Goal: Information Seeking & Learning: Learn about a topic

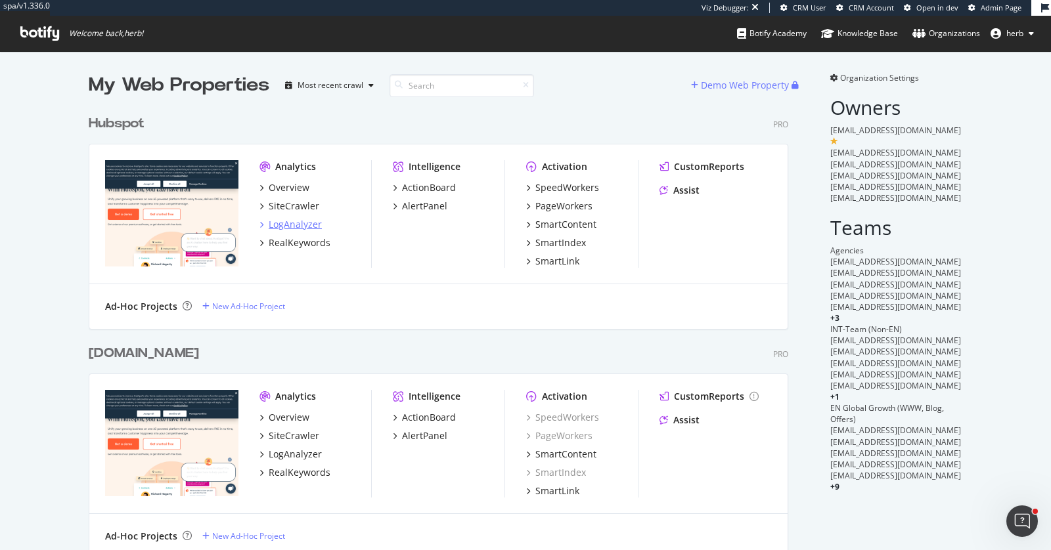
click at [292, 221] on div "LogAnalyzer" at bounding box center [295, 224] width 53 height 13
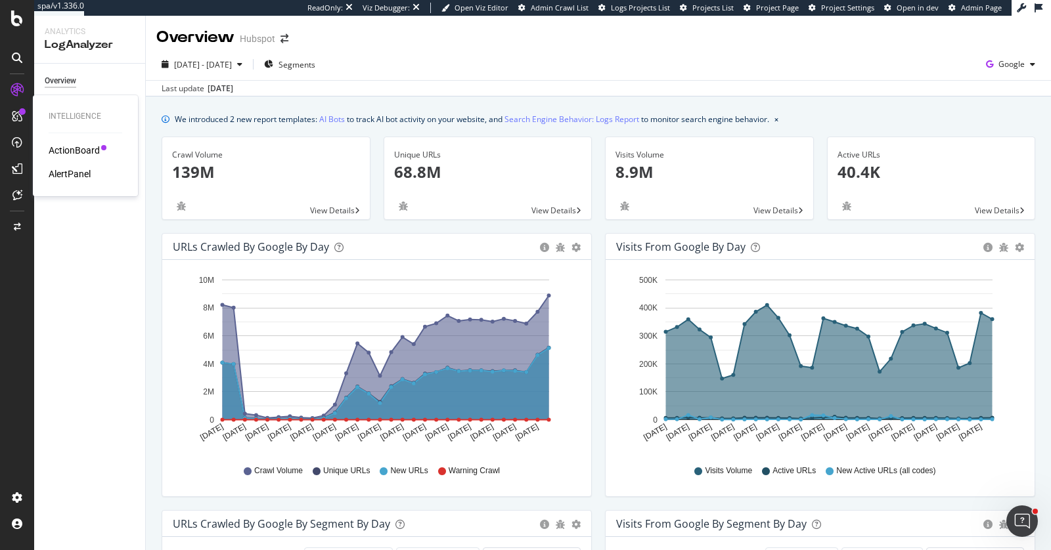
click at [85, 174] on div "AlertPanel" at bounding box center [70, 173] width 42 height 13
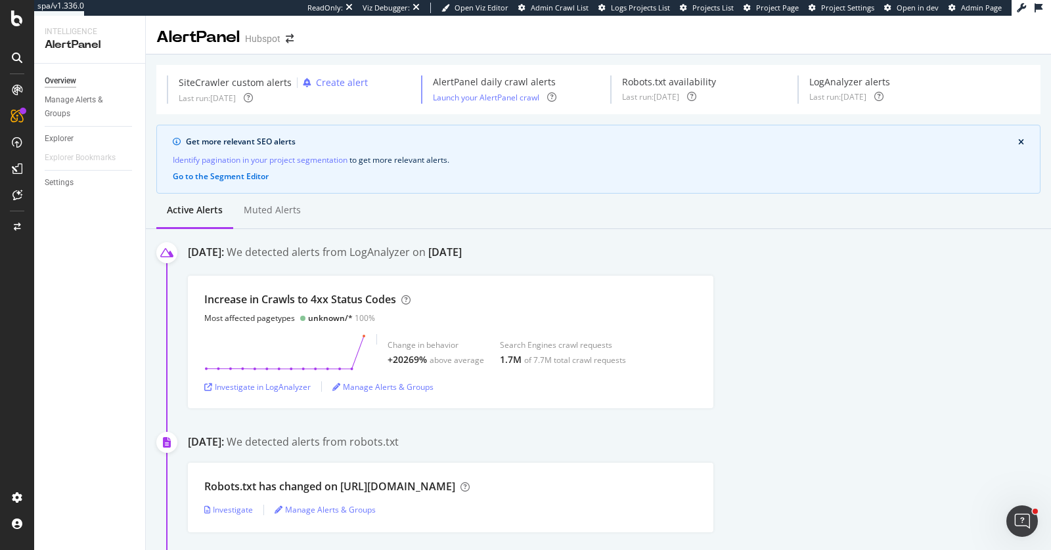
scroll to position [1, 0]
click at [298, 381] on div "Investigate in LogAnalyzer" at bounding box center [257, 386] width 106 height 11
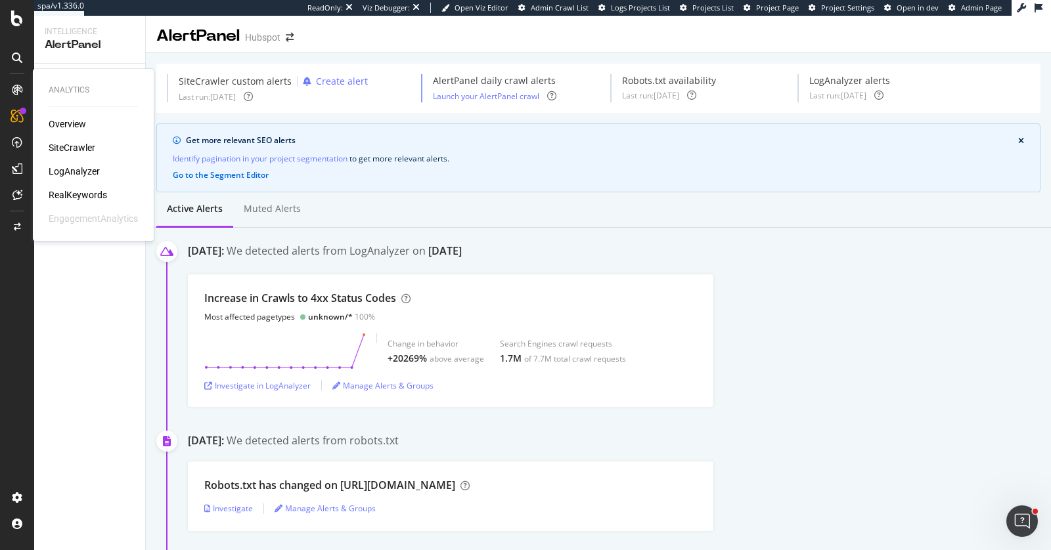
click at [70, 168] on div "LogAnalyzer" at bounding box center [74, 171] width 51 height 13
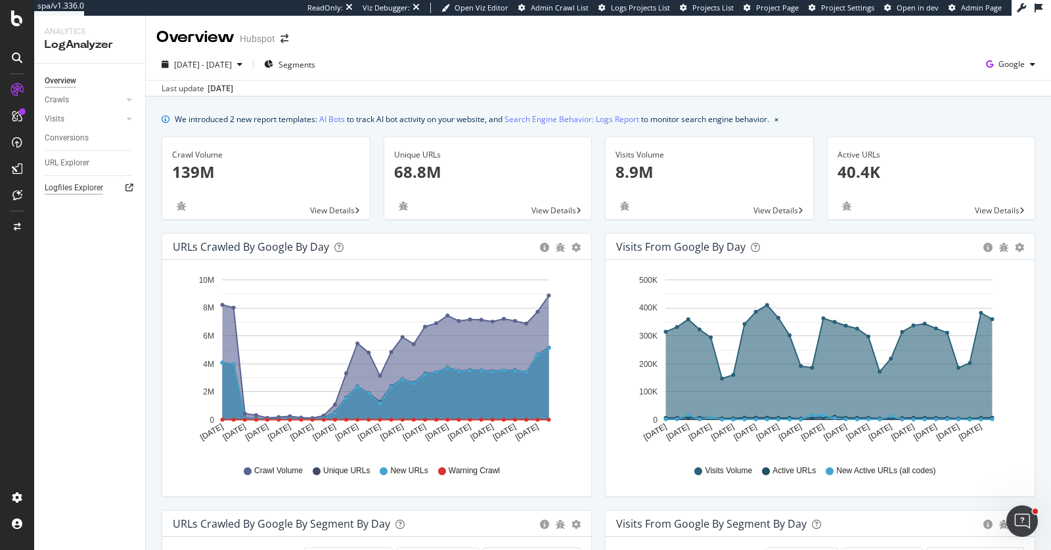
click at [77, 190] on div "Logfiles Explorer" at bounding box center [74, 188] width 58 height 14
click at [56, 165] on div "URL Explorer" at bounding box center [67, 163] width 45 height 14
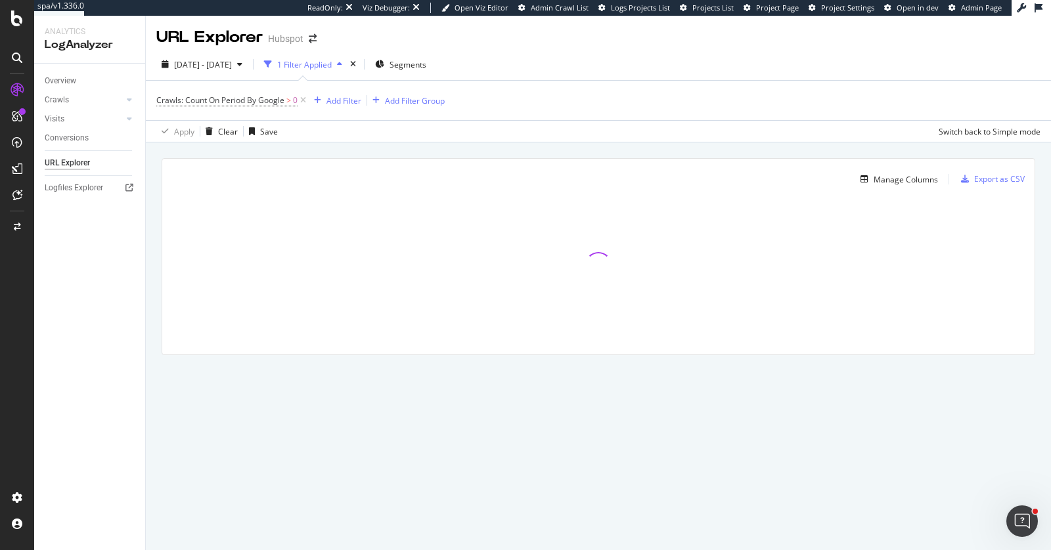
click at [265, 106] on span "Crawls: Count On Period By Google > 0" at bounding box center [232, 100] width 152 height 18
click at [270, 101] on span "Crawls: Count On Period By Google" at bounding box center [220, 100] width 128 height 11
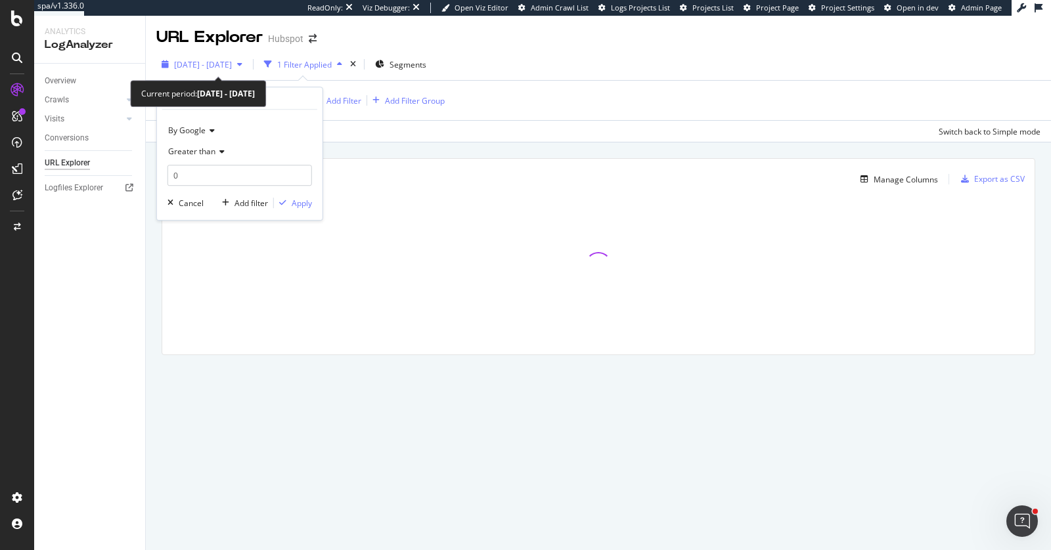
click at [248, 70] on div "2025 Jul. 14th - Aug. 12th" at bounding box center [201, 64] width 91 height 20
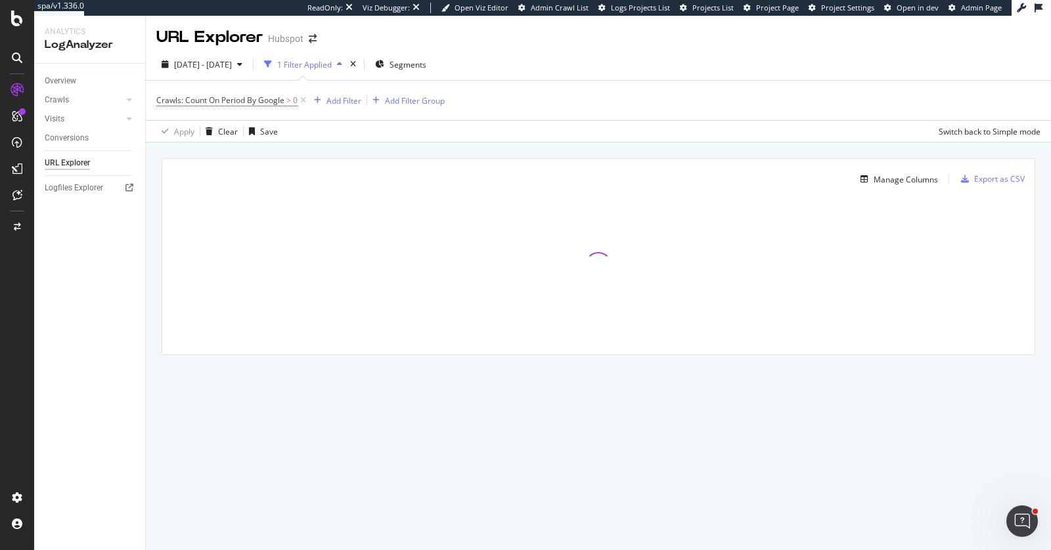
click at [407, 130] on div "Apply Clear Save Switch back to Simple mode" at bounding box center [598, 131] width 905 height 22
click at [267, 104] on span "Crawls: Count On Period By Google" at bounding box center [220, 100] width 128 height 11
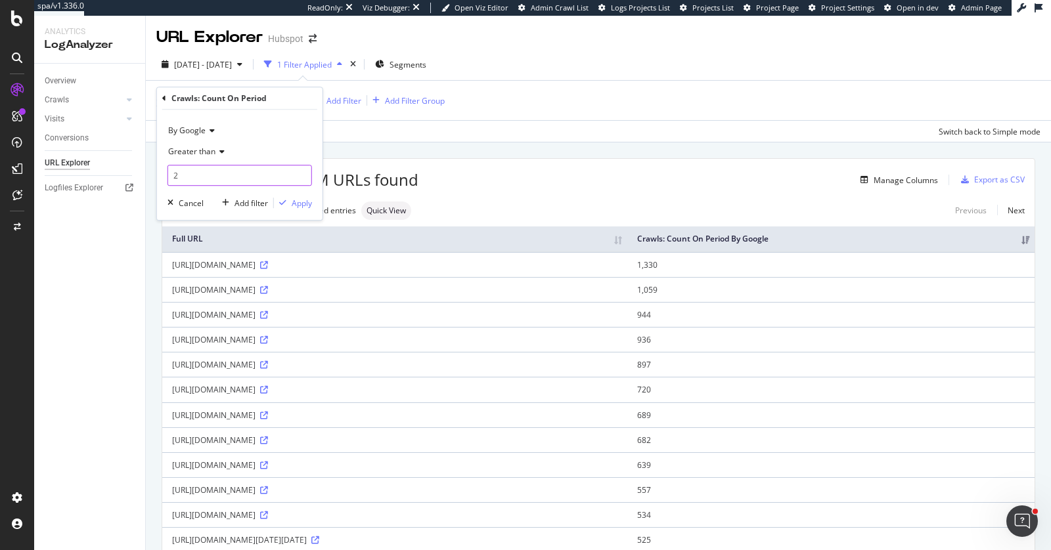
click at [212, 171] on input "2" at bounding box center [239, 175] width 144 height 21
type input "2"
type input "1"
click at [293, 144] on div "Greater than" at bounding box center [239, 151] width 144 height 21
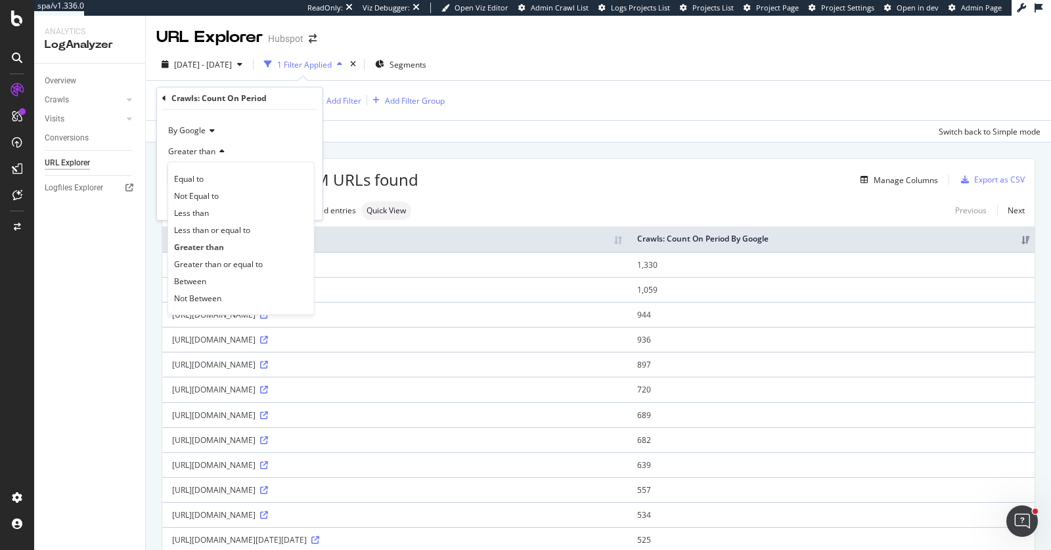
click at [293, 141] on div "Greater than" at bounding box center [239, 151] width 144 height 21
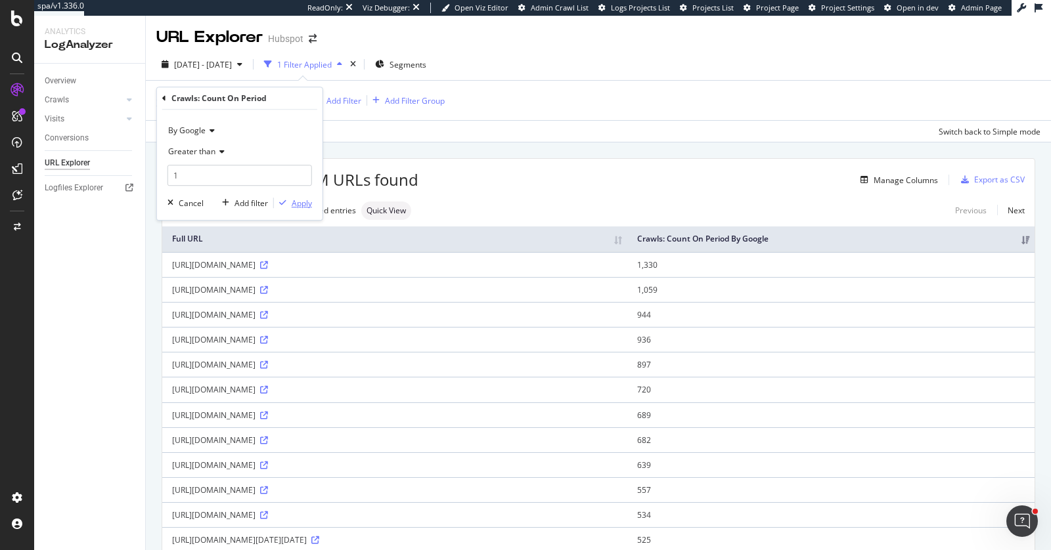
click at [290, 200] on div "button" at bounding box center [283, 203] width 18 height 8
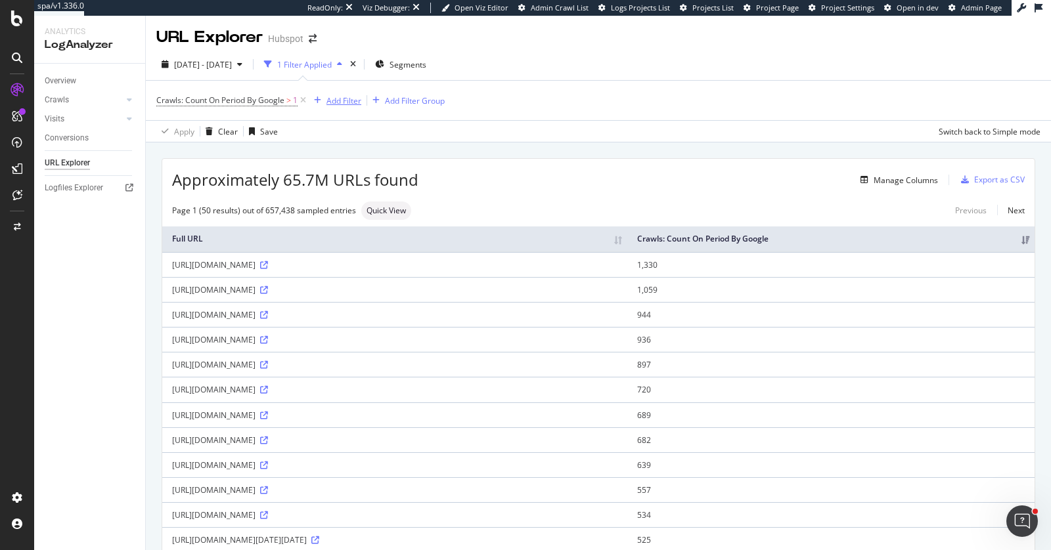
click at [330, 102] on div "Add Filter" at bounding box center [343, 100] width 35 height 11
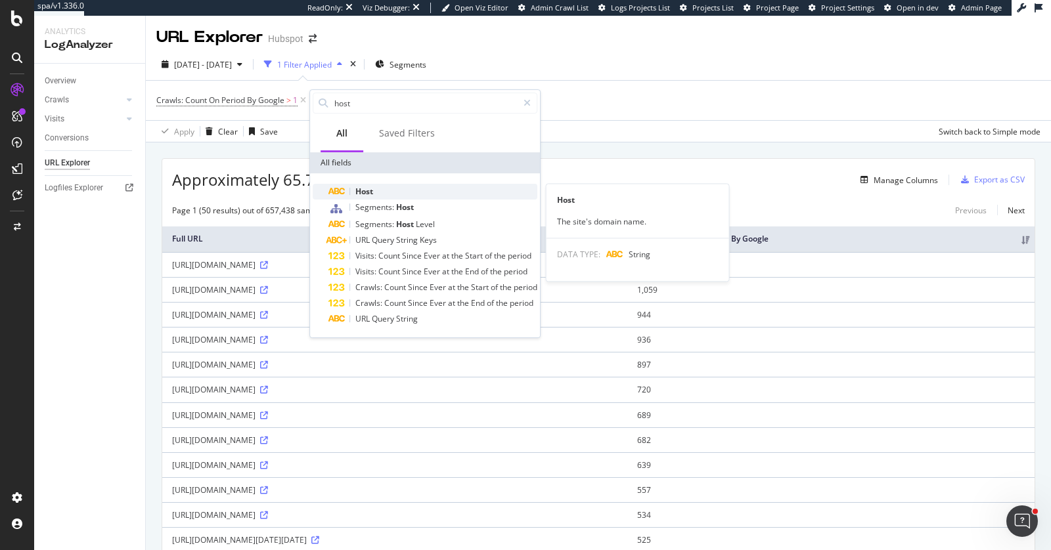
type input "host"
click at [401, 194] on div "Host" at bounding box center [432, 192] width 209 height 16
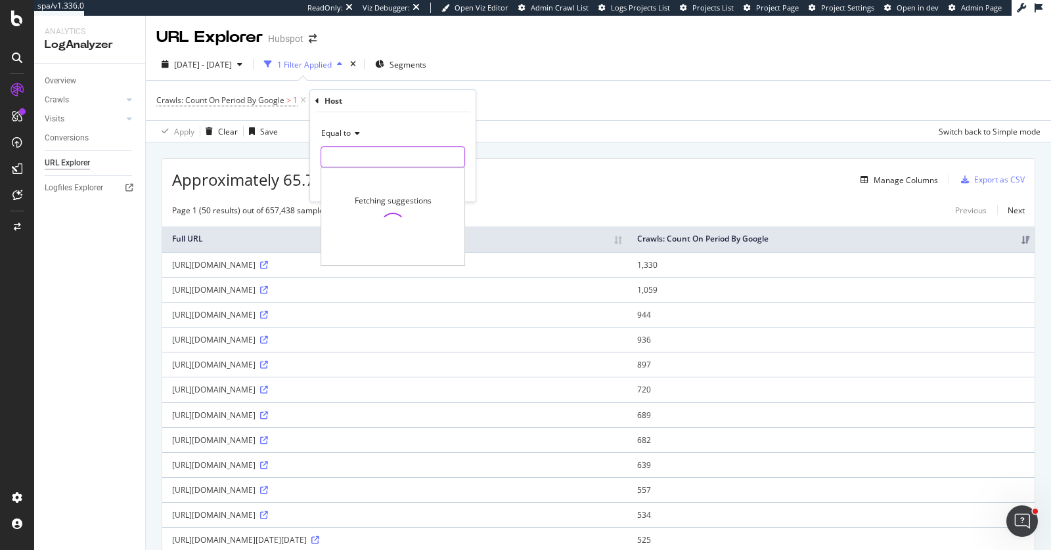
click at [374, 158] on input "text" at bounding box center [392, 156] width 143 height 21
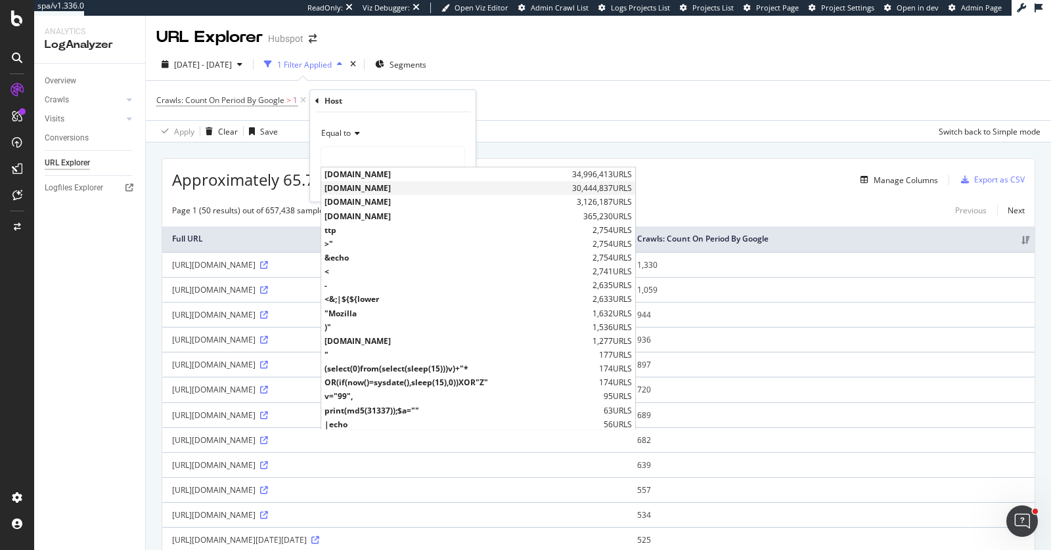
click at [368, 186] on span "[DOMAIN_NAME]" at bounding box center [446, 188] width 244 height 11
type input "[DOMAIN_NAME]"
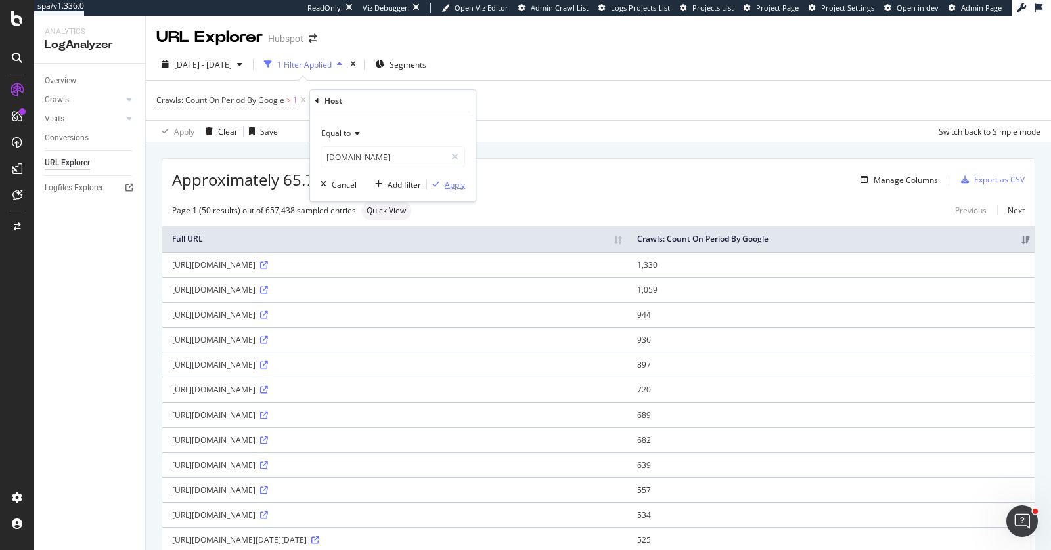
click at [452, 189] on div "Apply" at bounding box center [455, 184] width 20 height 11
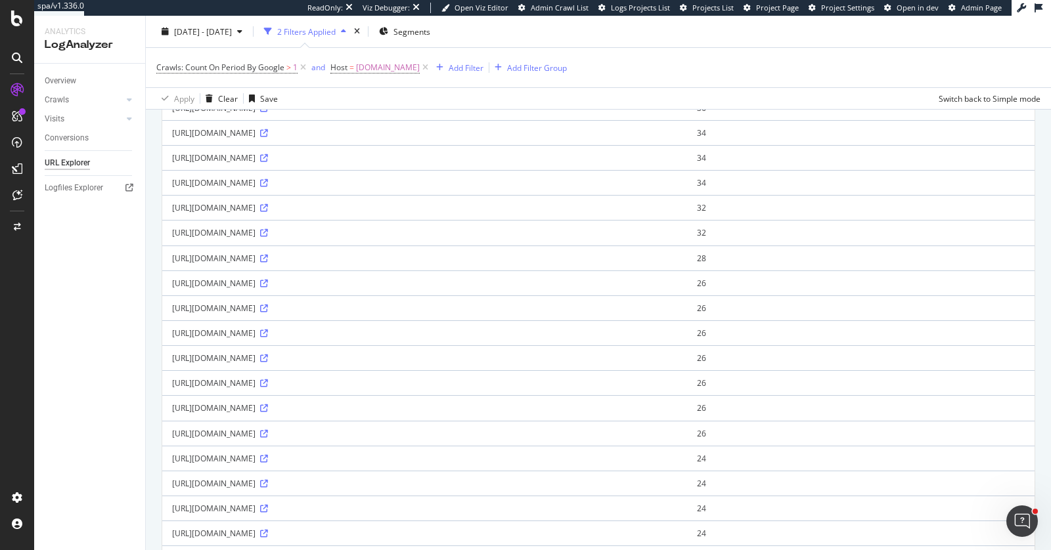
scroll to position [627, 0]
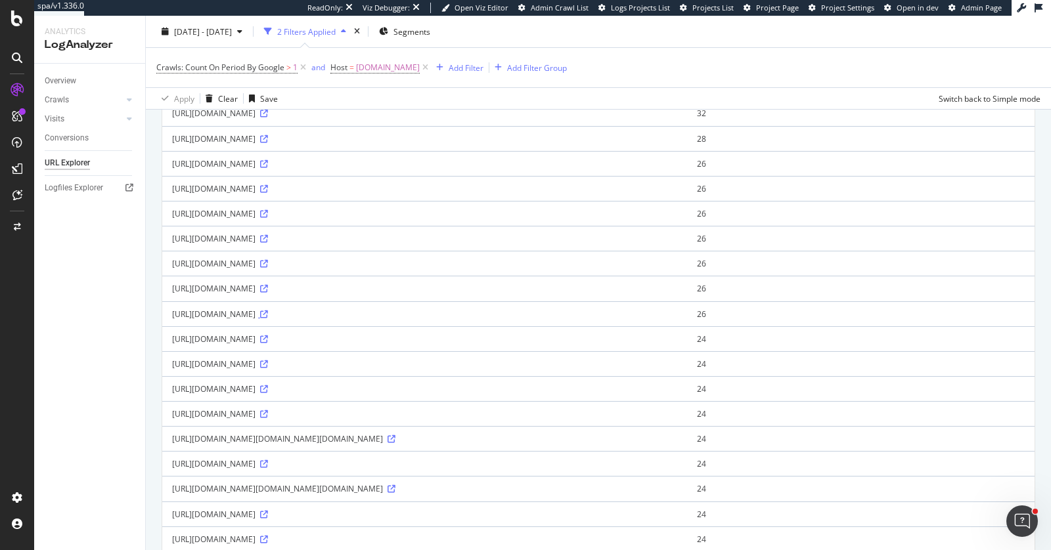
click at [268, 318] on icon at bounding box center [264, 315] width 8 height 8
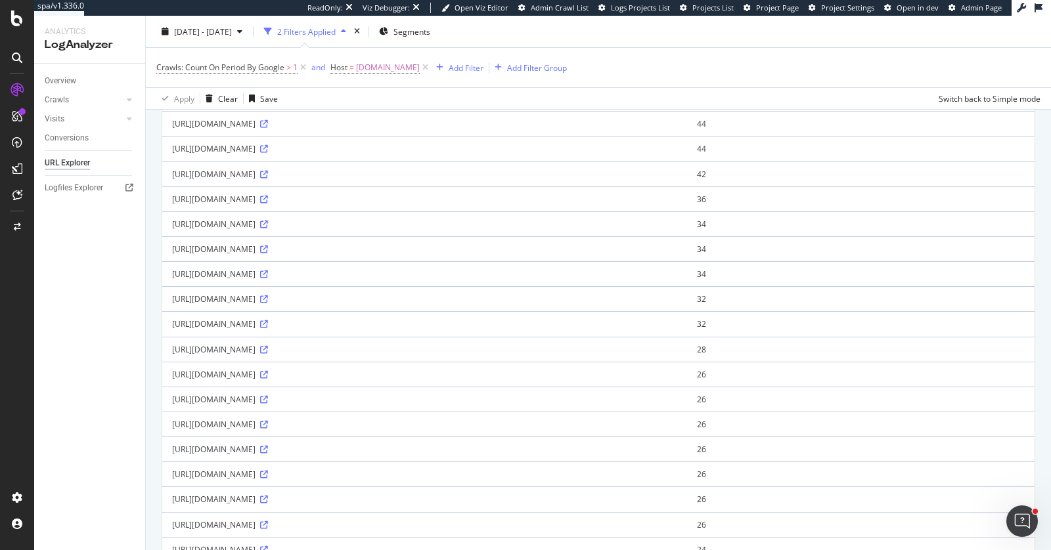
scroll to position [0, 0]
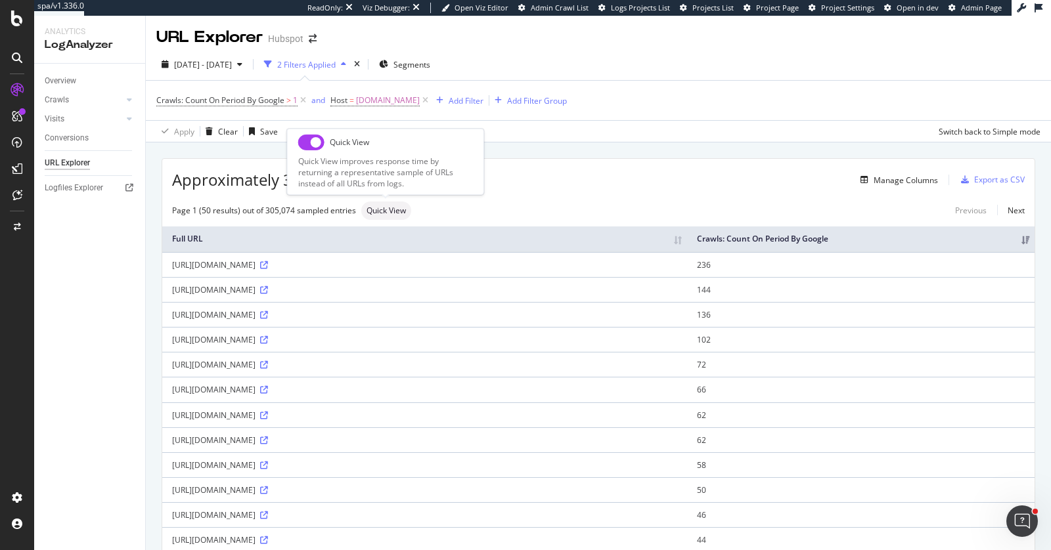
click at [309, 136] on input "checkbox" at bounding box center [311, 142] width 26 height 16
checkbox input "true"
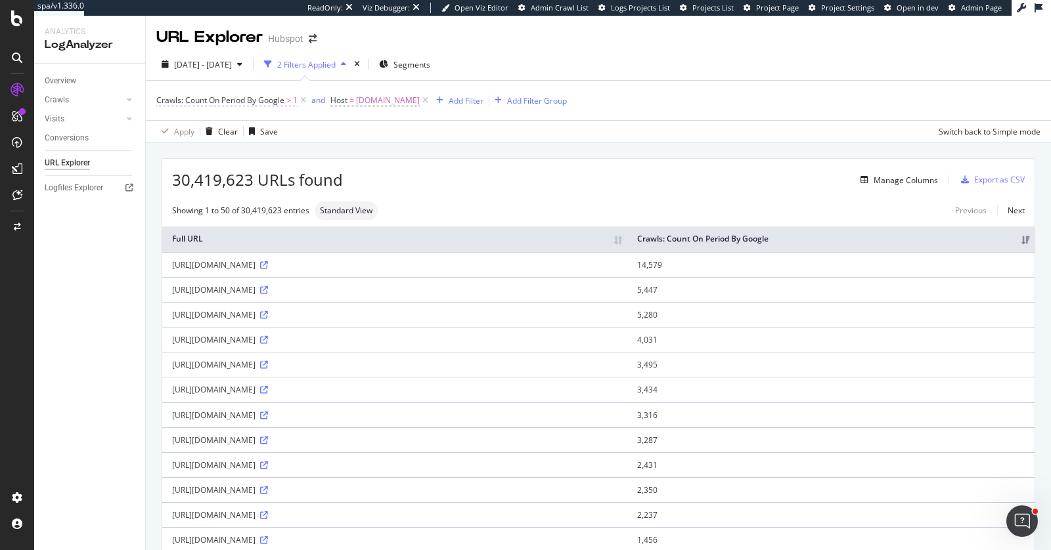
click at [278, 103] on span "Crawls: Count On Period By Google" at bounding box center [220, 100] width 128 height 11
click at [350, 136] on div "Apply Clear Save Switch back to Simple mode" at bounding box center [598, 131] width 905 height 22
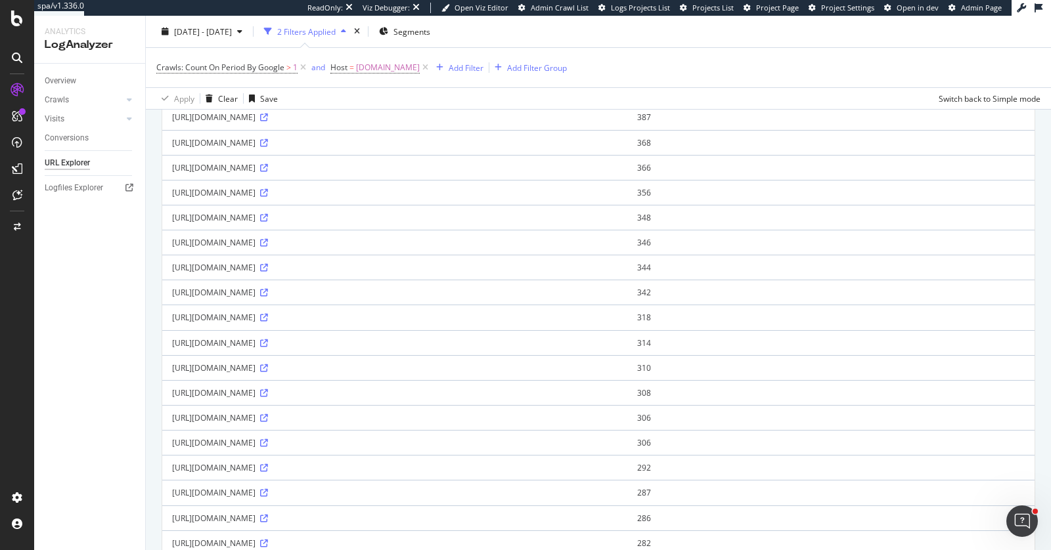
scroll to position [861, 0]
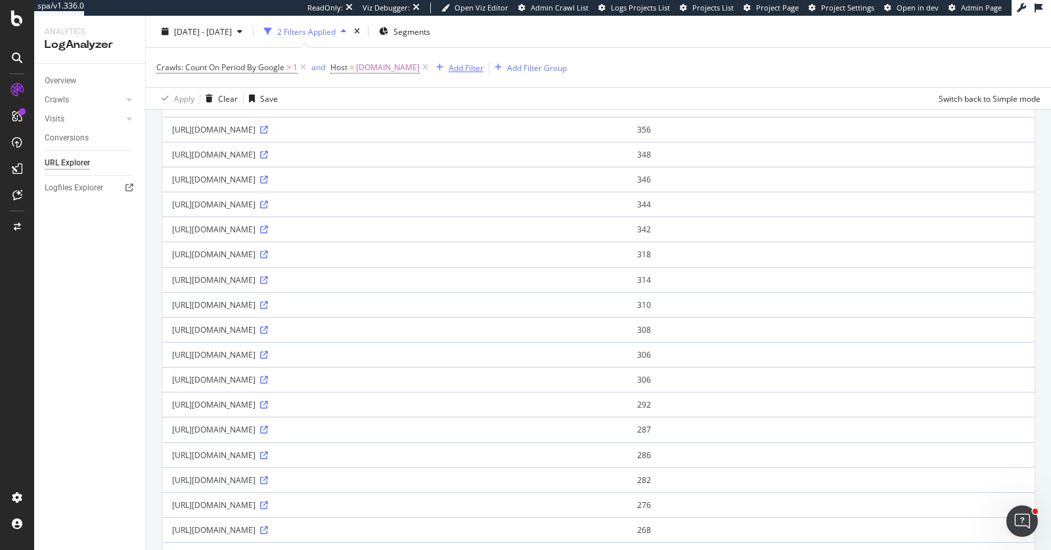
click at [463, 72] on div "Add Filter" at bounding box center [465, 67] width 35 height 11
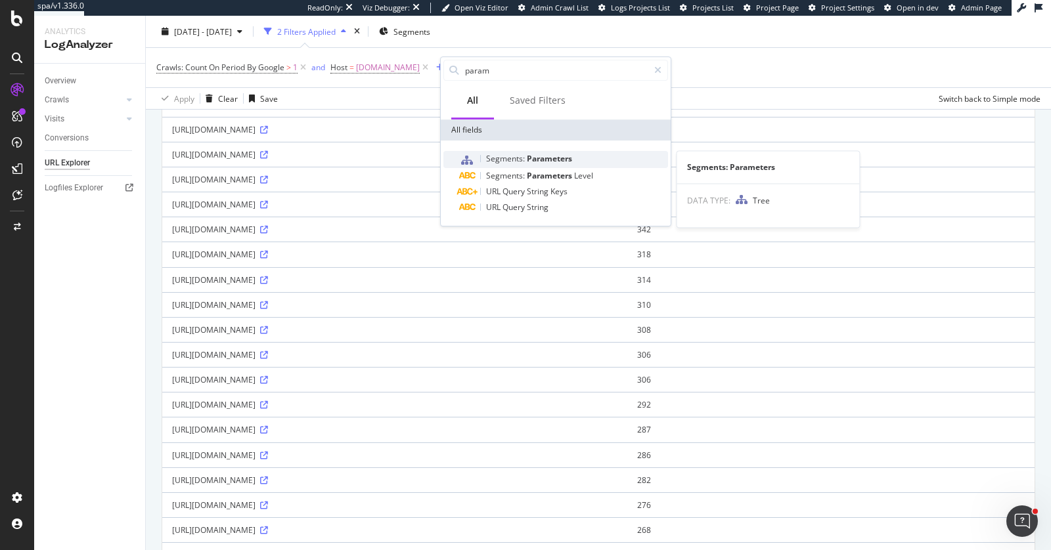
type input "param"
click at [517, 158] on span "Segments:" at bounding box center [506, 158] width 41 height 11
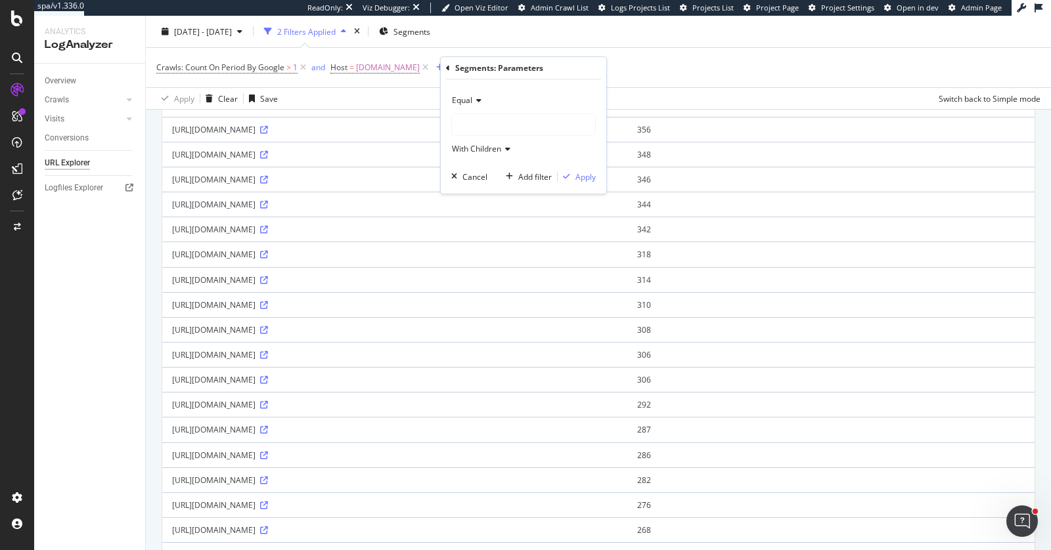
click at [499, 124] on div at bounding box center [523, 124] width 143 height 21
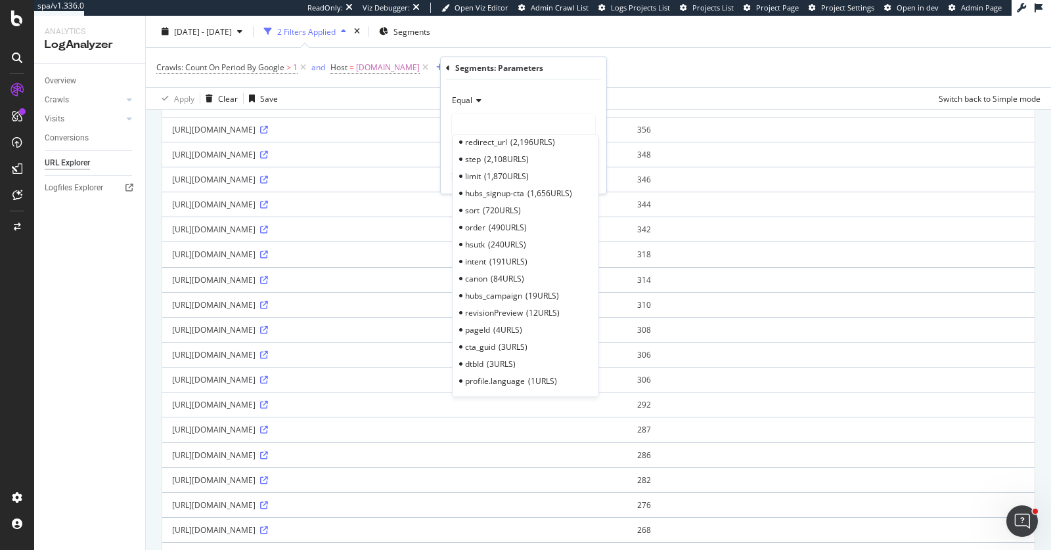
scroll to position [0, 0]
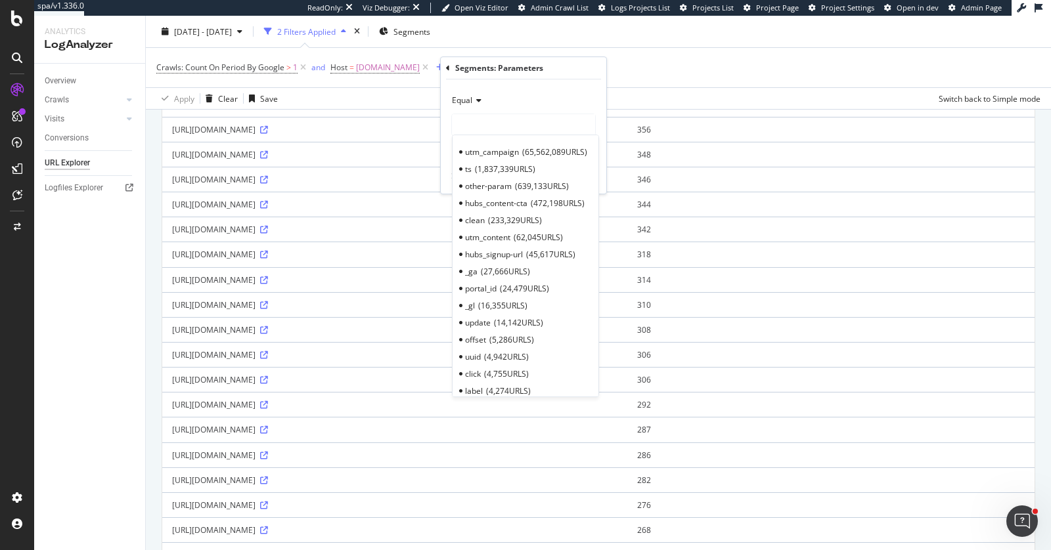
click at [521, 97] on div "Equal" at bounding box center [523, 100] width 144 height 21
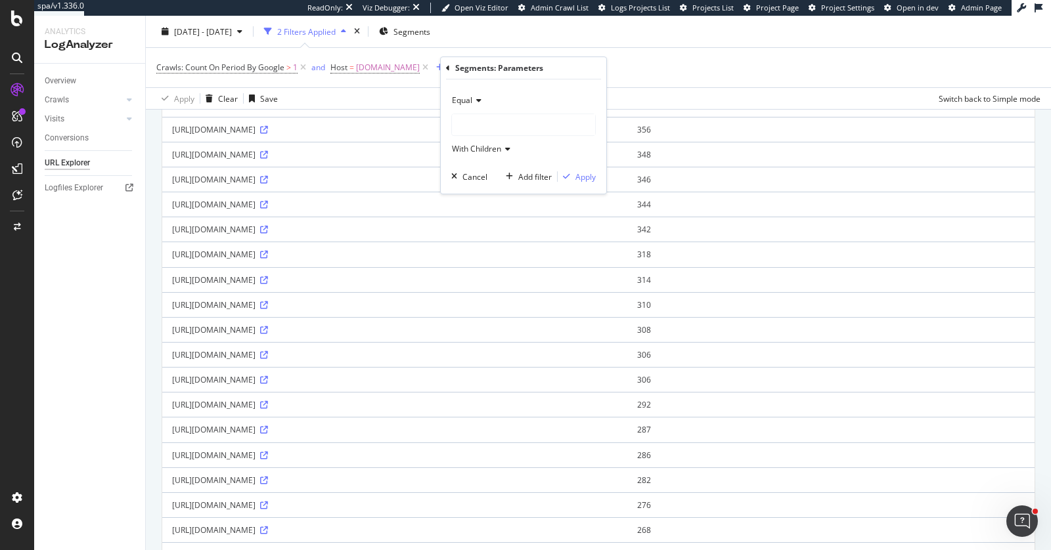
click at [448, 69] on icon at bounding box center [448, 68] width 4 height 8
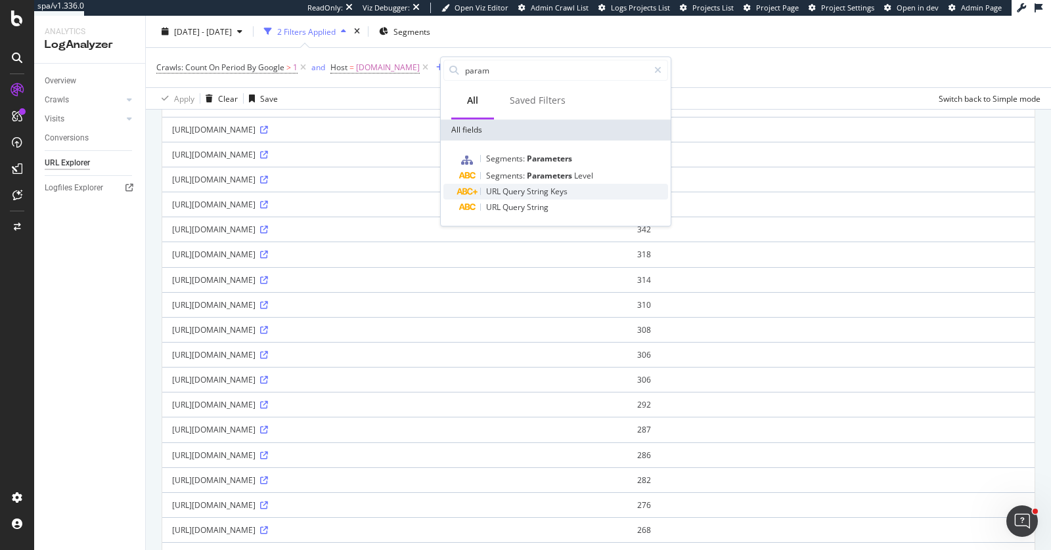
click at [511, 190] on span "Query" at bounding box center [514, 191] width 24 height 11
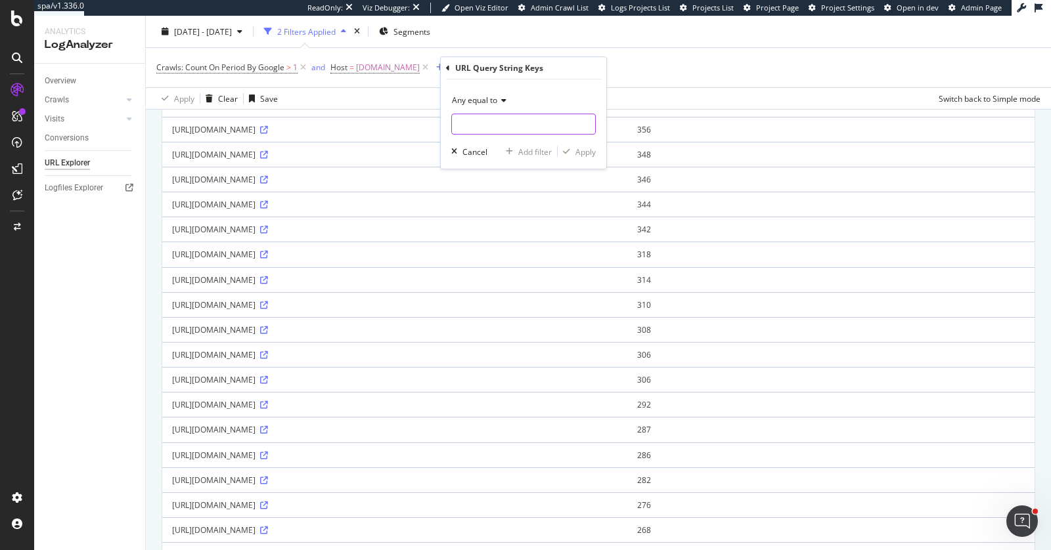
click at [495, 114] on input "text" at bounding box center [523, 124] width 143 height 21
drag, startPoint x: 490, startPoint y: 119, endPoint x: 433, endPoint y: 43, distance: 94.7
click at [490, 119] on input "text" at bounding box center [523, 124] width 143 height 21
click at [561, 54] on div "Crawls: Count On Period By Google > 1 and Host = offers.hubspot.com and URL Que…" at bounding box center [598, 67] width 884 height 39
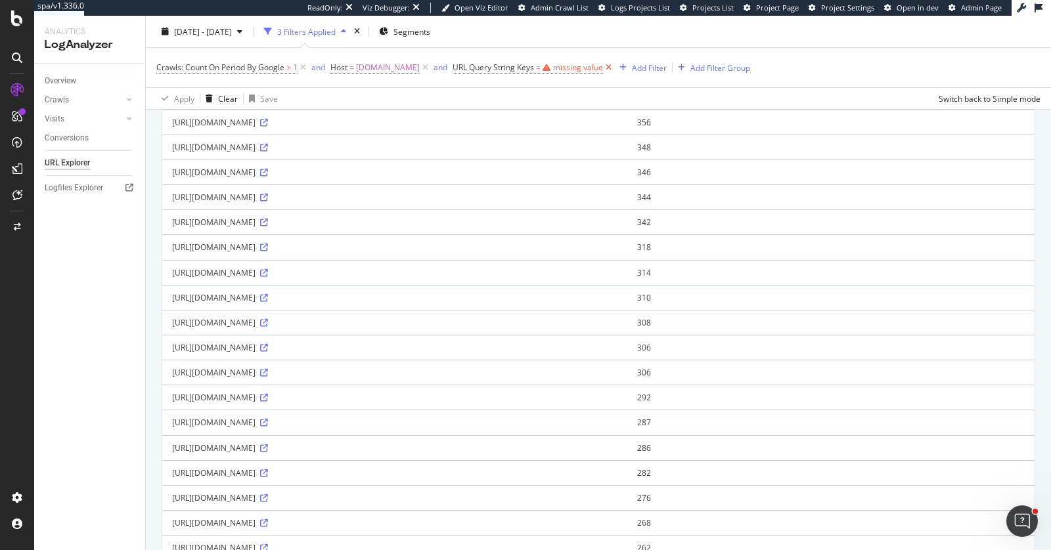
click at [614, 68] on icon at bounding box center [608, 67] width 11 height 13
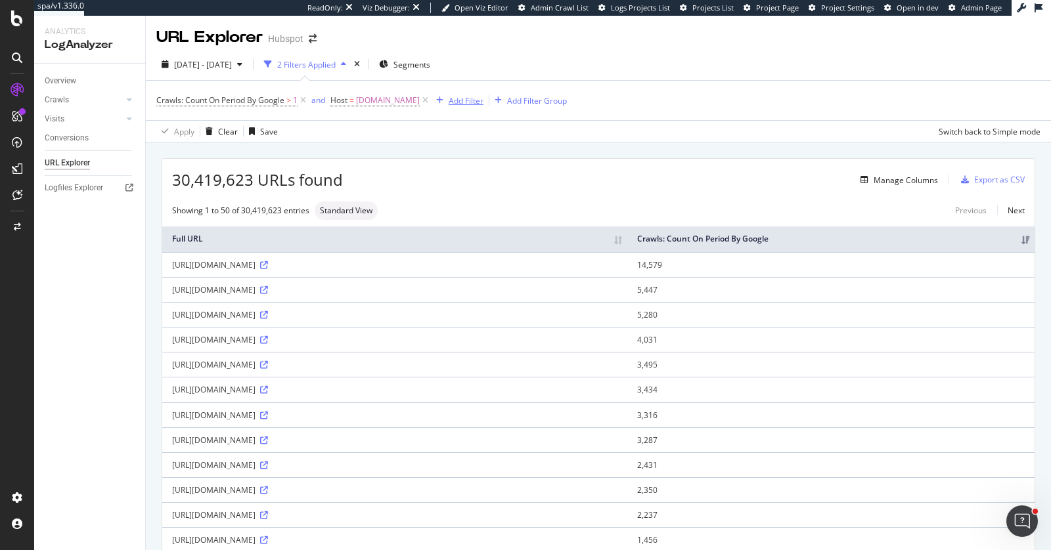
click at [443, 100] on icon "button" at bounding box center [439, 101] width 7 height 8
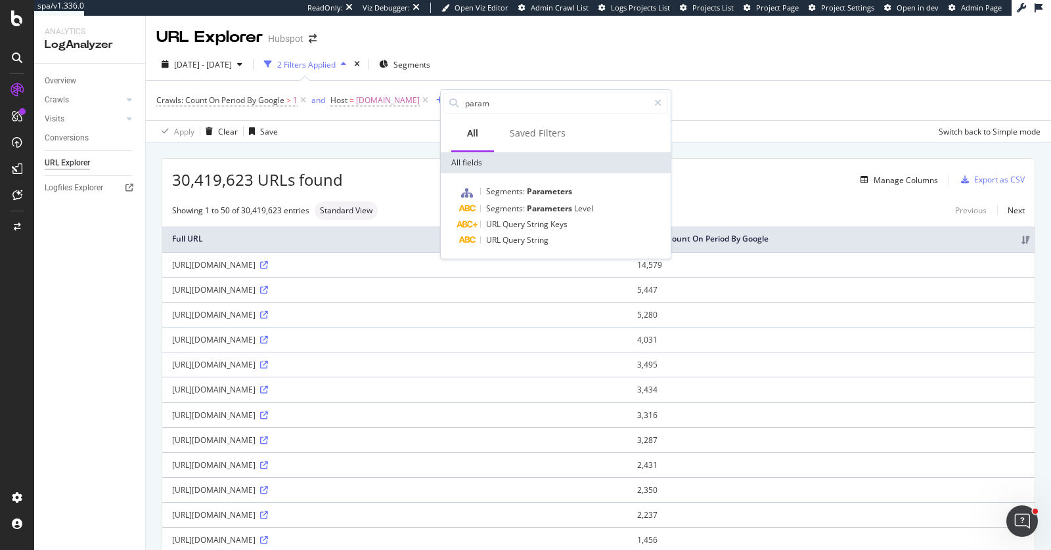
click at [728, 85] on div "Crawls: Count On Period By Google > 1 and Host = offers.hubspot.com Add Filter …" at bounding box center [598, 100] width 884 height 39
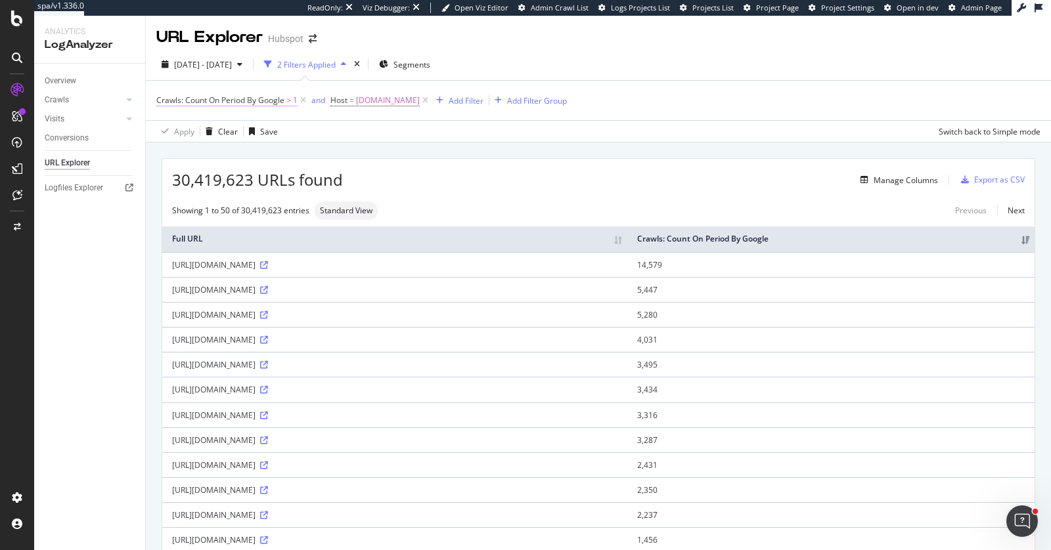
click at [272, 103] on span "Crawls: Count On Period By Google" at bounding box center [220, 100] width 128 height 11
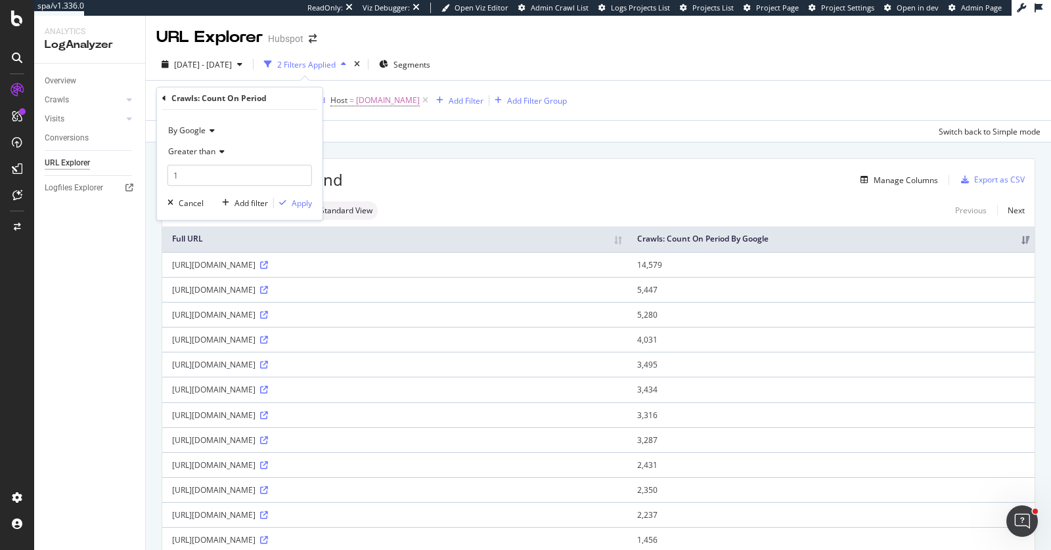
click at [225, 152] on div "Greater than" at bounding box center [239, 151] width 144 height 21
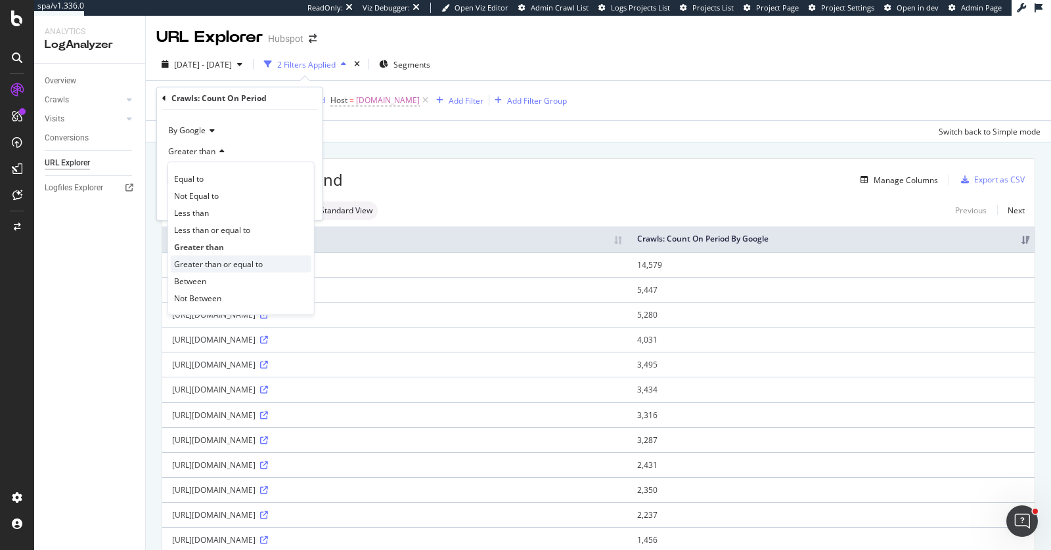
click at [227, 261] on span "Greater than or equal to" at bounding box center [218, 264] width 89 height 11
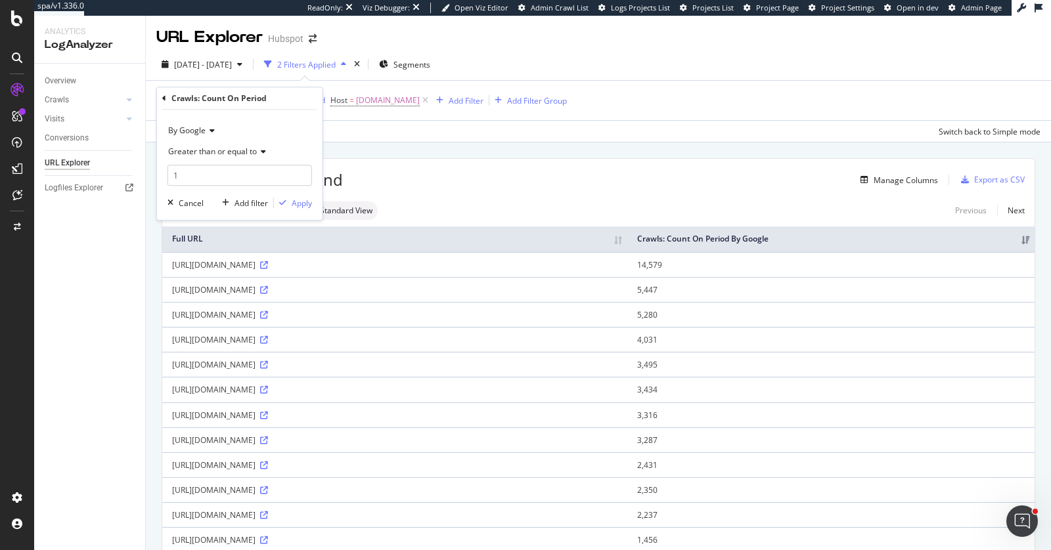
click at [473, 160] on div "30,419,623 URLs found Manage Columns Export as CSV" at bounding box center [598, 175] width 872 height 32
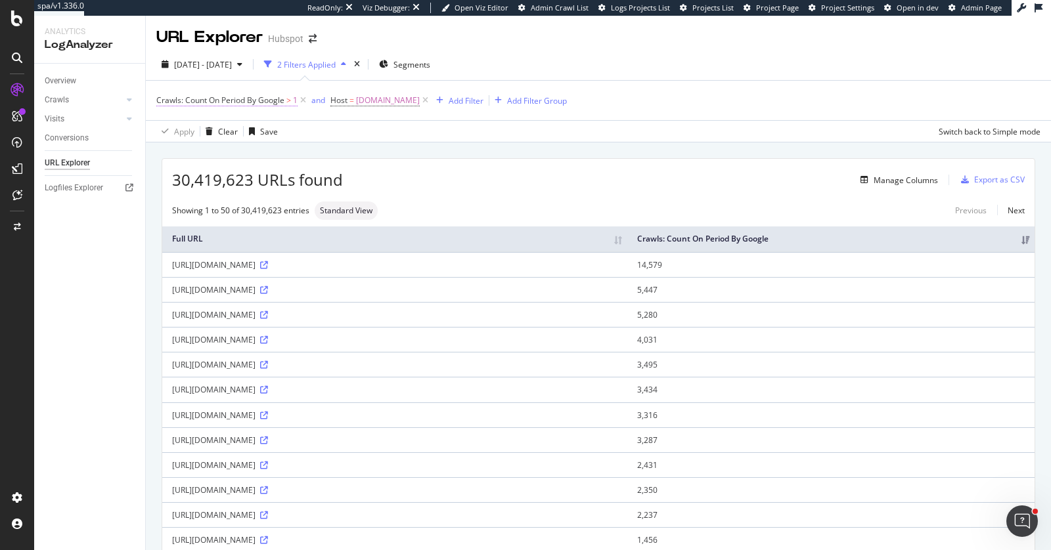
click at [257, 99] on span "Crawls: Count On Period By Google" at bounding box center [220, 100] width 128 height 11
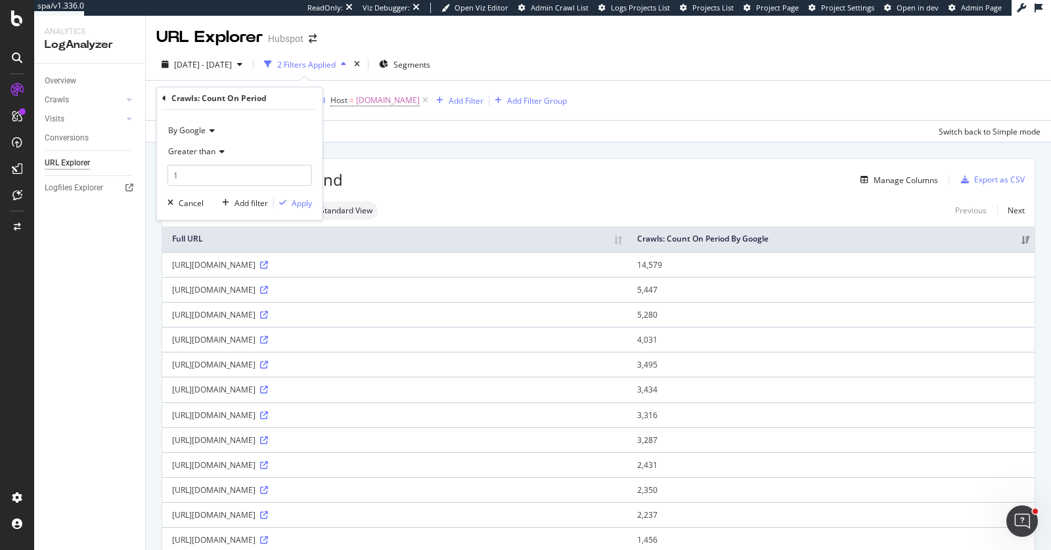
click at [216, 150] on icon at bounding box center [219, 152] width 9 height 8
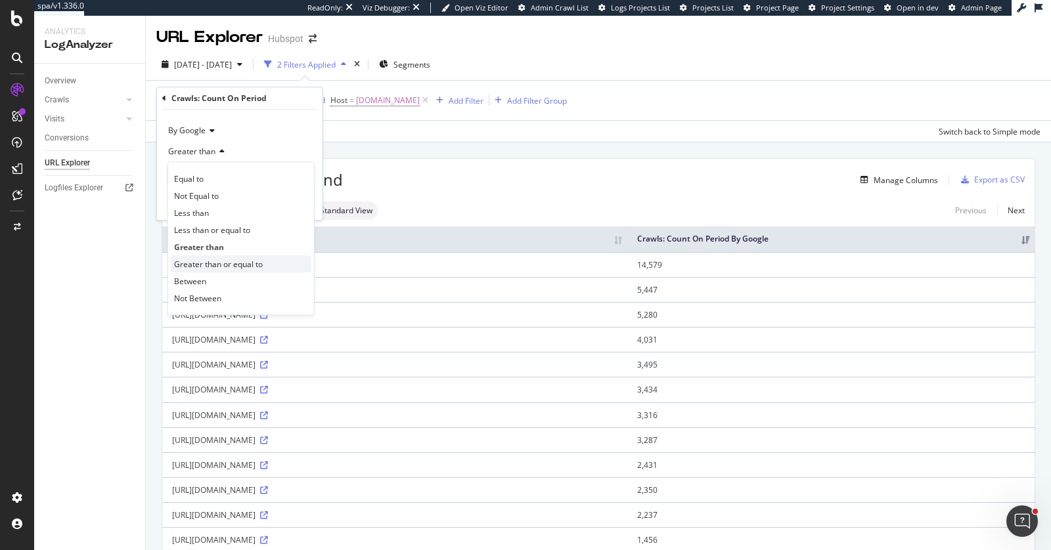
click at [214, 261] on span "Greater than or equal to" at bounding box center [218, 264] width 89 height 11
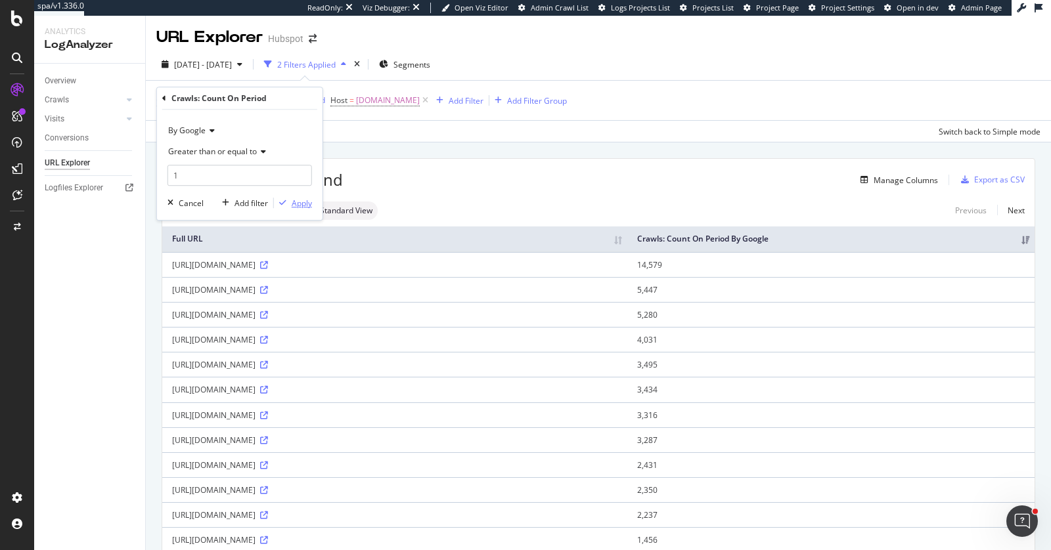
click at [301, 205] on div "Apply" at bounding box center [302, 203] width 20 height 11
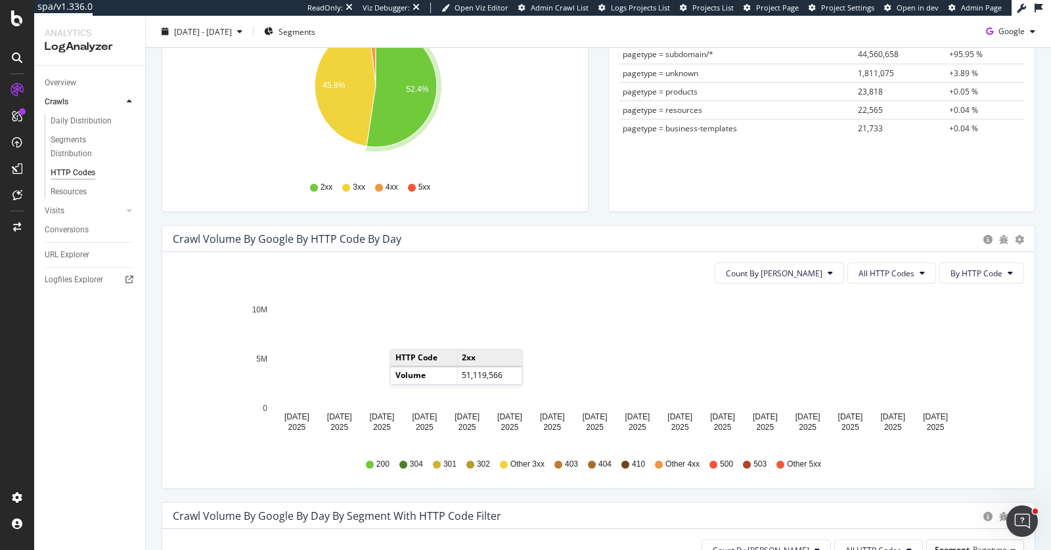
scroll to position [272, 0]
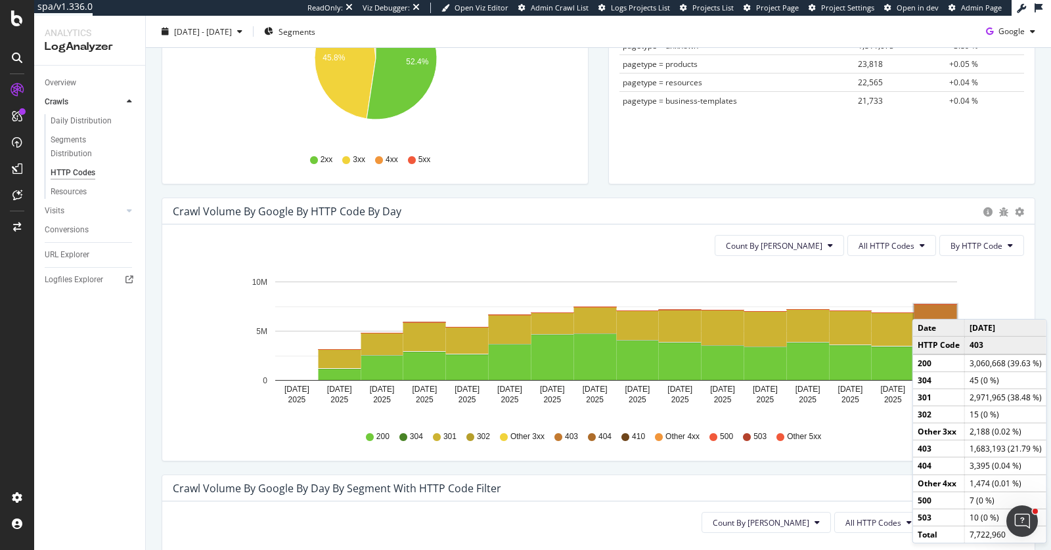
click at [924, 305] on rect "A chart." at bounding box center [935, 313] width 43 height 16
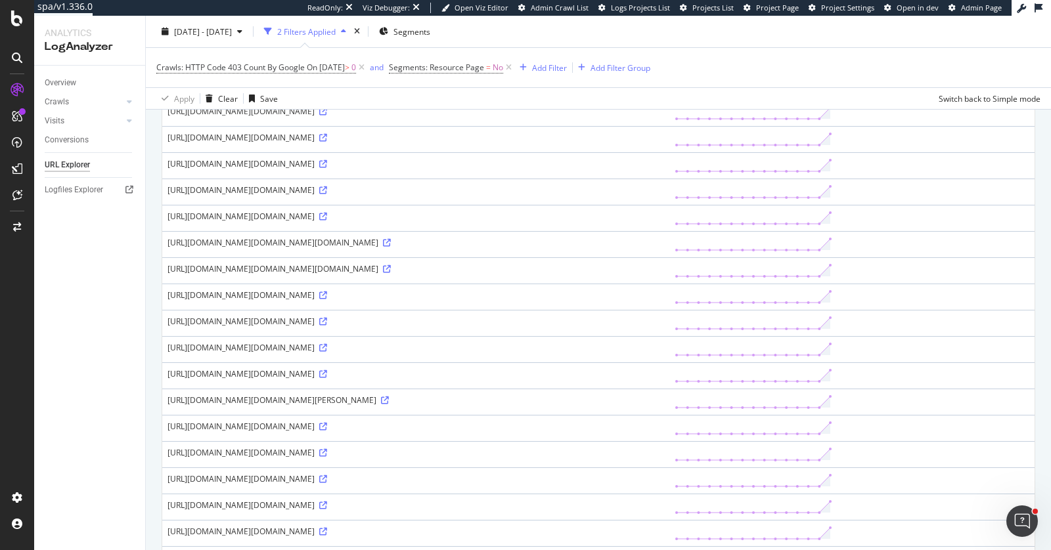
scroll to position [242, 0]
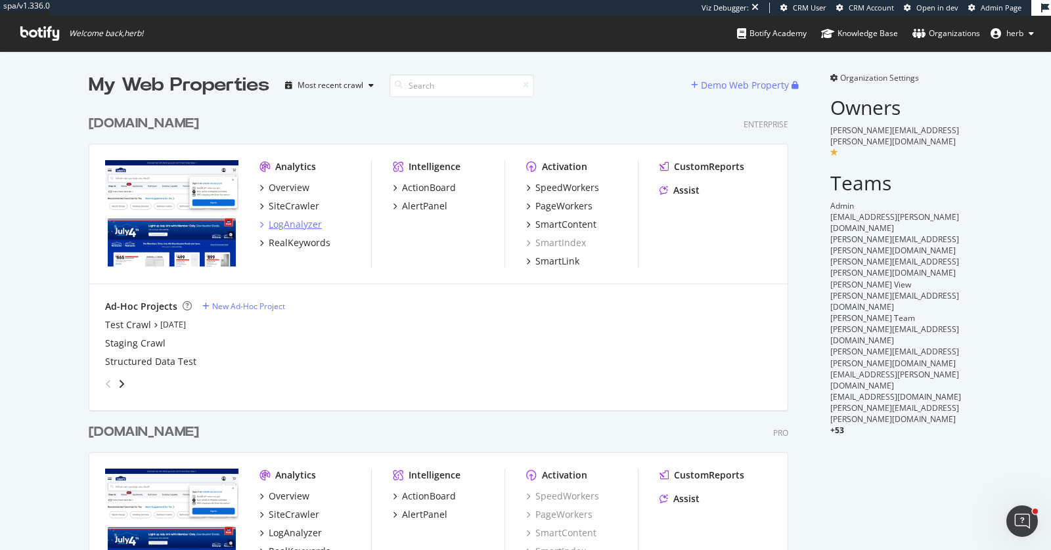
click at [319, 223] on div "LogAnalyzer" at bounding box center [295, 224] width 53 height 13
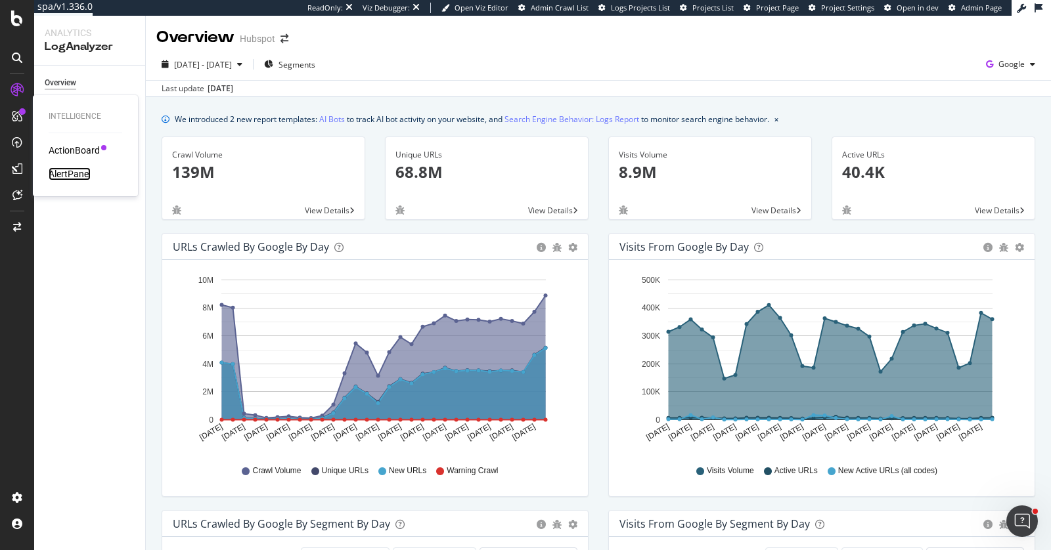
click at [67, 176] on div "AlertPanel" at bounding box center [70, 173] width 42 height 13
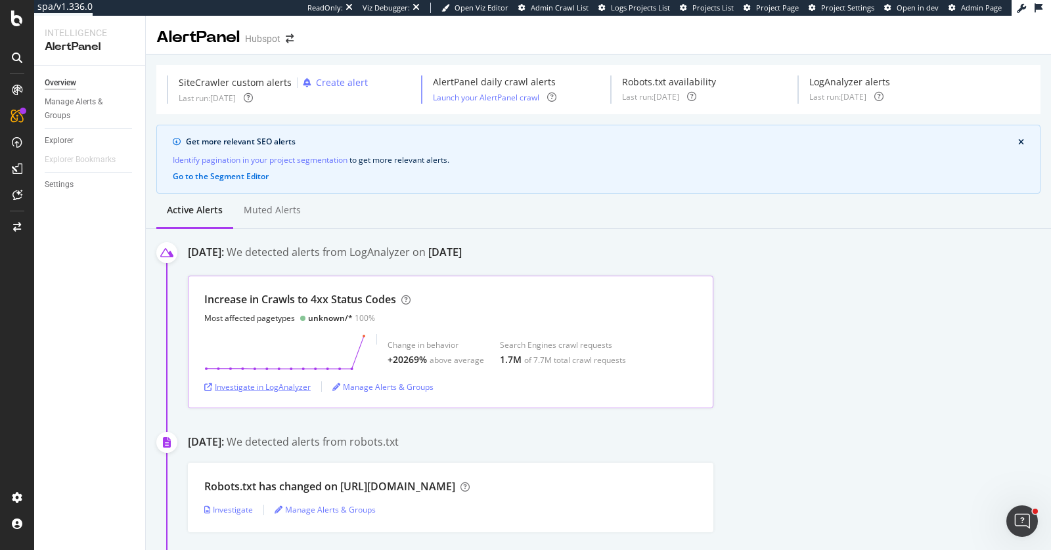
click at [271, 389] on div "Investigate in LogAnalyzer" at bounding box center [257, 386] width 106 height 11
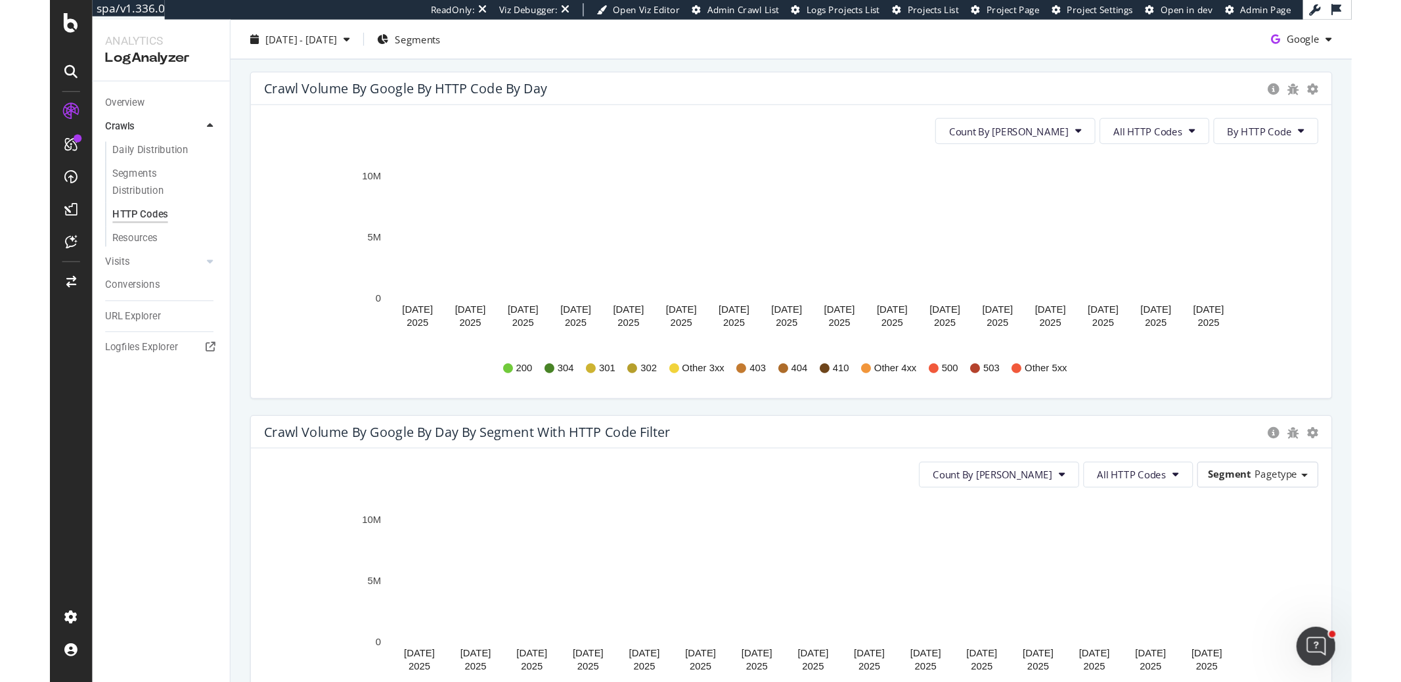
scroll to position [412, 0]
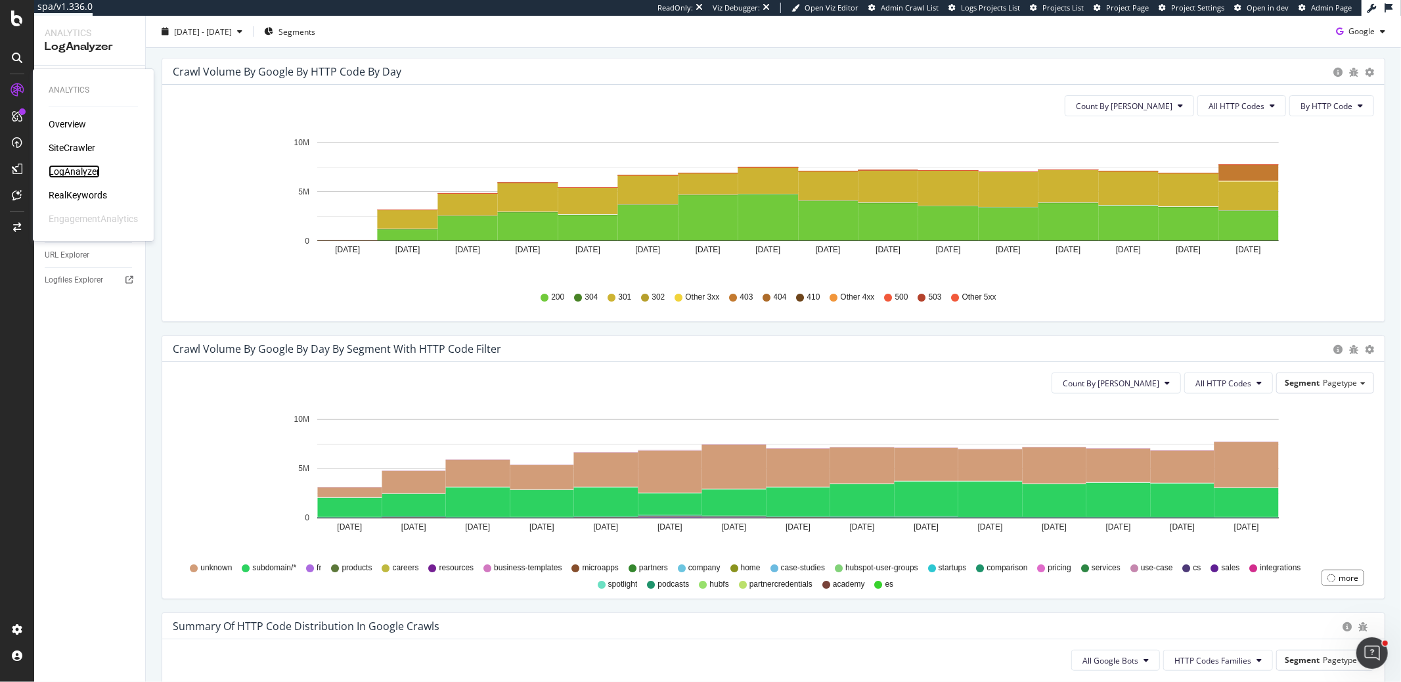
click at [81, 171] on div "LogAnalyzer" at bounding box center [74, 171] width 51 height 13
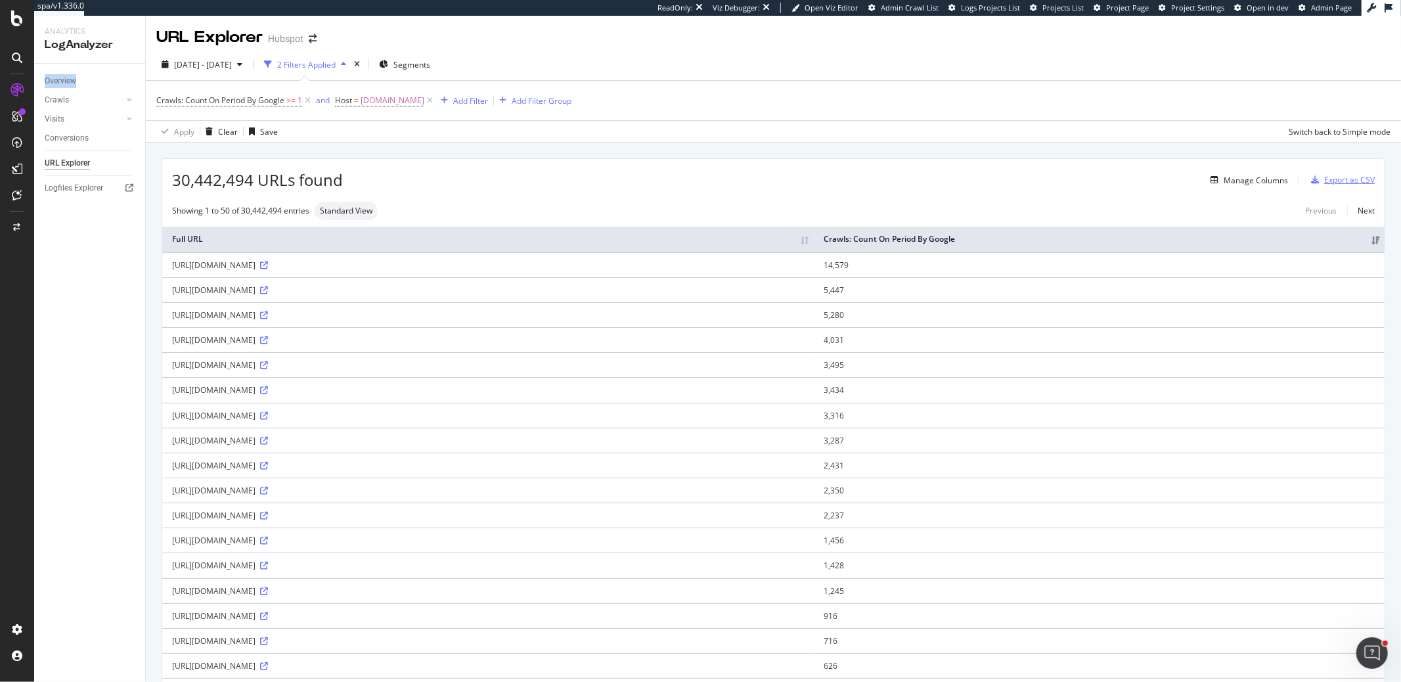
click at [1335, 176] on div "Export as CSV" at bounding box center [1349, 179] width 51 height 11
click at [1023, 211] on div "Showing 1 to 50 of 30,442,494 entries Standard View Previous Next" at bounding box center [773, 211] width 1222 height 18
click at [211, 64] on span "2025 Jul. 14th - Aug. 12th" at bounding box center [203, 64] width 58 height 11
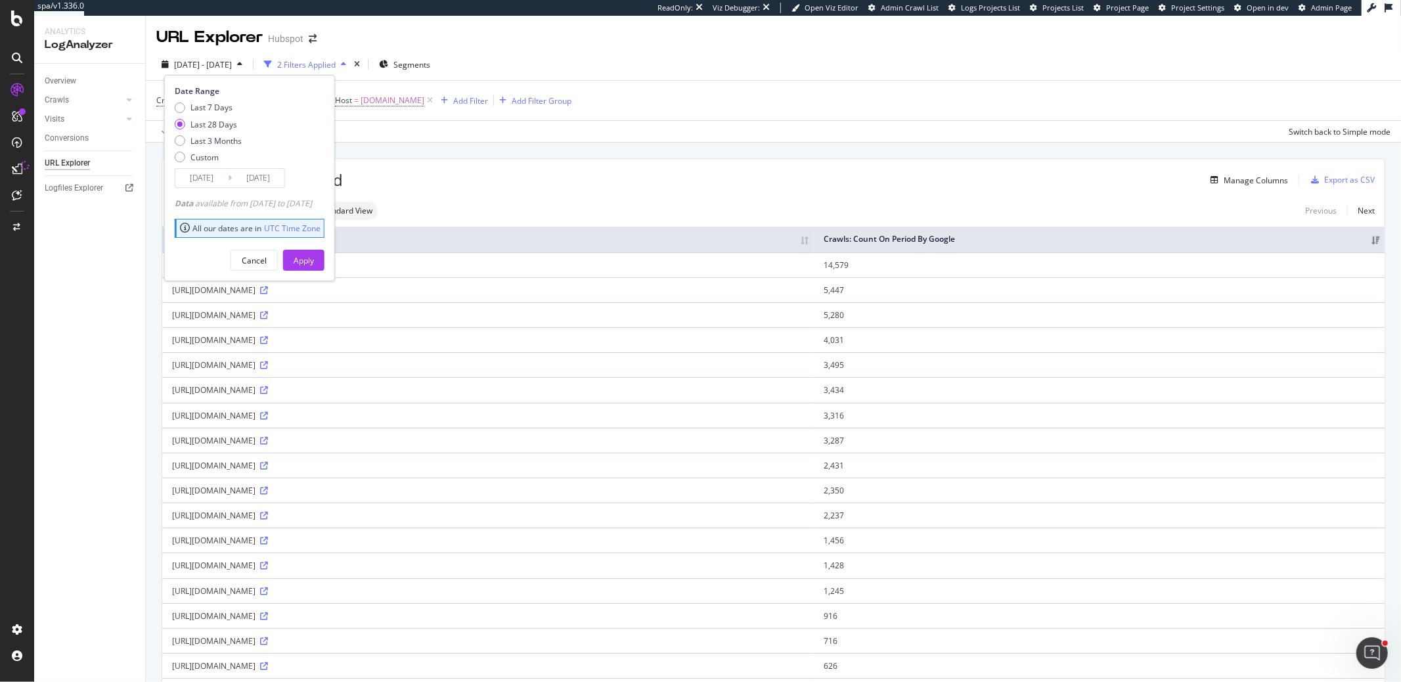
scroll to position [1, 0]
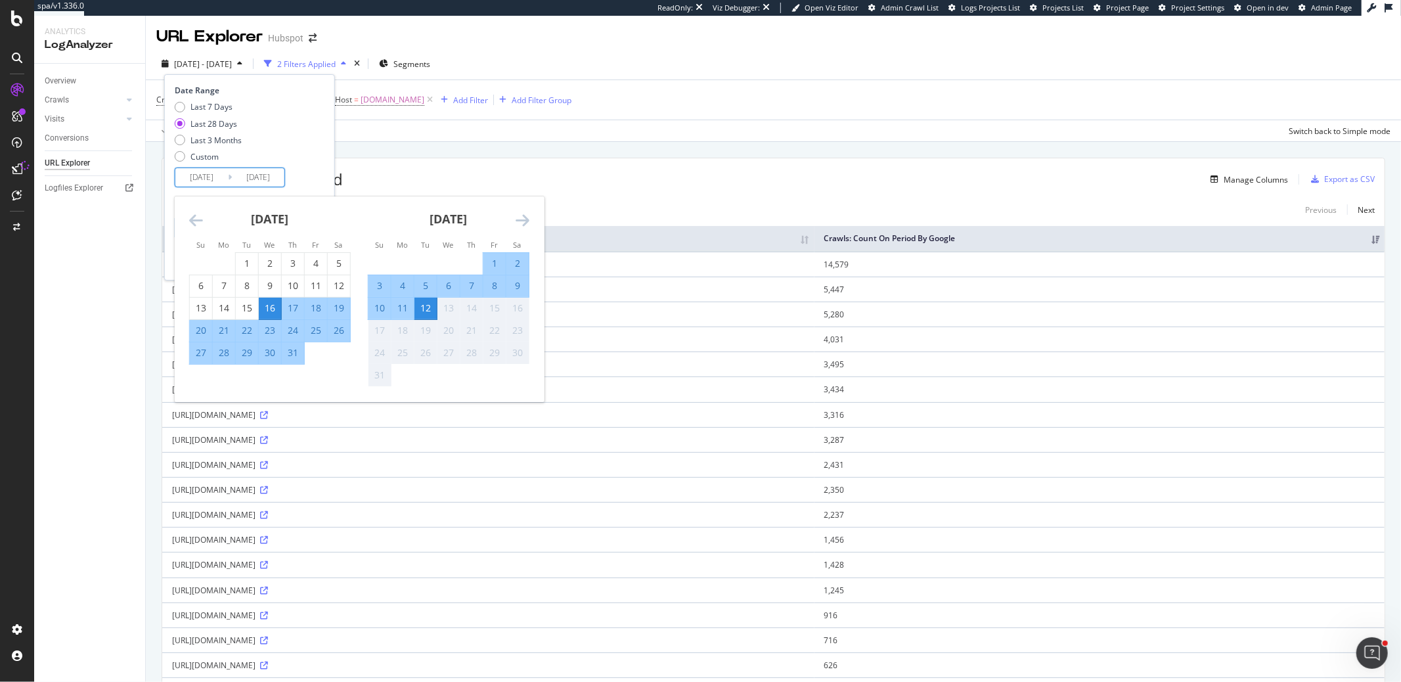
click at [204, 179] on input "2025/07/16" at bounding box center [201, 177] width 53 height 18
click at [290, 352] on div "31" at bounding box center [293, 352] width 22 height 13
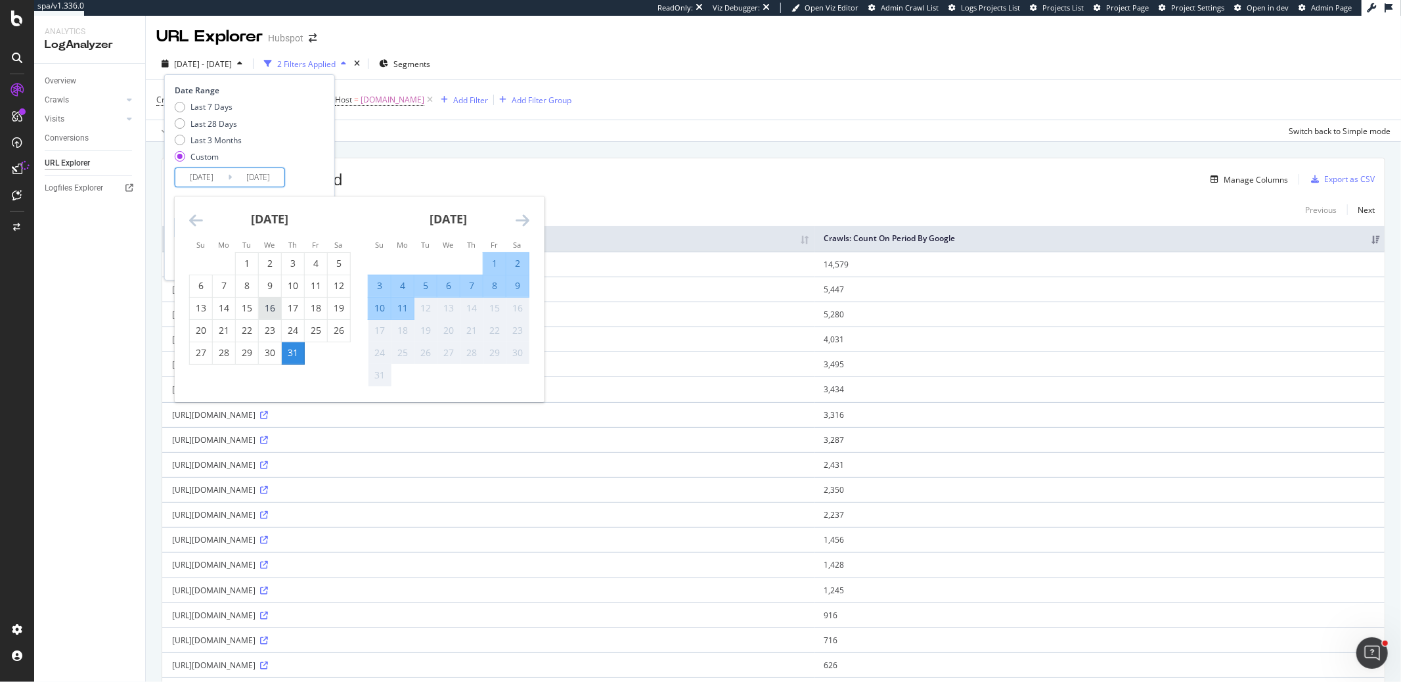
click at [272, 303] on div "16" at bounding box center [270, 307] width 22 height 13
type input "2025/07/16"
click at [320, 135] on div "Last 7 Days Last 28 Days Last 3 Months Custom" at bounding box center [248, 134] width 146 height 66
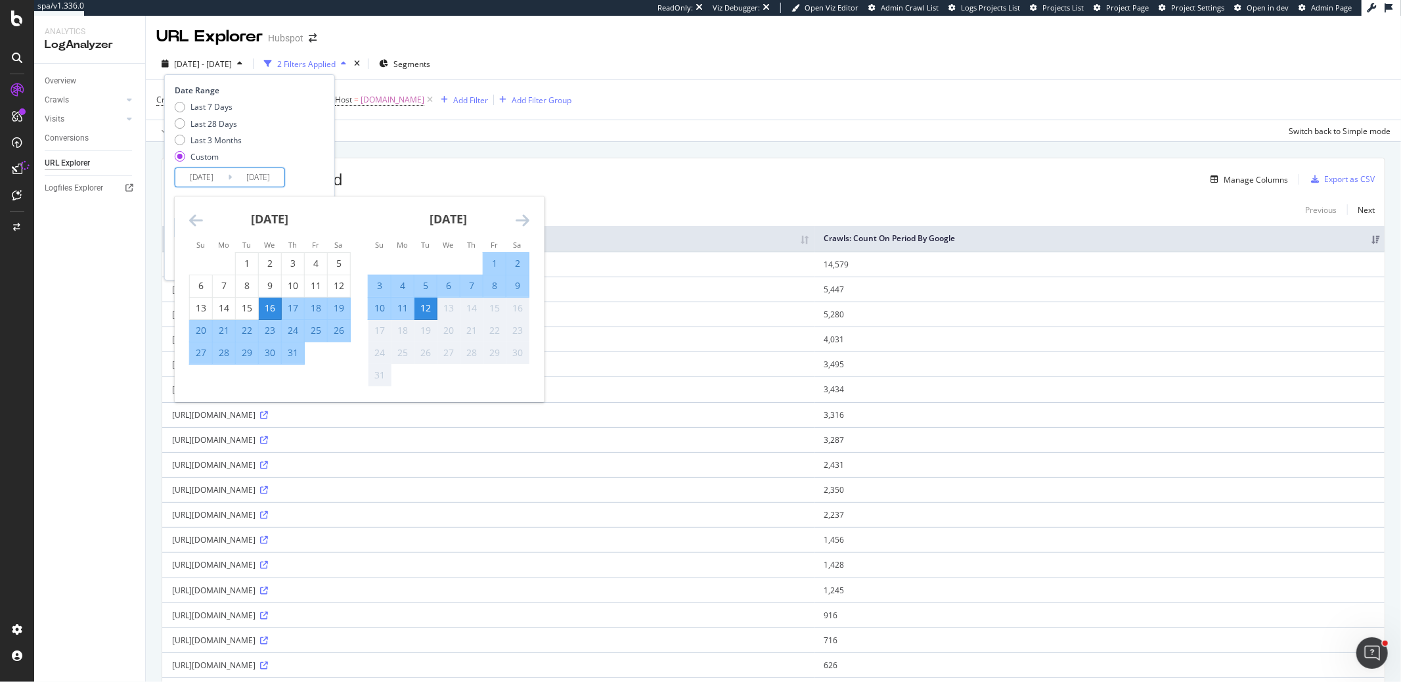
click at [204, 177] on input "2025/07/16" at bounding box center [201, 177] width 53 height 18
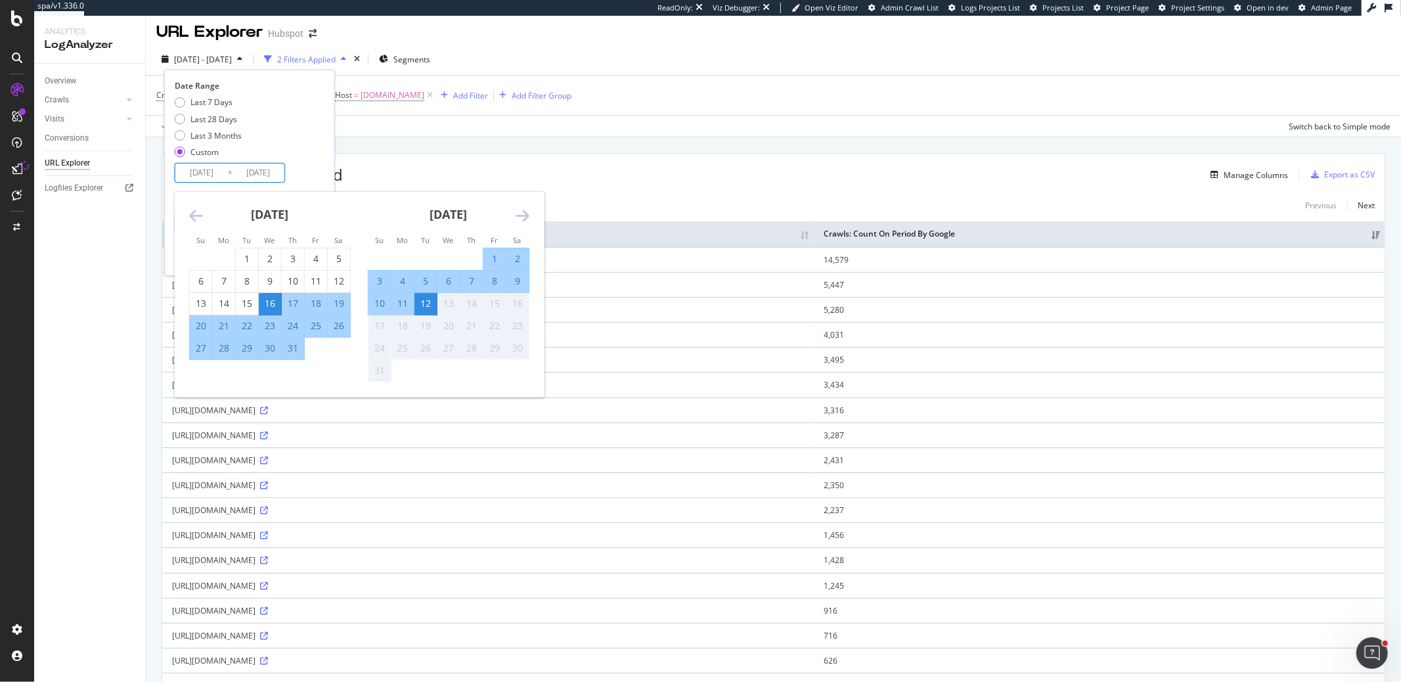
click at [271, 299] on div "16" at bounding box center [270, 303] width 22 height 13
click at [292, 355] on div "31" at bounding box center [293, 350] width 22 height 22
type input "[DATE]"
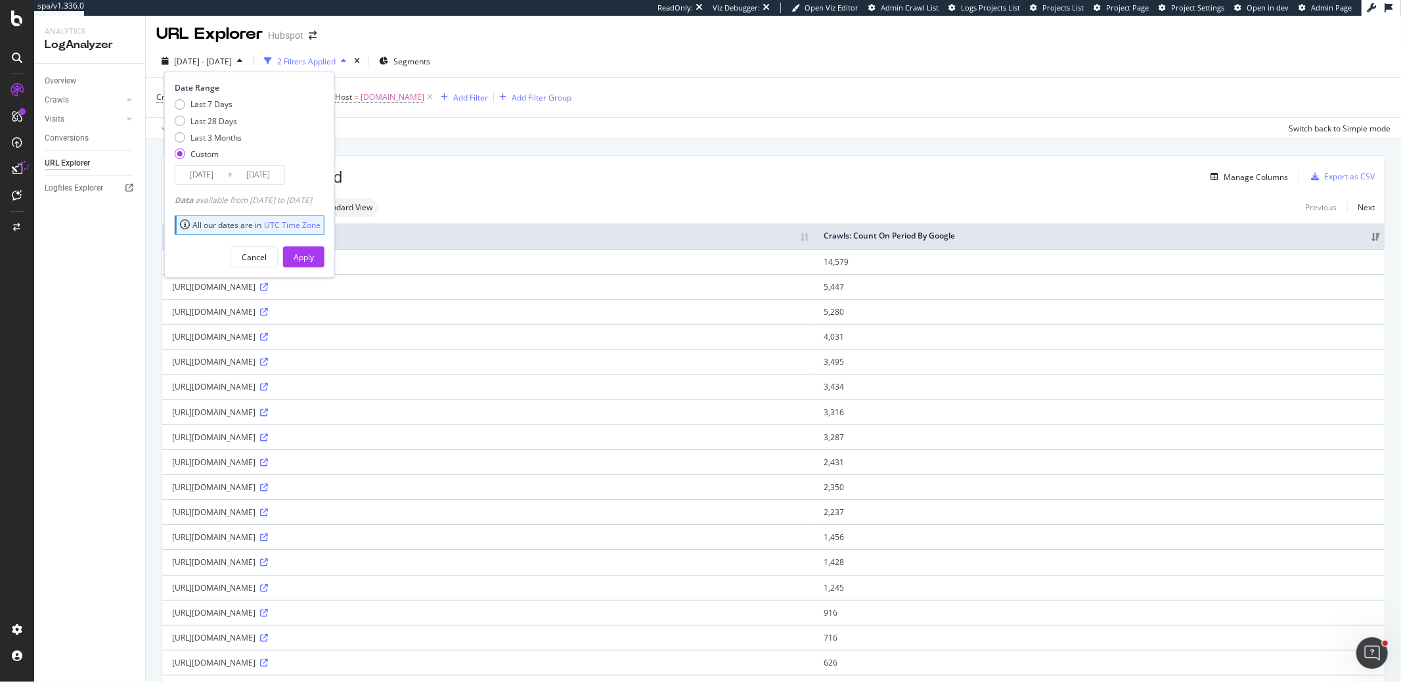
scroll to position [3, 0]
click at [314, 258] on div "Apply" at bounding box center [303, 257] width 20 height 11
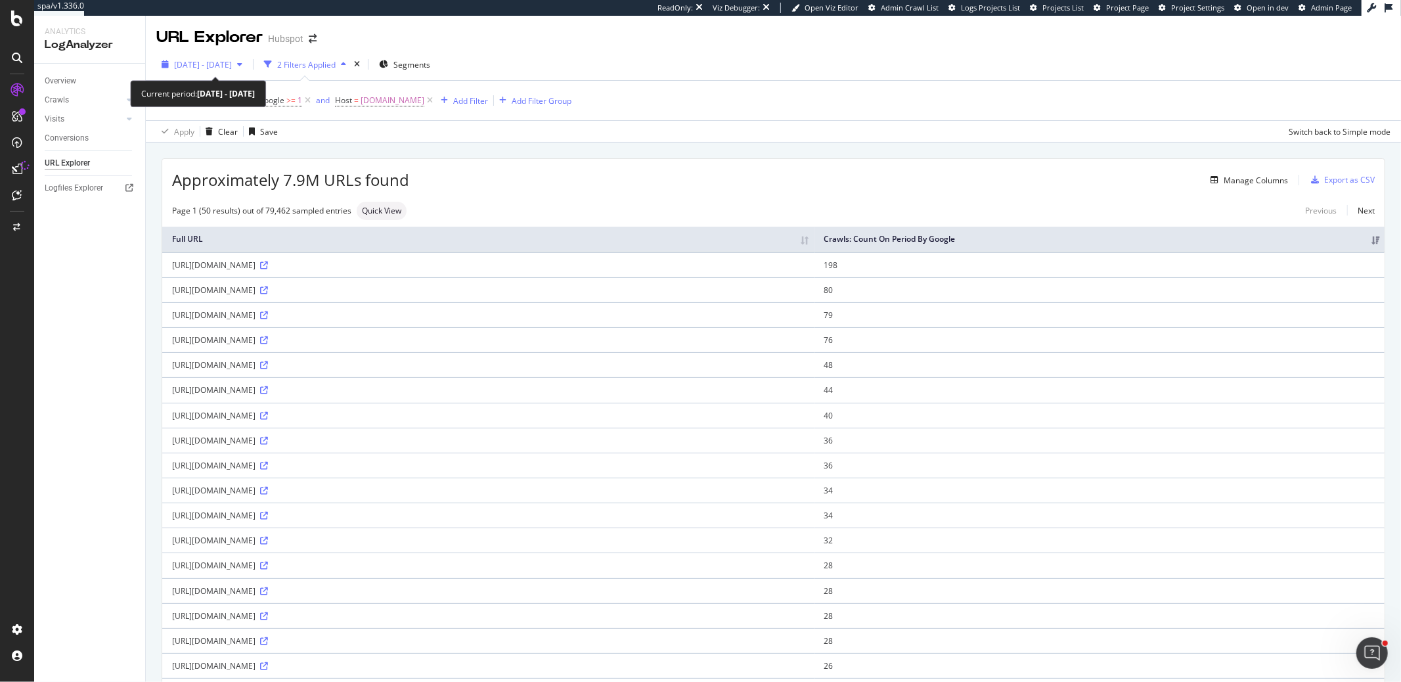
click at [227, 68] on span "2025 Jul. 16th - Jul. 31st" at bounding box center [203, 64] width 58 height 11
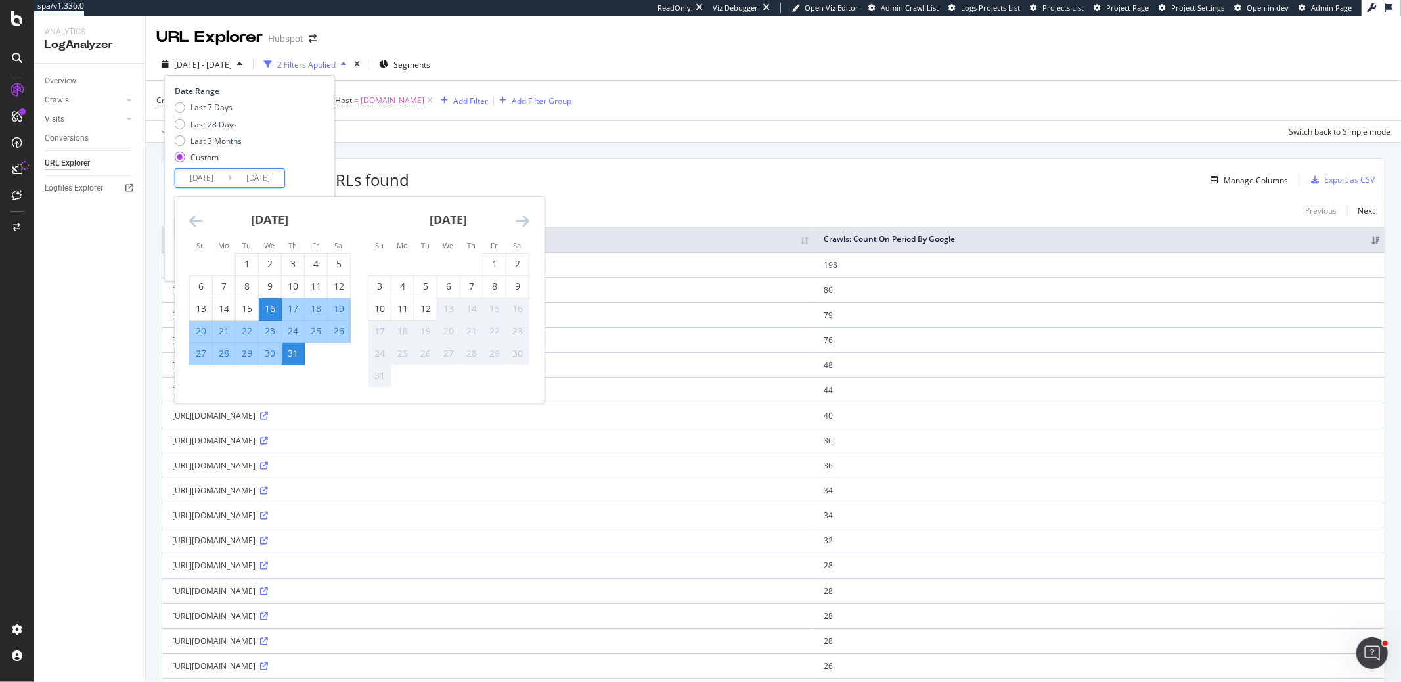
click at [198, 182] on input "2025/07/16" at bounding box center [201, 178] width 53 height 18
click at [267, 305] on div "16" at bounding box center [270, 308] width 22 height 13
click at [513, 261] on div "2" at bounding box center [517, 263] width 22 height 13
type input "2025/08/02"
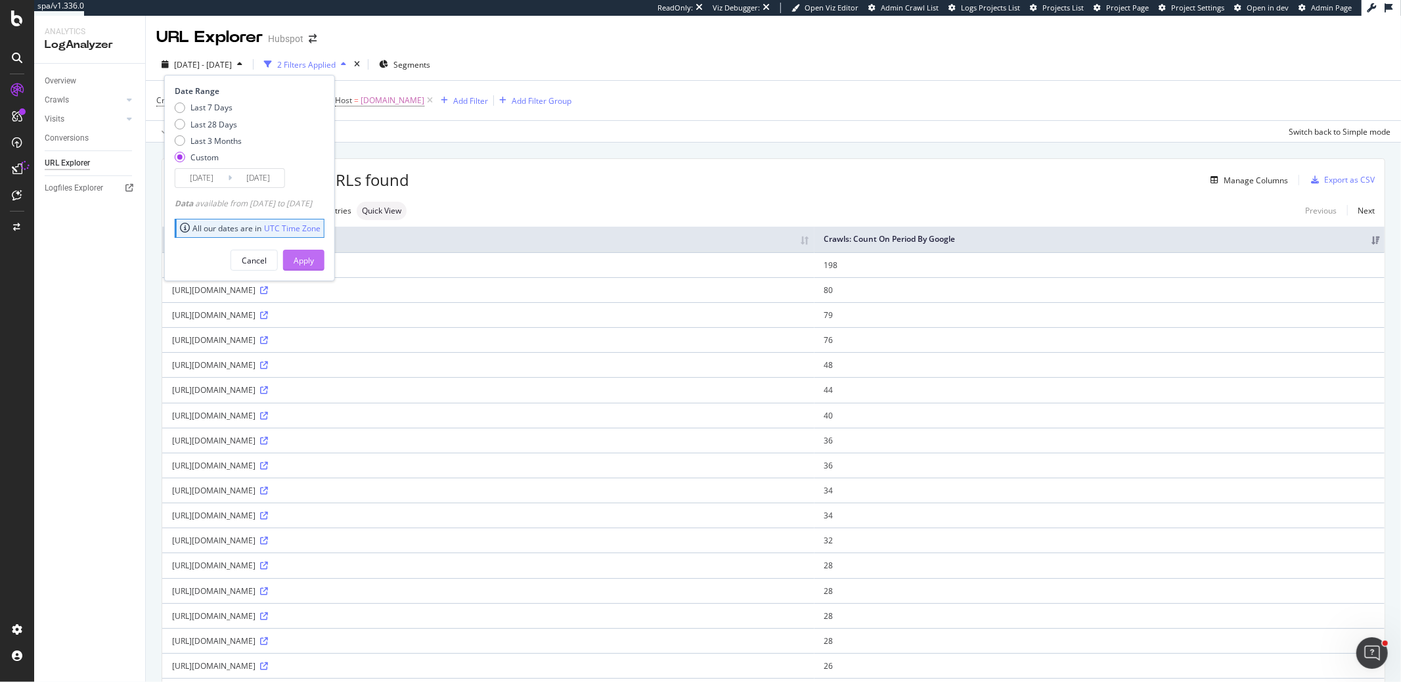
click at [314, 257] on div "Apply" at bounding box center [303, 260] width 20 height 11
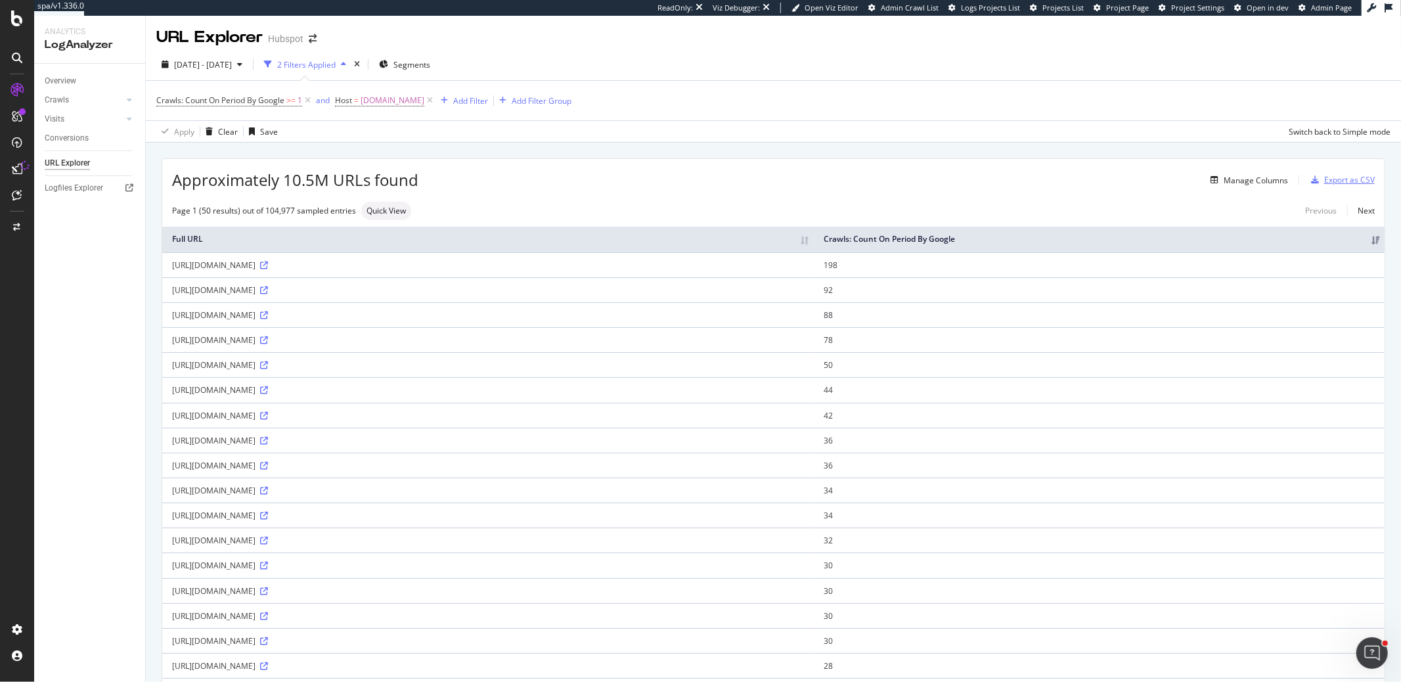
click at [1340, 180] on div "Export as CSV" at bounding box center [1349, 179] width 51 height 11
click at [1347, 175] on div "Export as CSV" at bounding box center [1349, 179] width 51 height 11
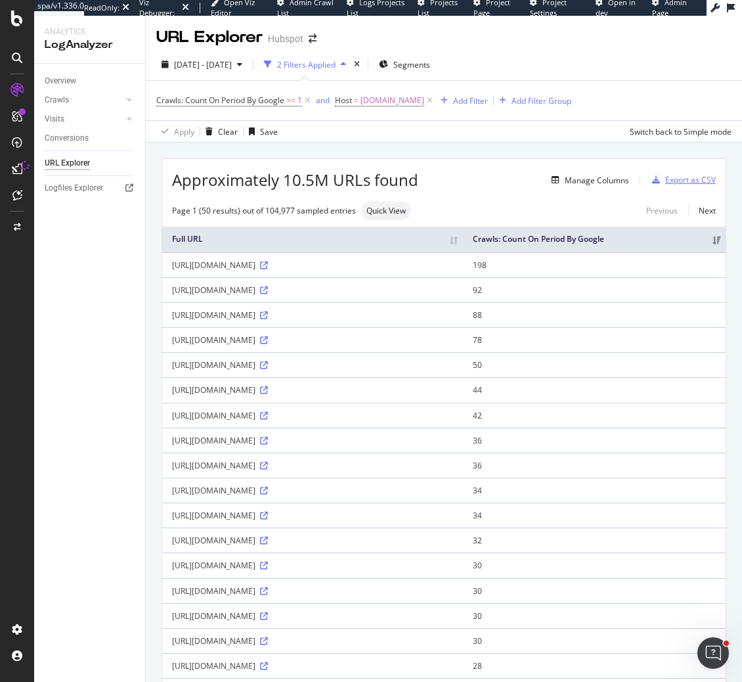
click at [684, 180] on div "Export as CSV" at bounding box center [690, 179] width 51 height 11
click at [66, 221] on div "DataExports" at bounding box center [74, 226] width 51 height 13
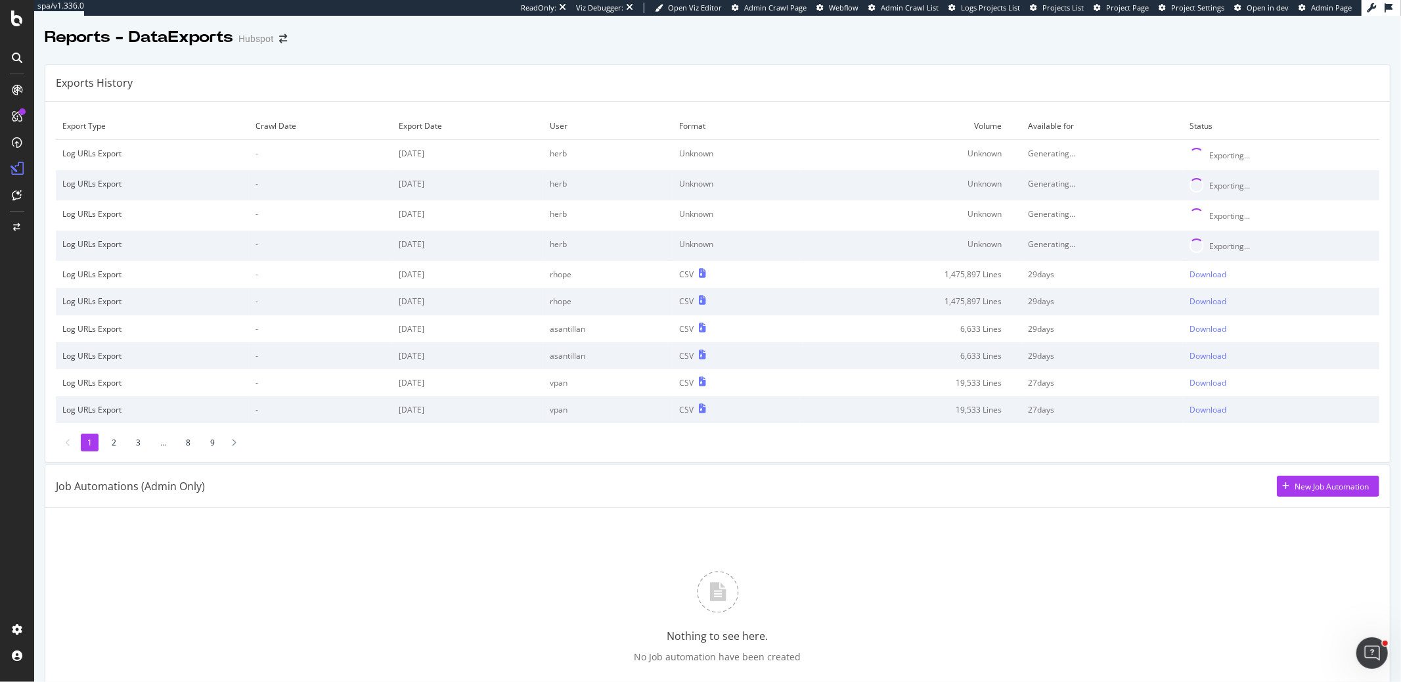
click at [1223, 248] on div "Exporting..." at bounding box center [1229, 245] width 41 height 11
click at [1368, 653] on icon "Open Intercom Messenger" at bounding box center [1370, 652] width 9 height 11
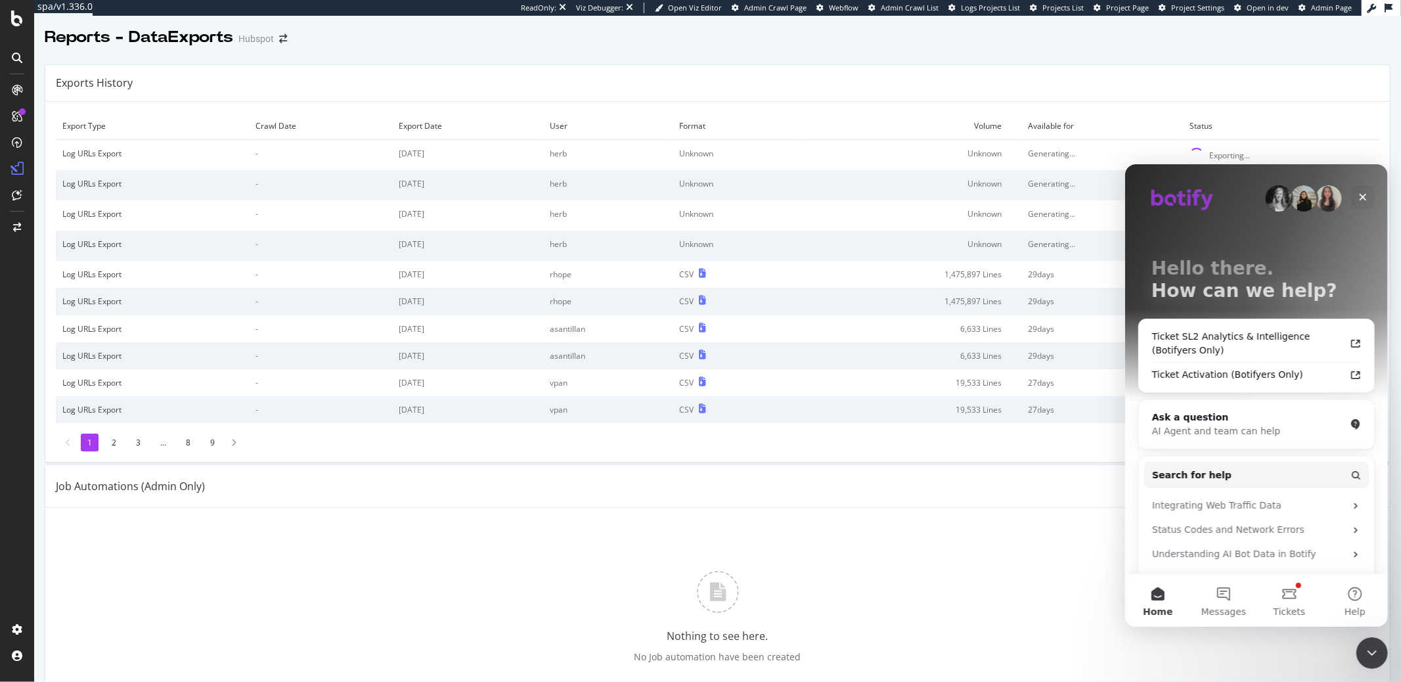
scroll to position [152, 0]
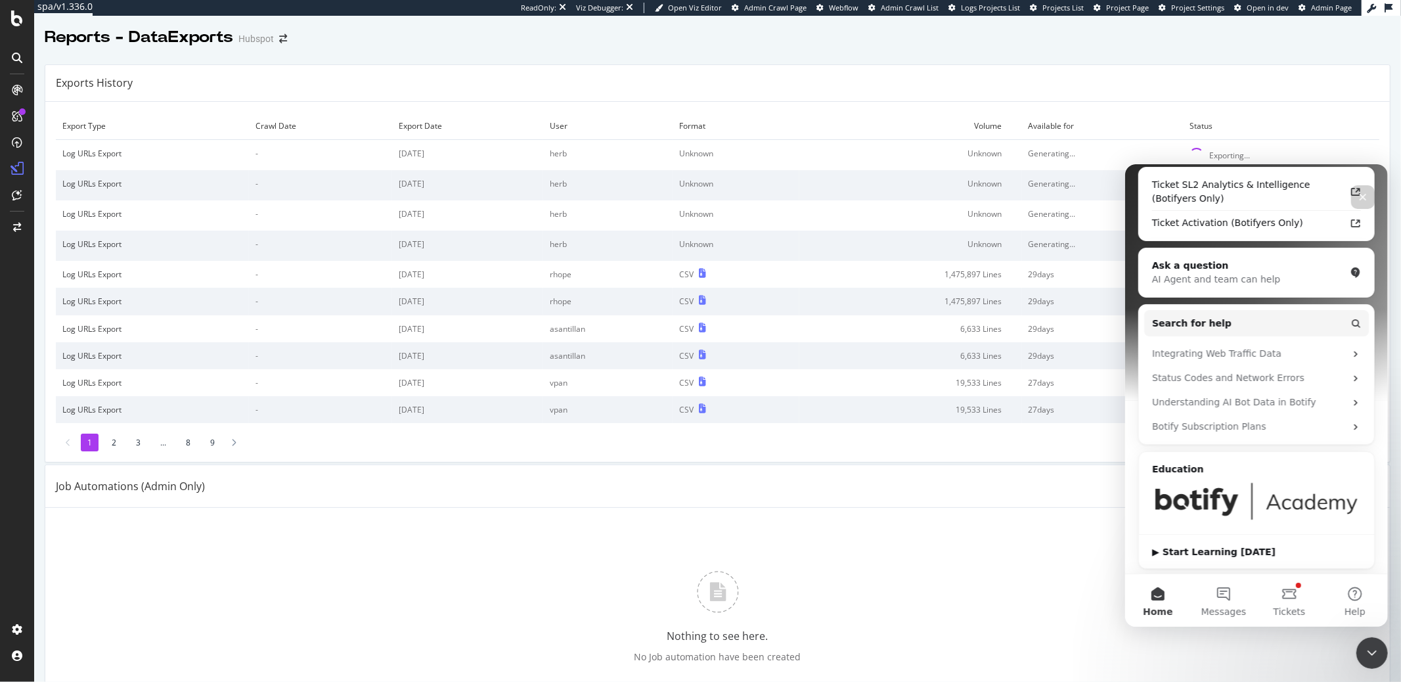
click at [1265, 490] on img "Intercom messenger" at bounding box center [1255, 500] width 209 height 39
click at [1252, 496] on img "Intercom messenger" at bounding box center [1255, 500] width 209 height 39
click at [1152, 551] on div "▶ Start Learning [DATE]" at bounding box center [1255, 551] width 209 height 14
click at [1358, 202] on div "Close" at bounding box center [1362, 197] width 24 height 24
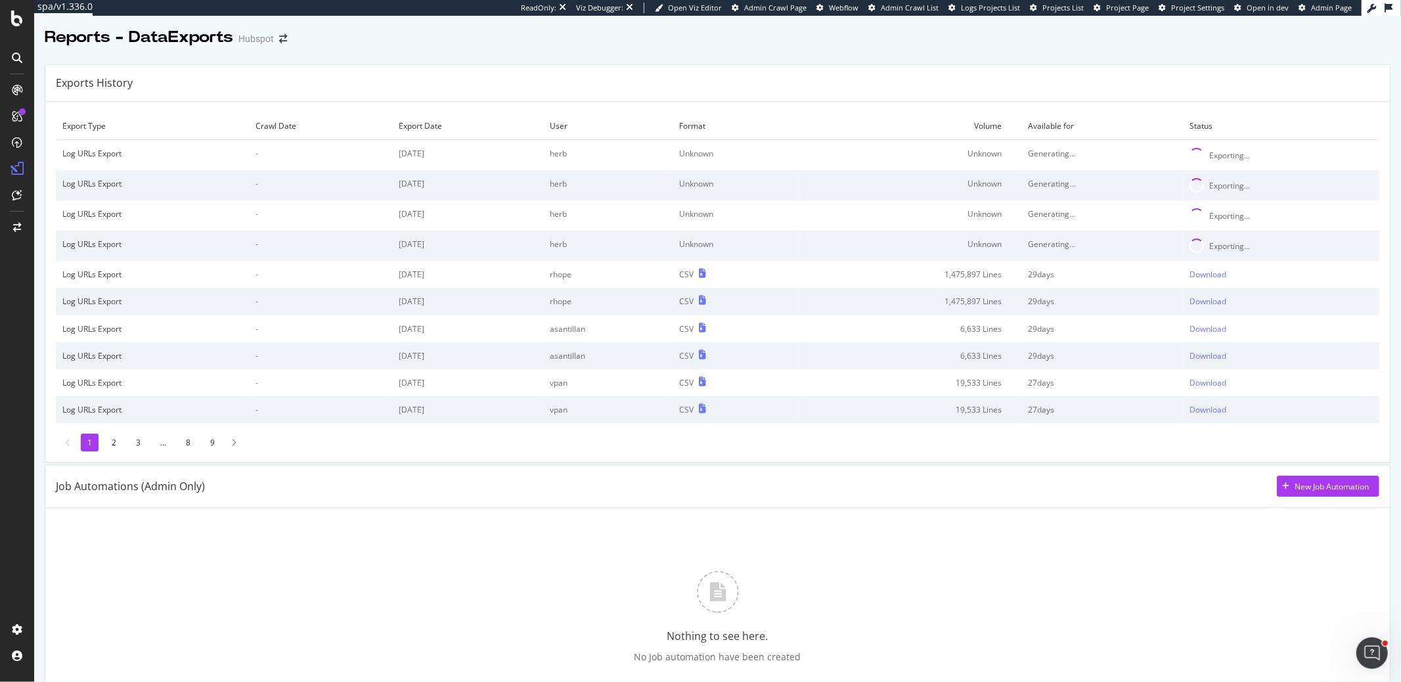
scroll to position [0, 0]
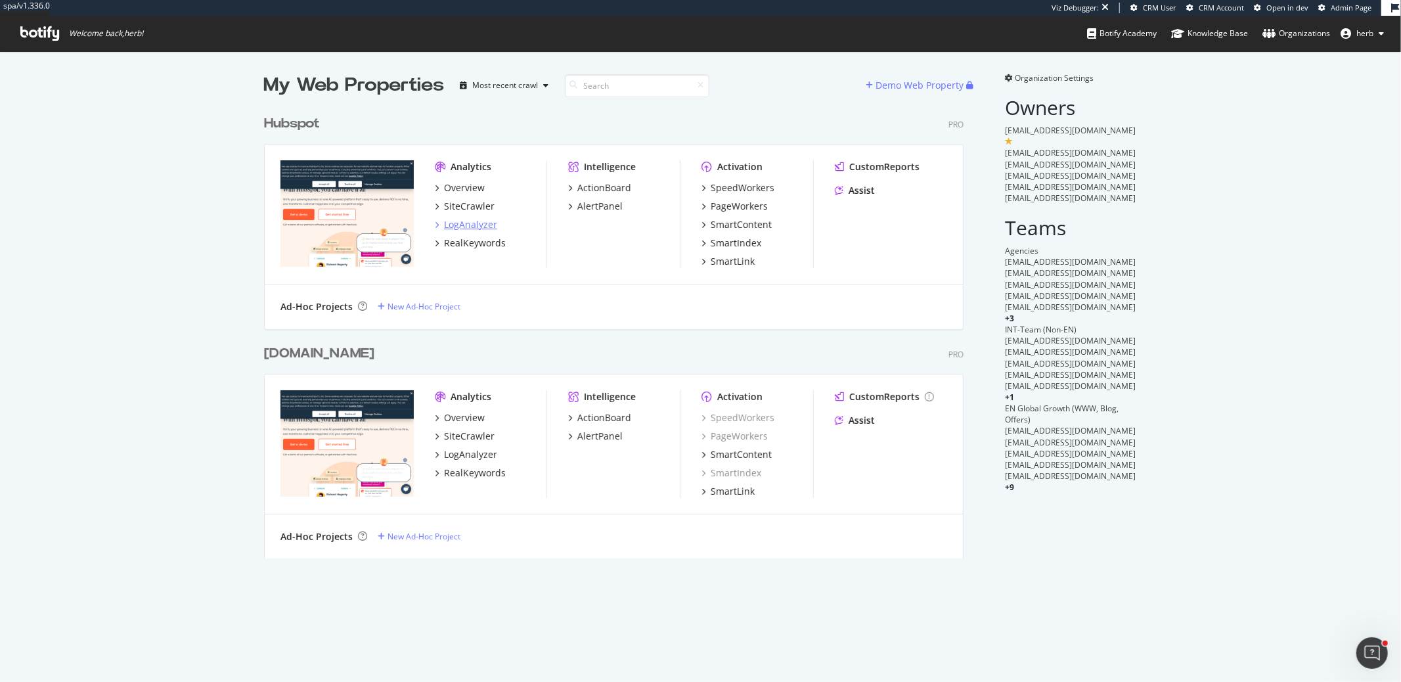
click at [483, 225] on div "LogAnalyzer" at bounding box center [470, 224] width 53 height 13
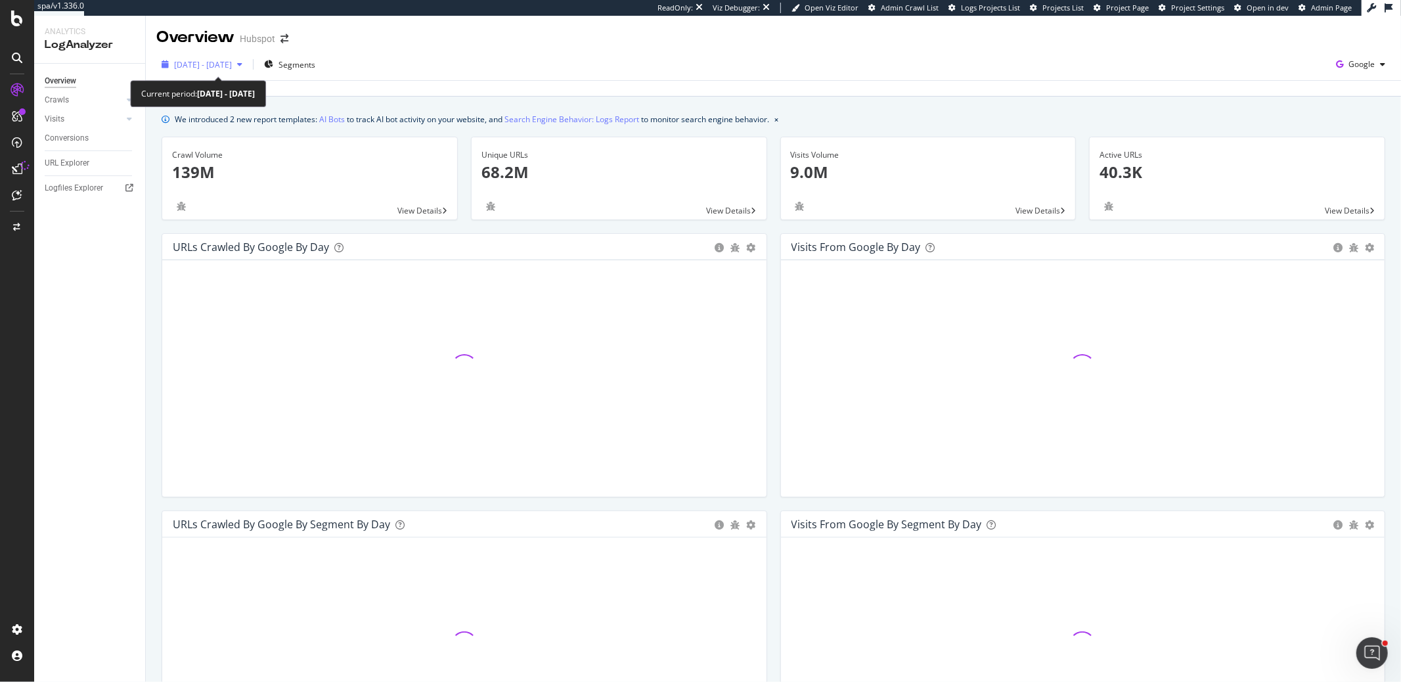
click at [232, 61] on span "2025 Jul. 15th - Aug. 13th" at bounding box center [203, 64] width 58 height 11
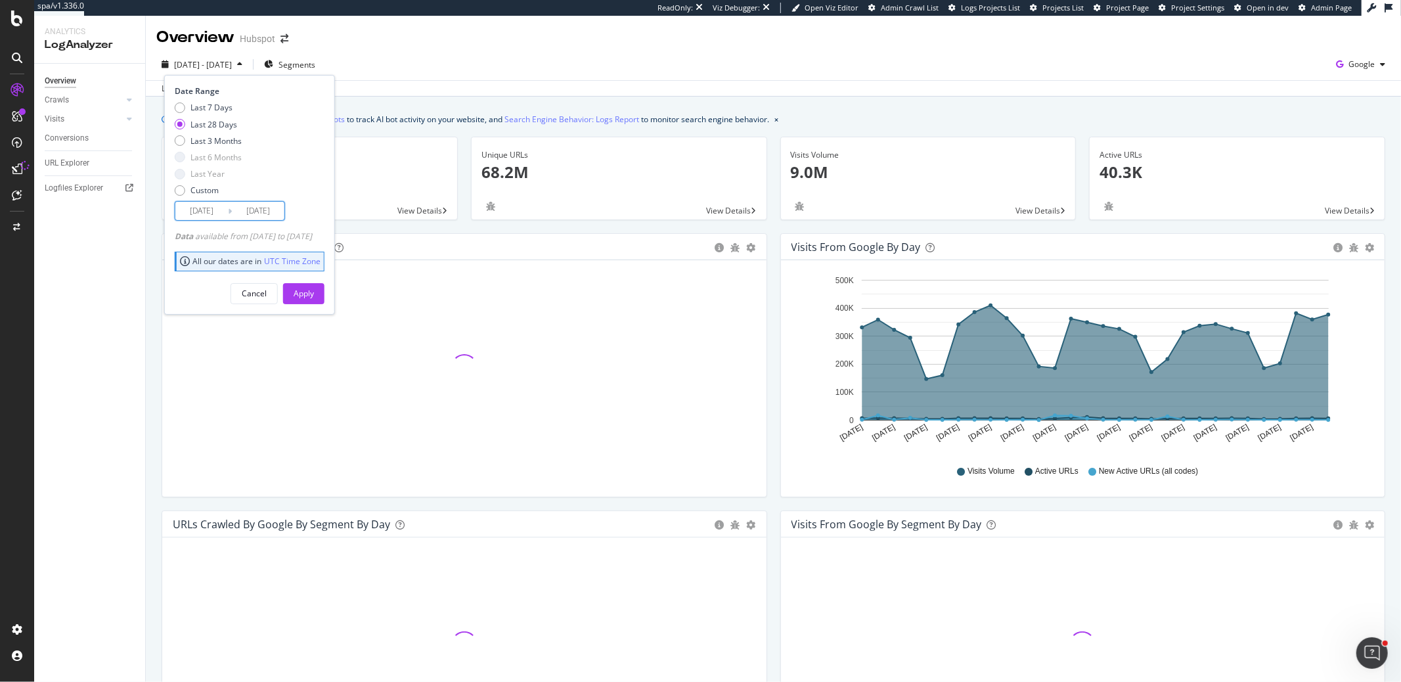
click at [215, 206] on input "2025/07/17" at bounding box center [201, 211] width 53 height 18
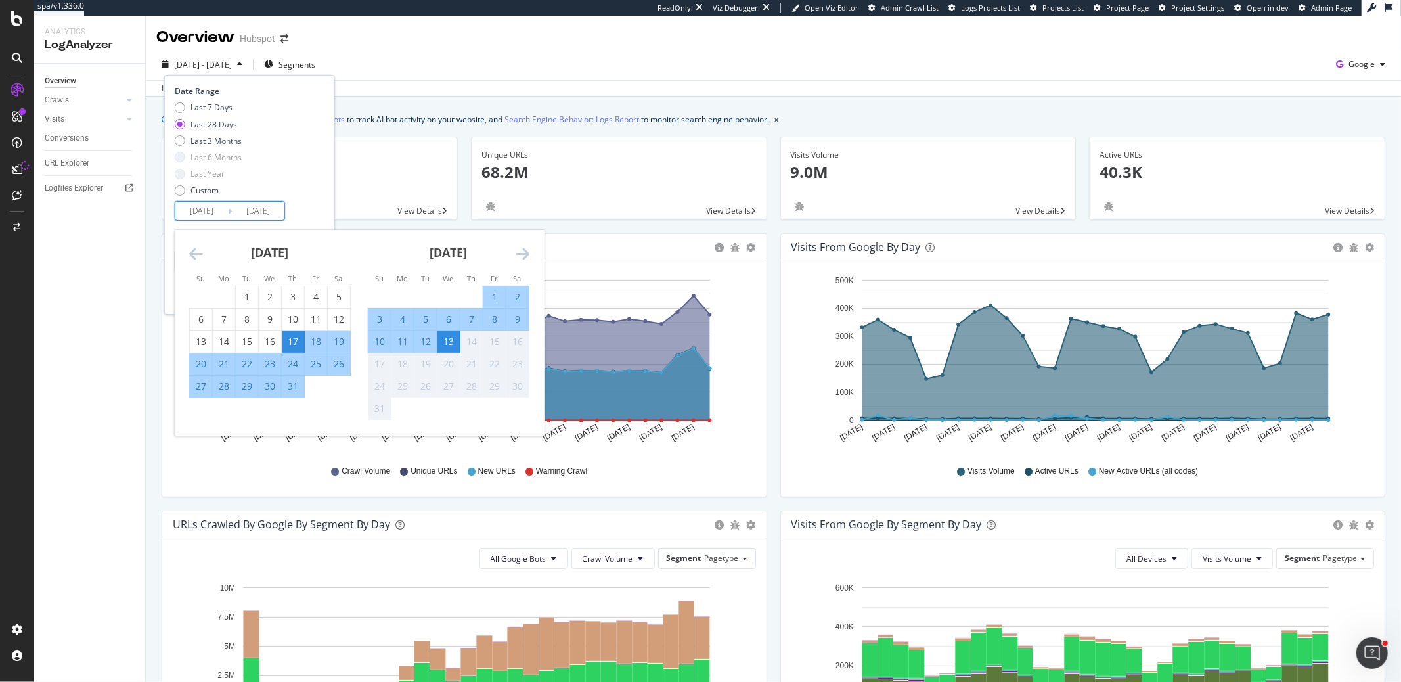
click at [491, 292] on div "1" at bounding box center [494, 296] width 22 height 13
type input "[DATE]"
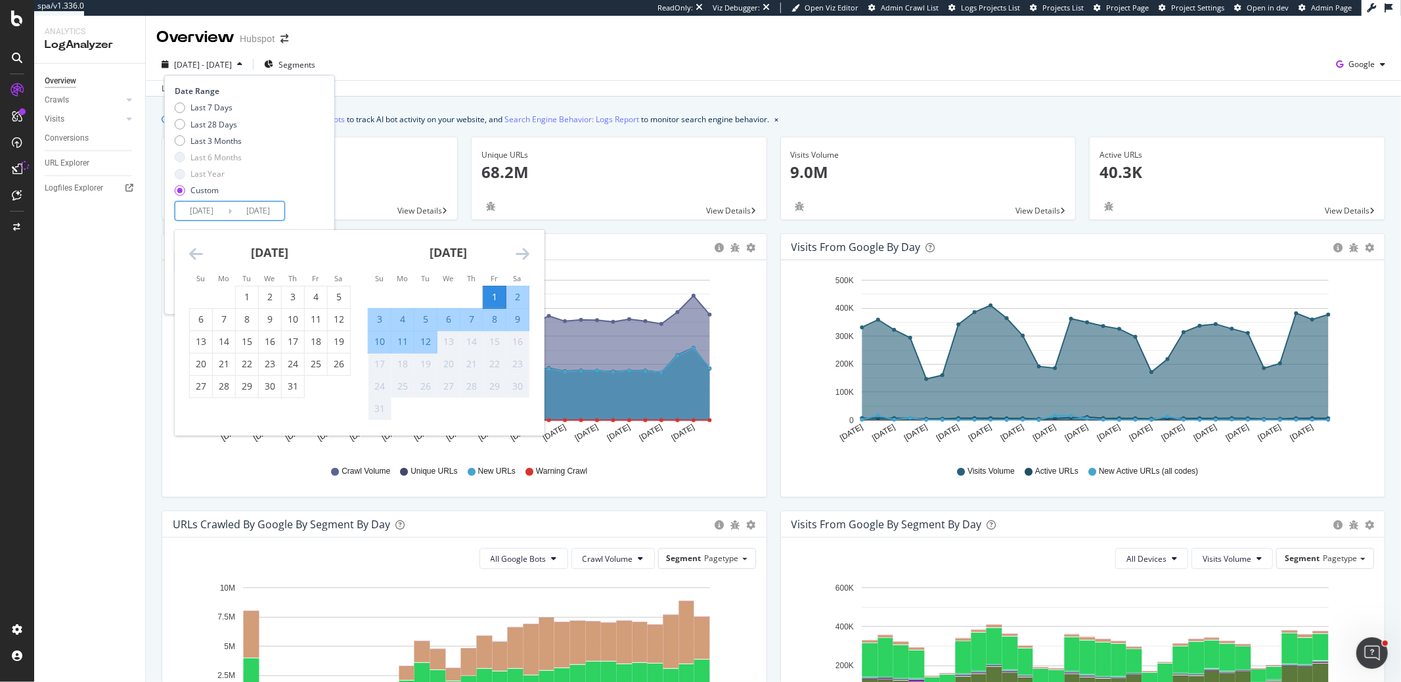
click at [429, 342] on div "12" at bounding box center [425, 341] width 22 height 13
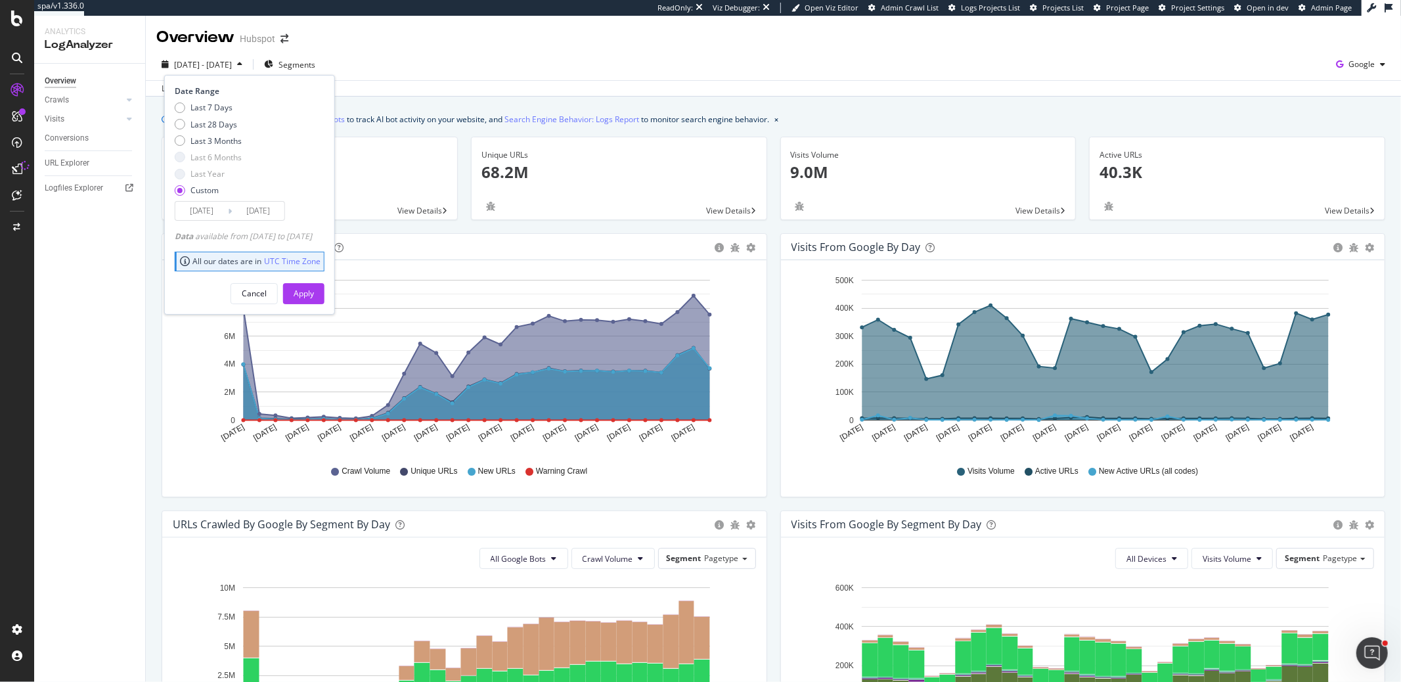
type input "[DATE]"
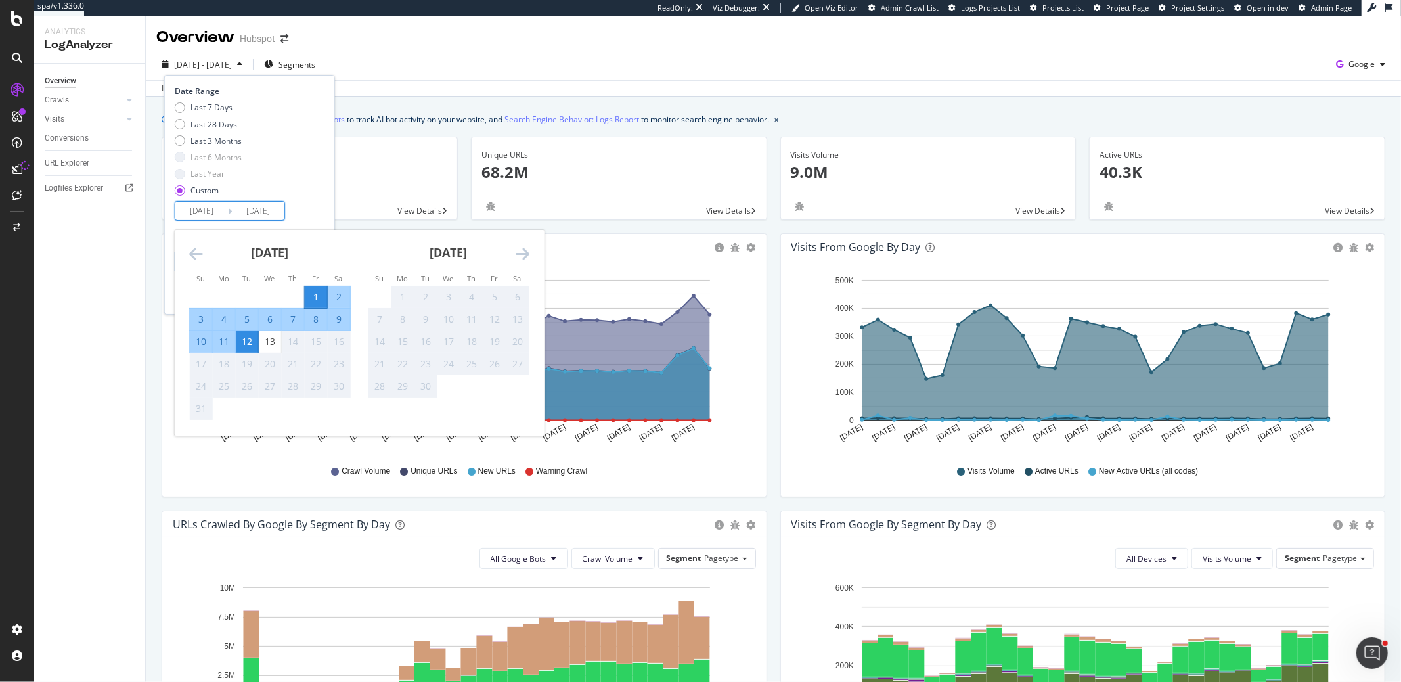
click at [186, 209] on input "[DATE]" at bounding box center [201, 211] width 53 height 18
click at [314, 294] on div "1" at bounding box center [316, 296] width 22 height 13
click at [186, 248] on div "August 2025 1 2 3 4 5 6 7 8 9 10 11 12 13 14 15 16 17 18 19 20 21 22 23 24 25 2…" at bounding box center [270, 325] width 179 height 190
click at [200, 255] on icon "Move backward to switch to the previous month." at bounding box center [196, 254] width 14 height 16
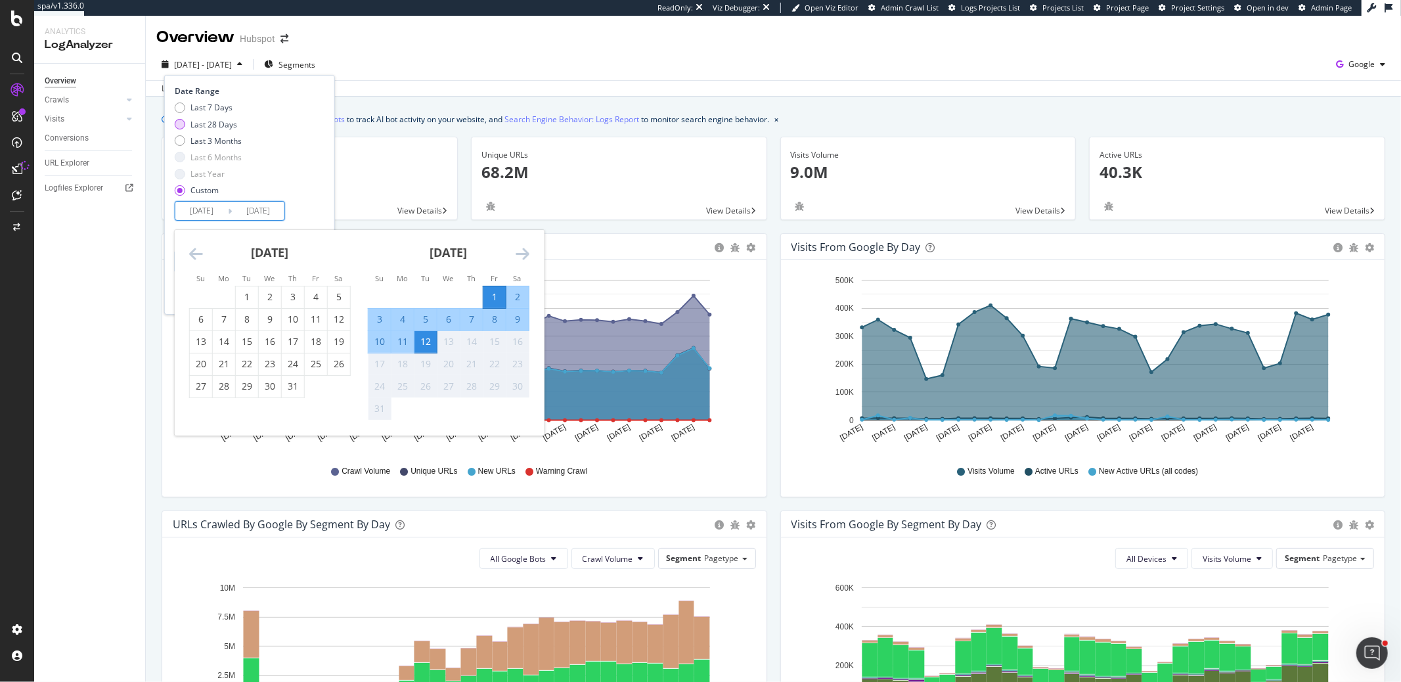
click at [211, 126] on div "Last 28 Days" at bounding box center [213, 124] width 47 height 11
type input "2025/07/17"
type input "2025/08/13"
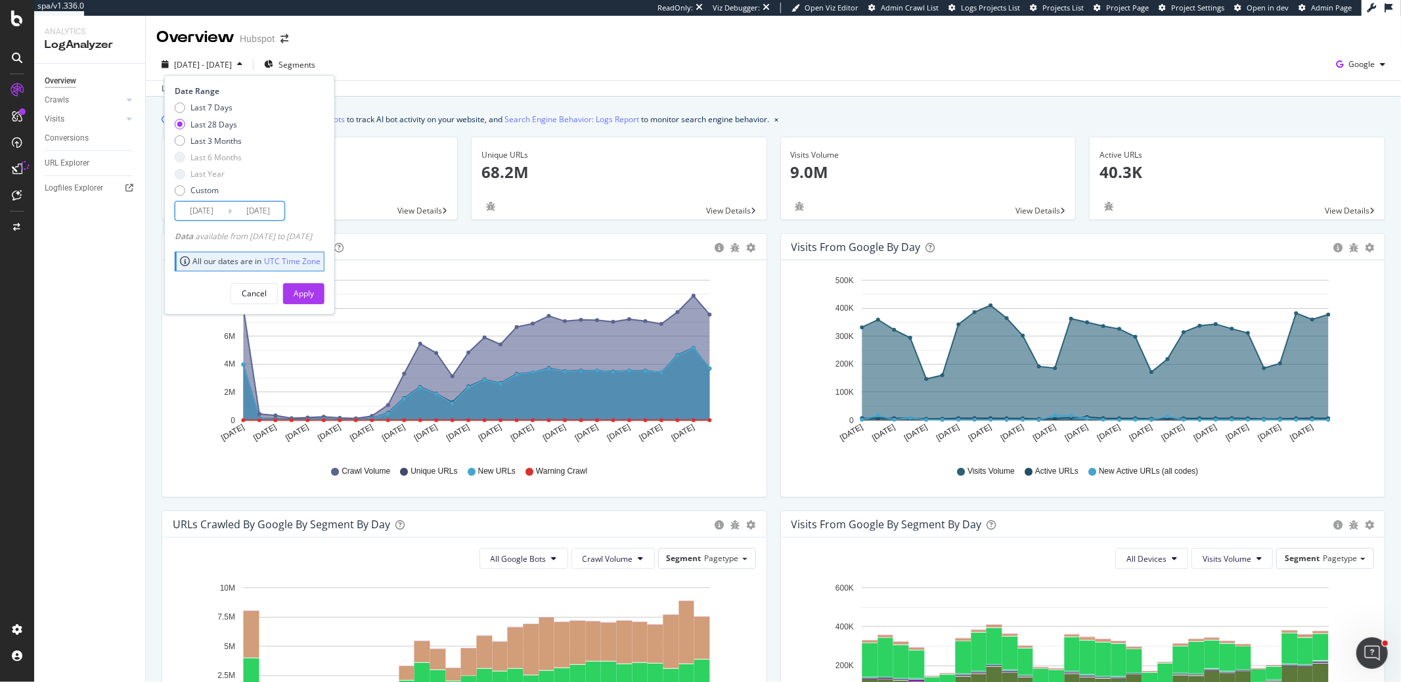
click at [202, 210] on input "2025/07/17" at bounding box center [201, 211] width 53 height 18
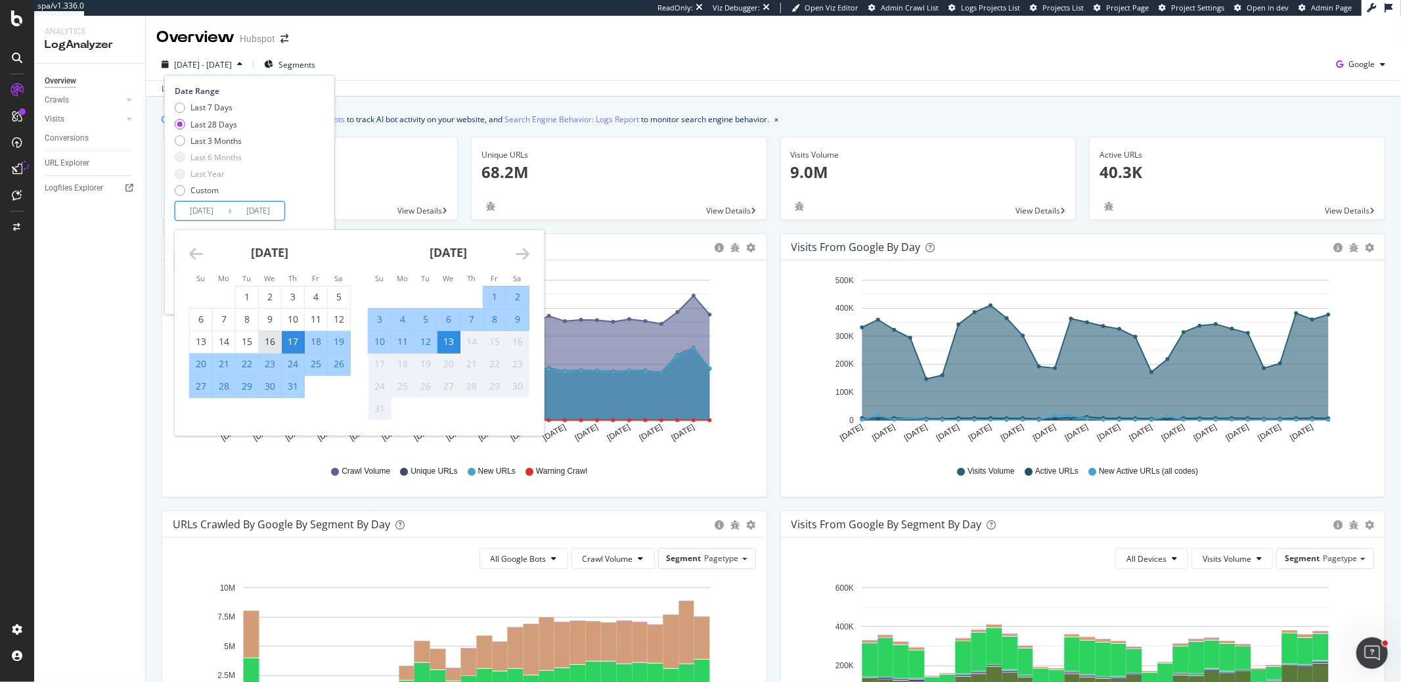
click at [276, 340] on div "16" at bounding box center [270, 341] width 22 height 13
type input "2025/07/16"
click at [295, 385] on div "31" at bounding box center [293, 386] width 22 height 13
type input "2025/07/31"
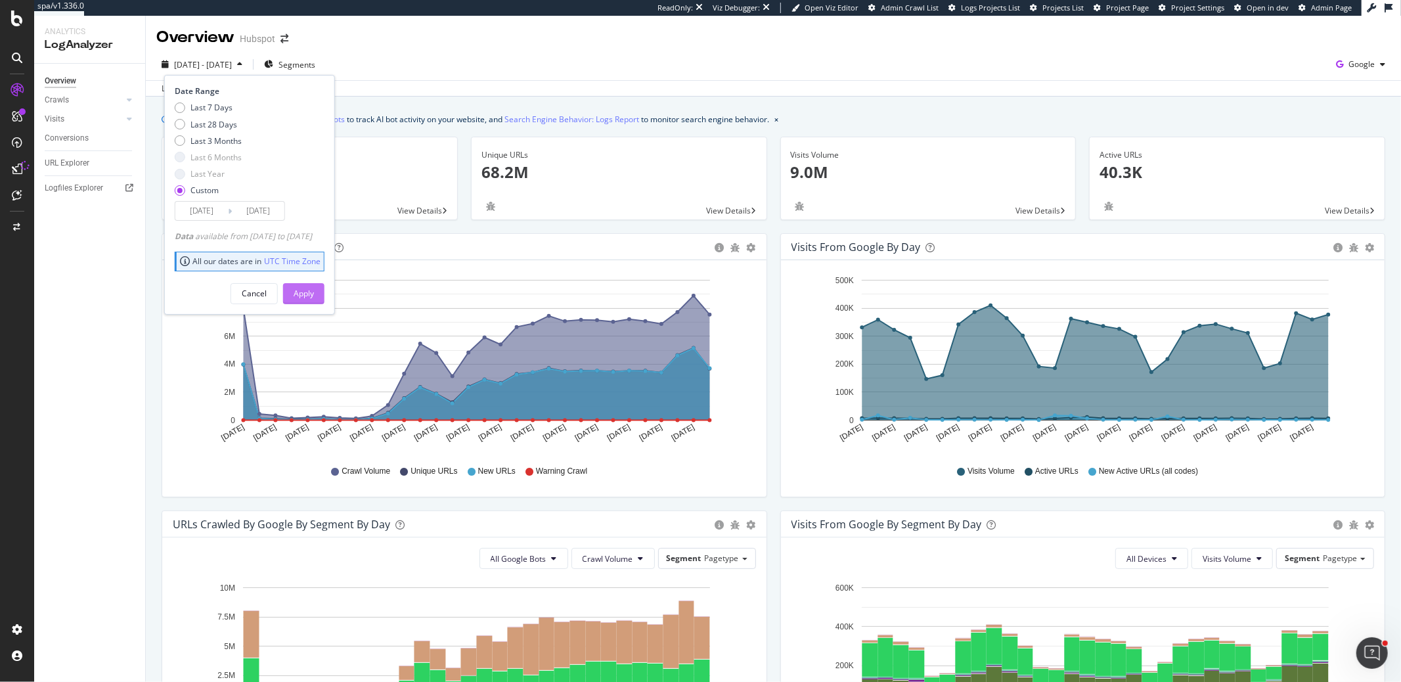
click at [314, 288] on div "Apply" at bounding box center [303, 293] width 20 height 11
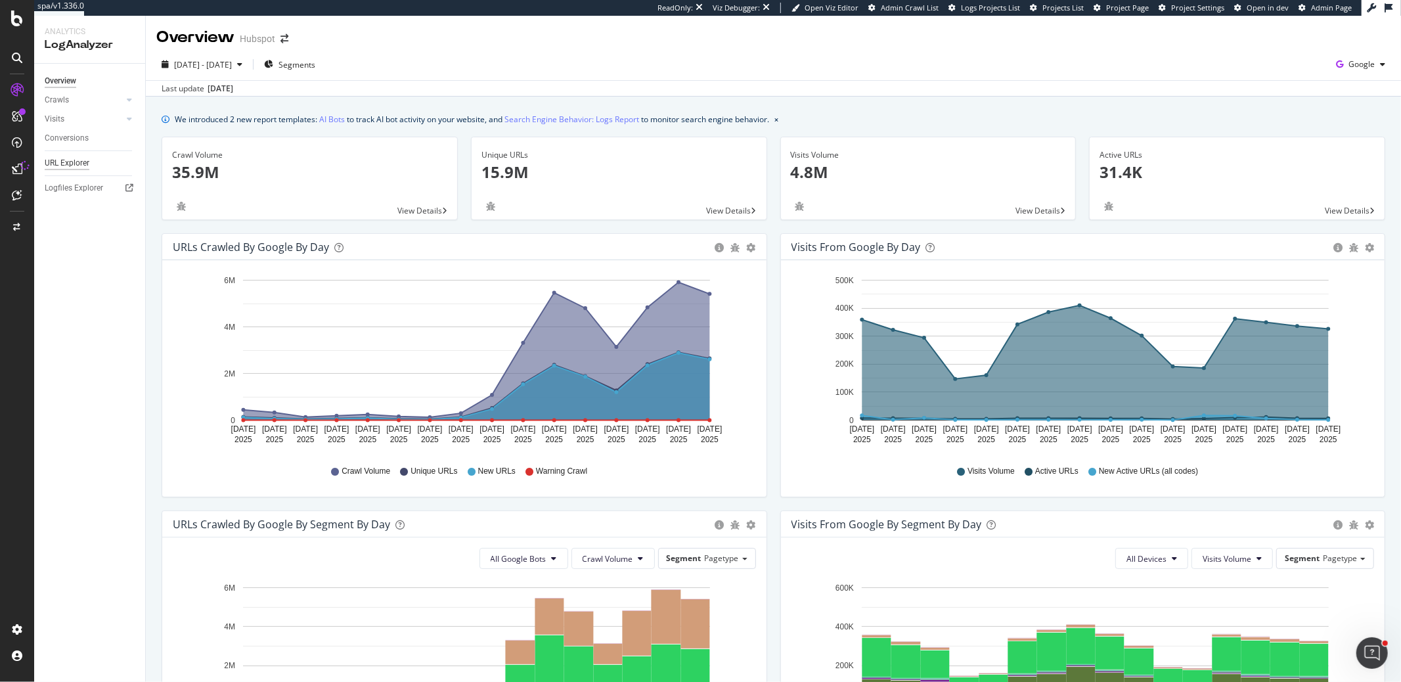
click at [78, 161] on div "URL Explorer" at bounding box center [67, 163] width 45 height 14
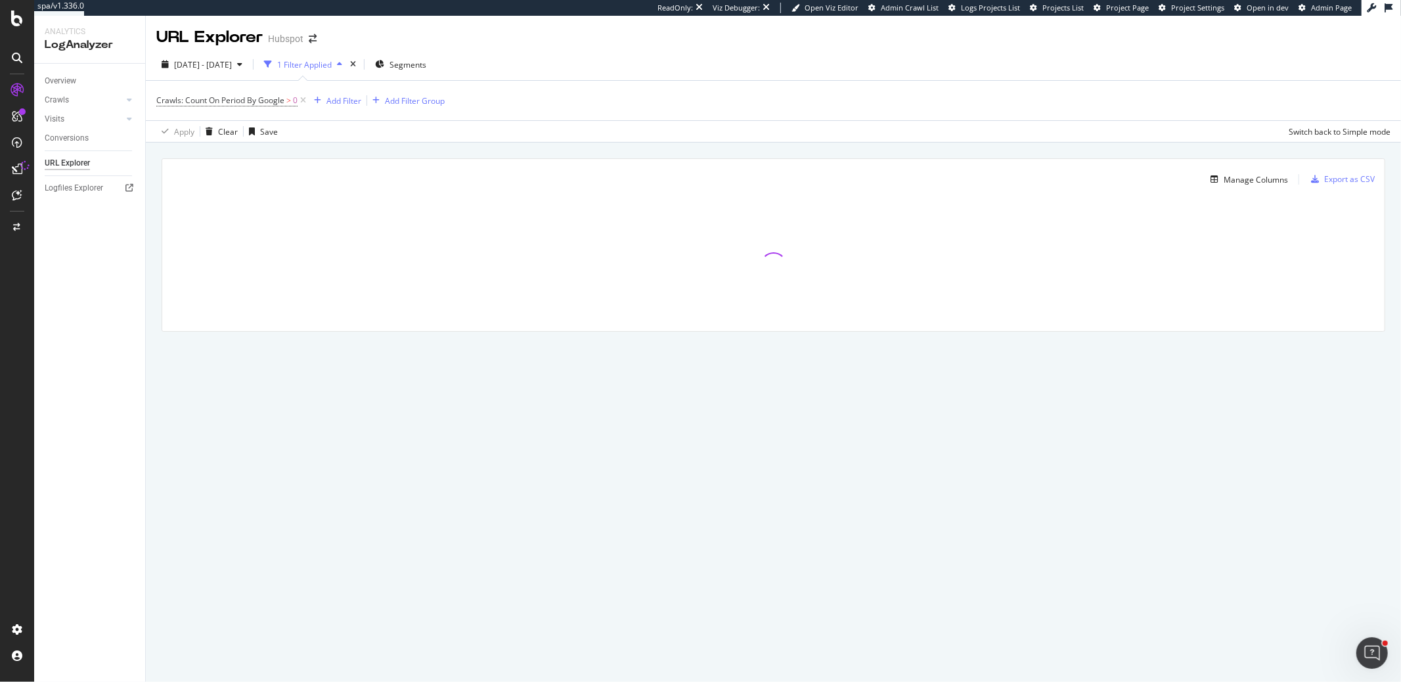
click at [193, 93] on span "Crawls: Count On Period By Google > 0" at bounding box center [232, 100] width 152 height 18
click at [183, 100] on span "Crawls: Count On Period By Google" at bounding box center [220, 100] width 128 height 11
drag, startPoint x: 377, startPoint y: 131, endPoint x: 351, endPoint y: 121, distance: 27.4
click at [368, 129] on div "Apply Clear Save Switch back to Simple mode" at bounding box center [773, 131] width 1255 height 22
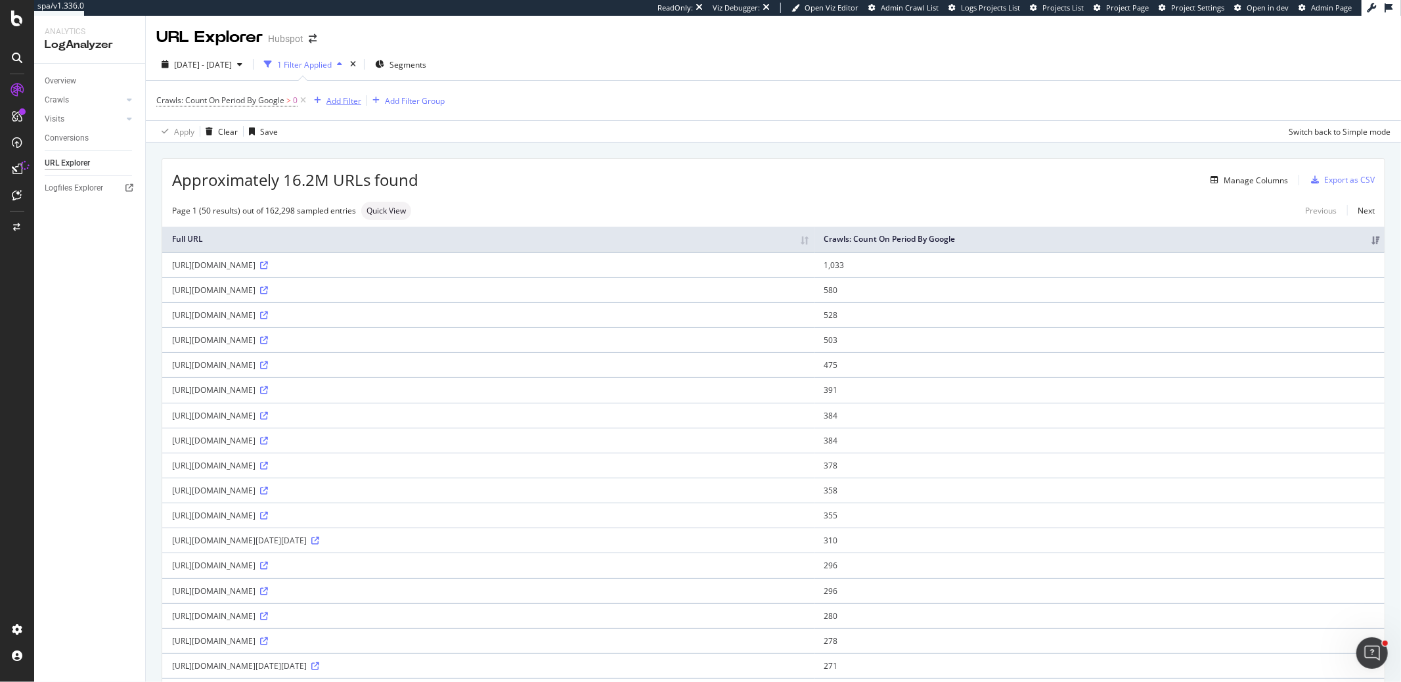
click at [342, 102] on div "Add Filter" at bounding box center [343, 100] width 35 height 11
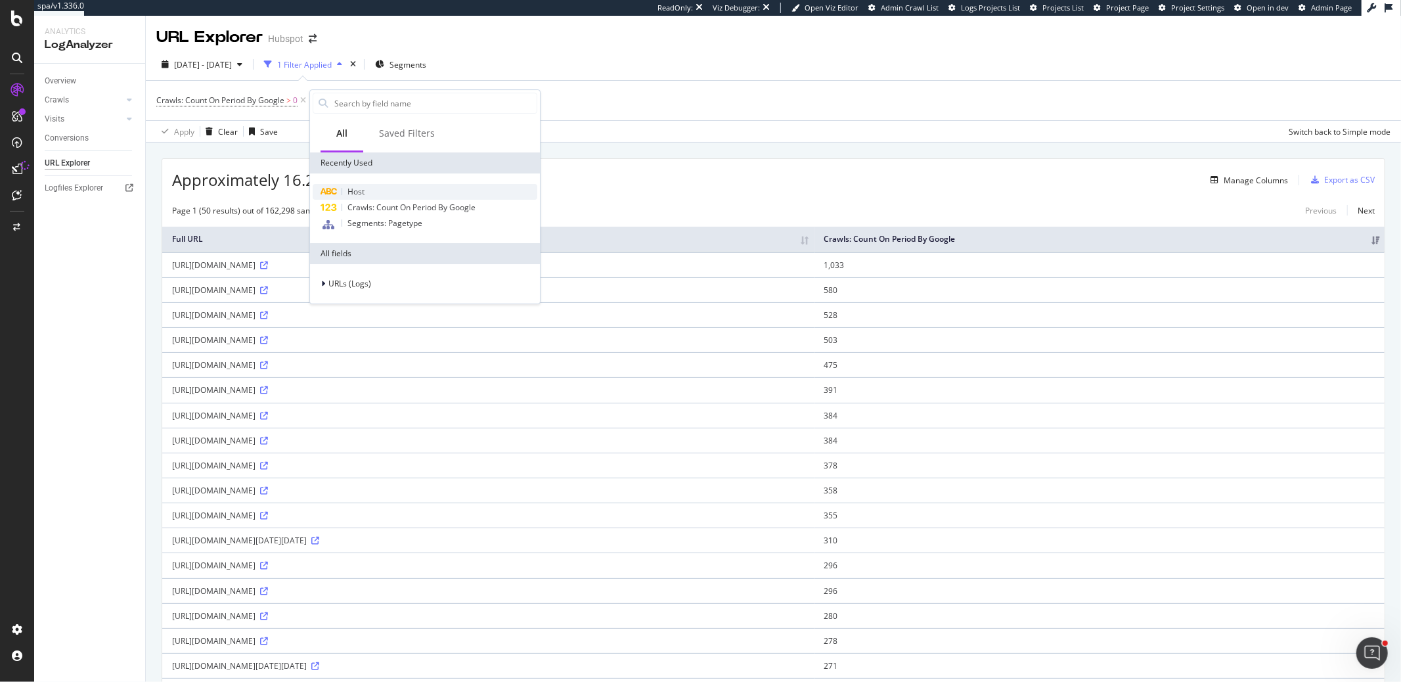
click at [353, 191] on span "Host" at bounding box center [355, 191] width 17 height 11
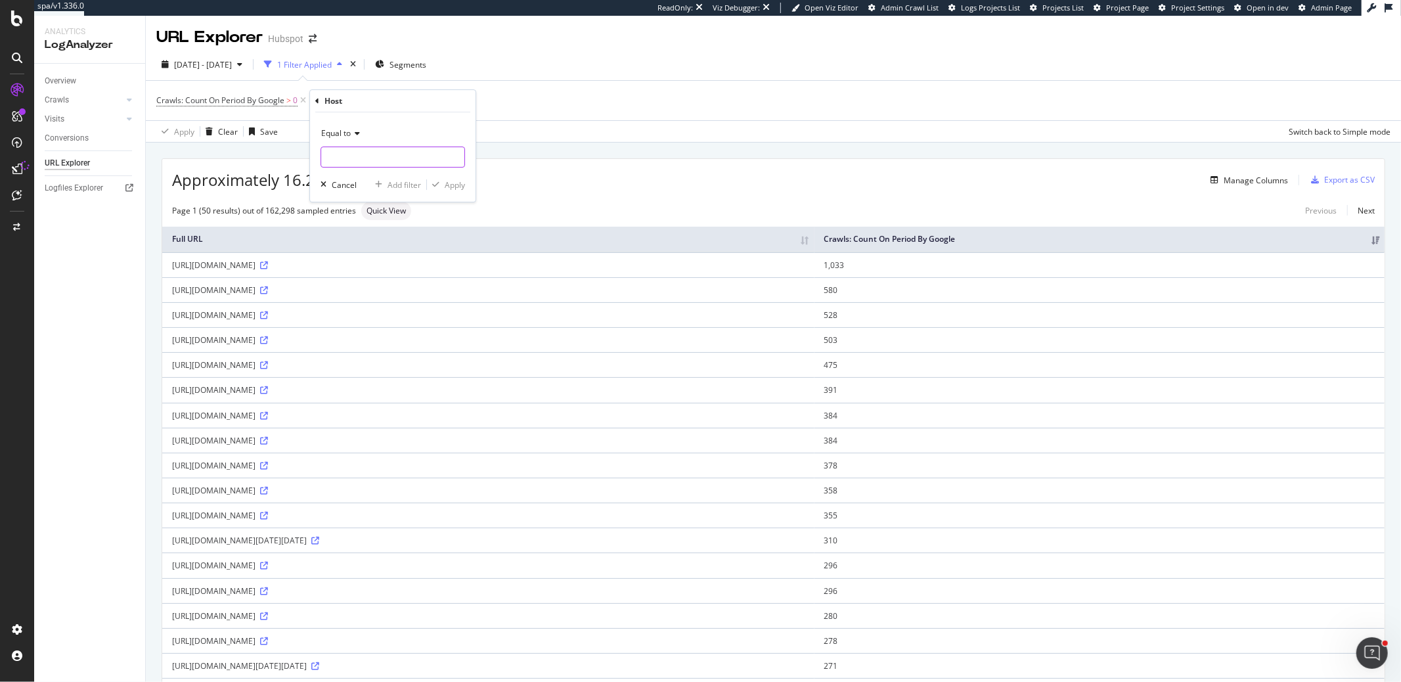
click at [349, 160] on input "text" at bounding box center [392, 156] width 143 height 21
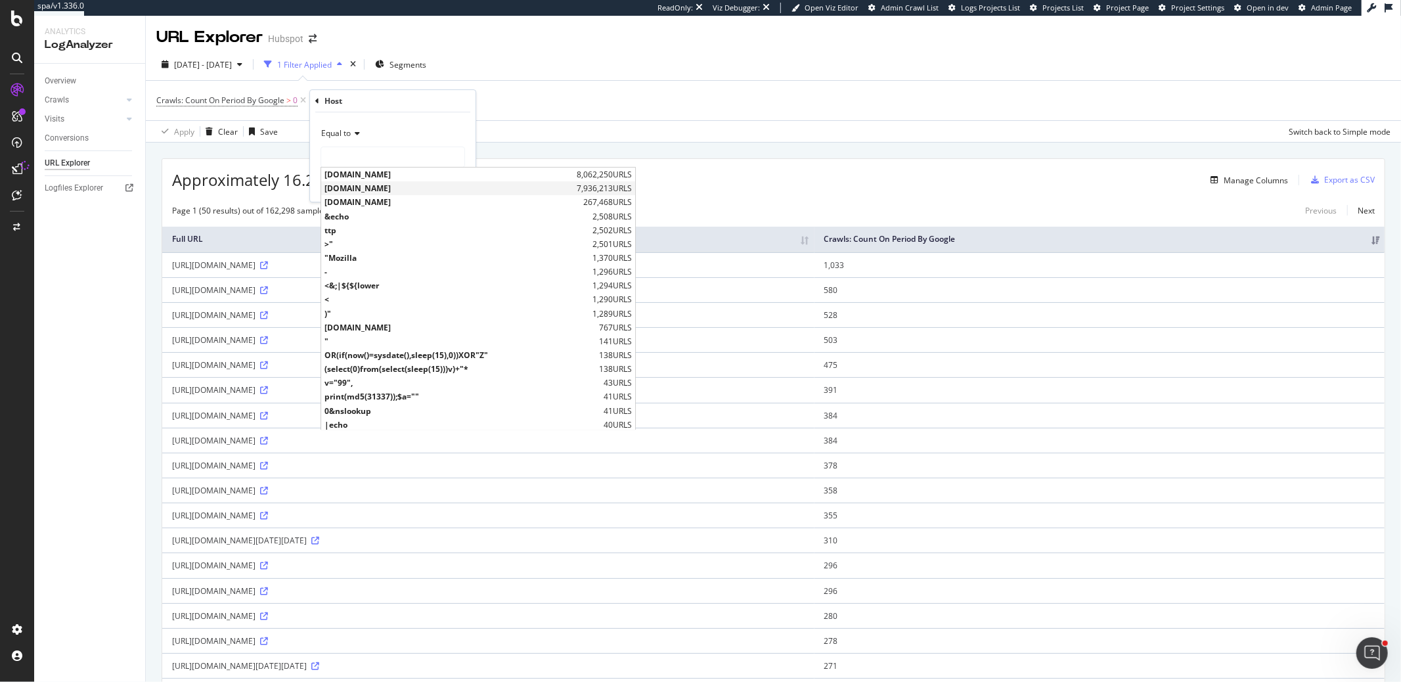
click at [347, 190] on span "[DOMAIN_NAME]" at bounding box center [448, 188] width 249 height 11
type input "[DOMAIN_NAME]"
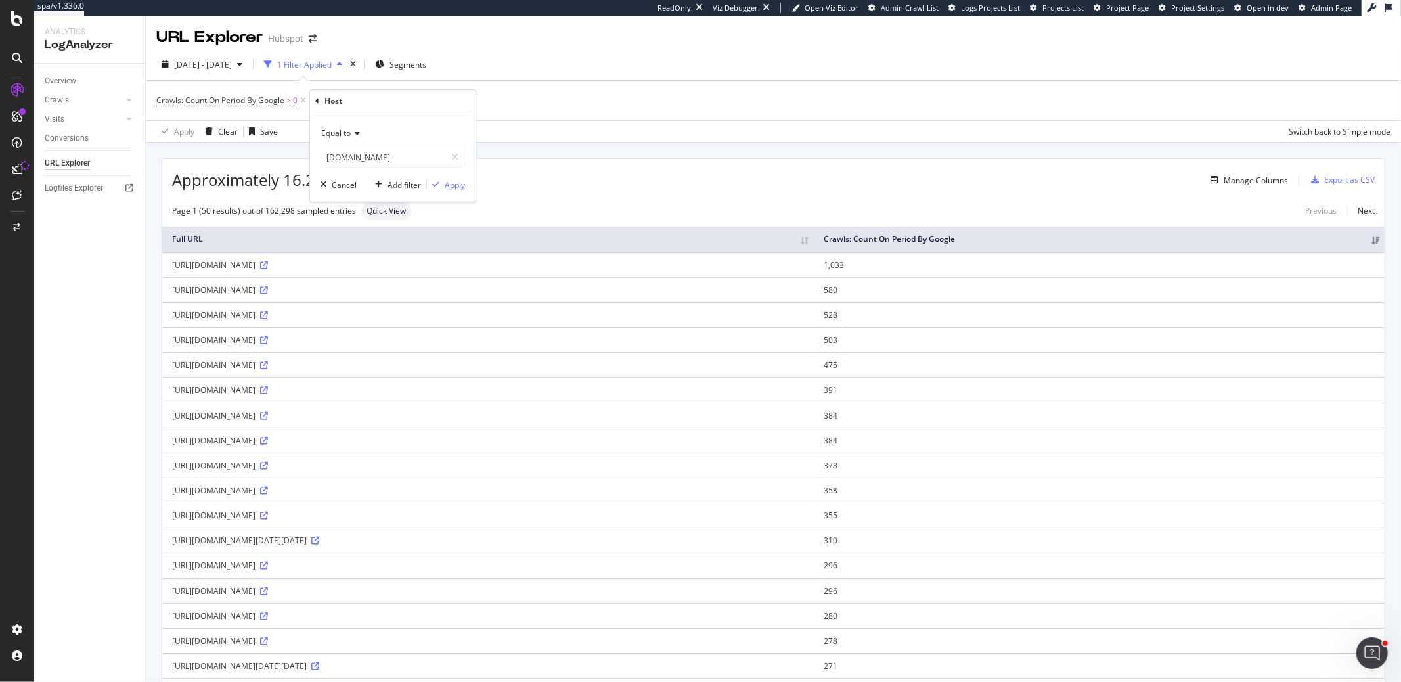
click at [458, 186] on div "Apply" at bounding box center [455, 184] width 20 height 11
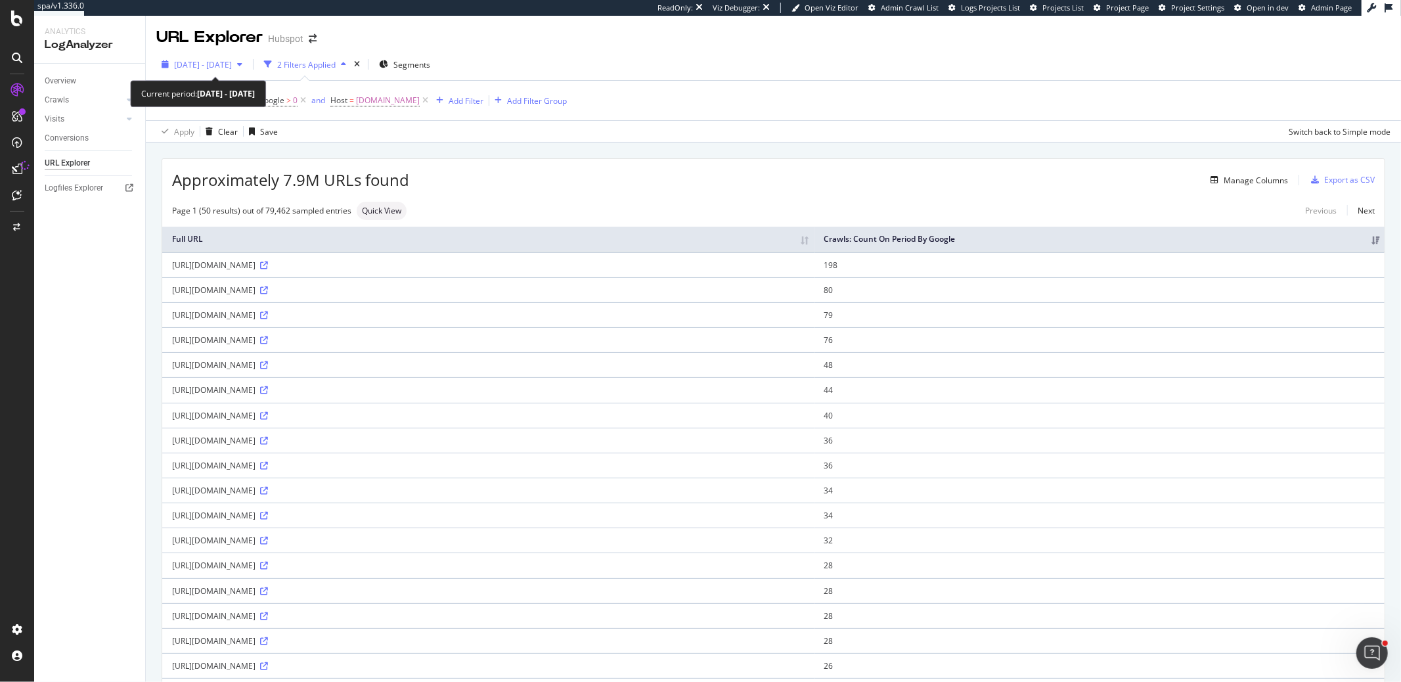
click at [232, 62] on span "2025 Jul. 16th - Jul. 31st" at bounding box center [203, 64] width 58 height 11
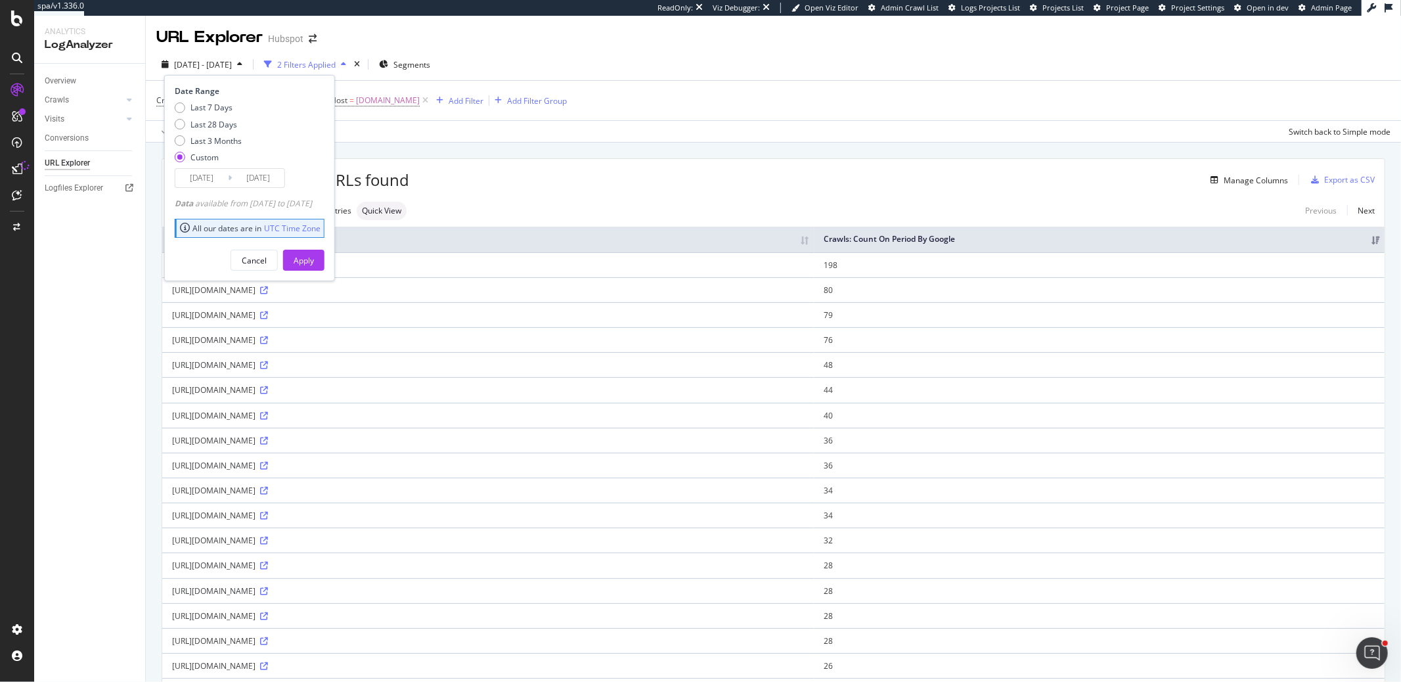
click at [257, 177] on input "2025/07/31" at bounding box center [258, 178] width 53 height 18
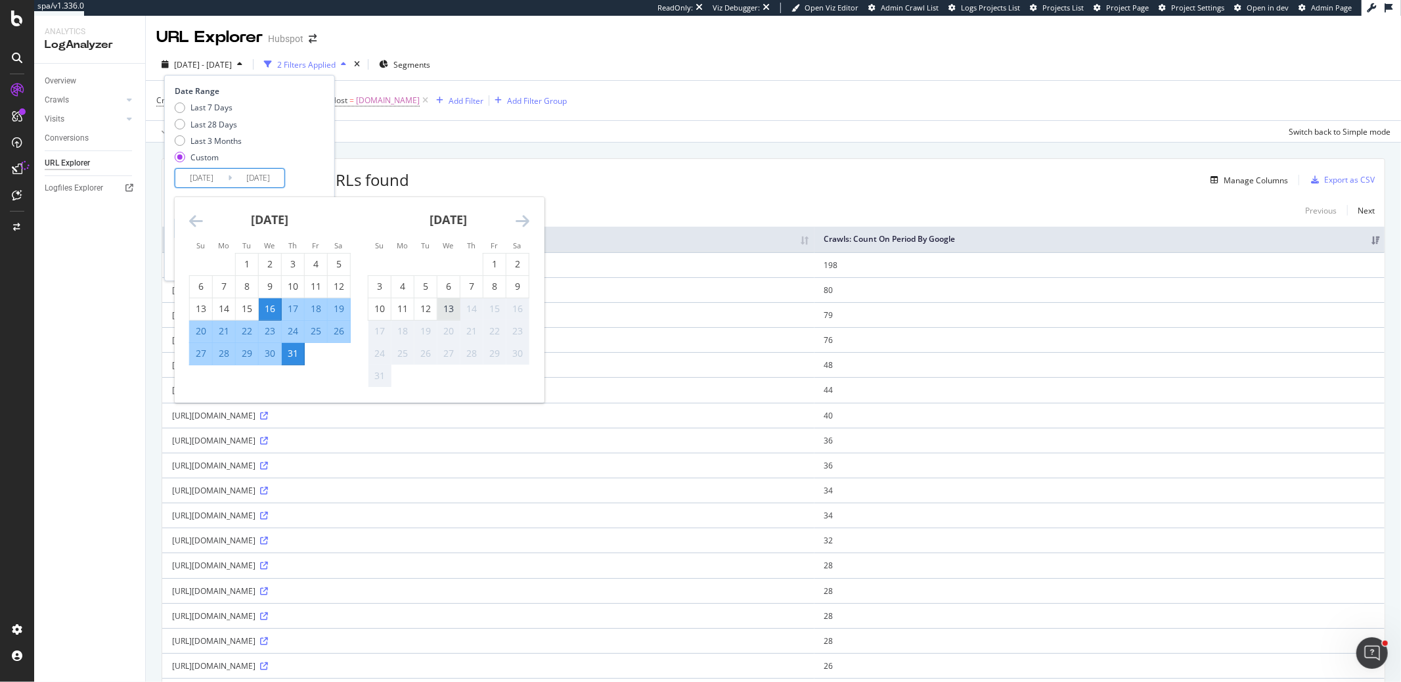
click at [454, 305] on div "13" at bounding box center [448, 308] width 22 height 13
type input "2025/08/13"
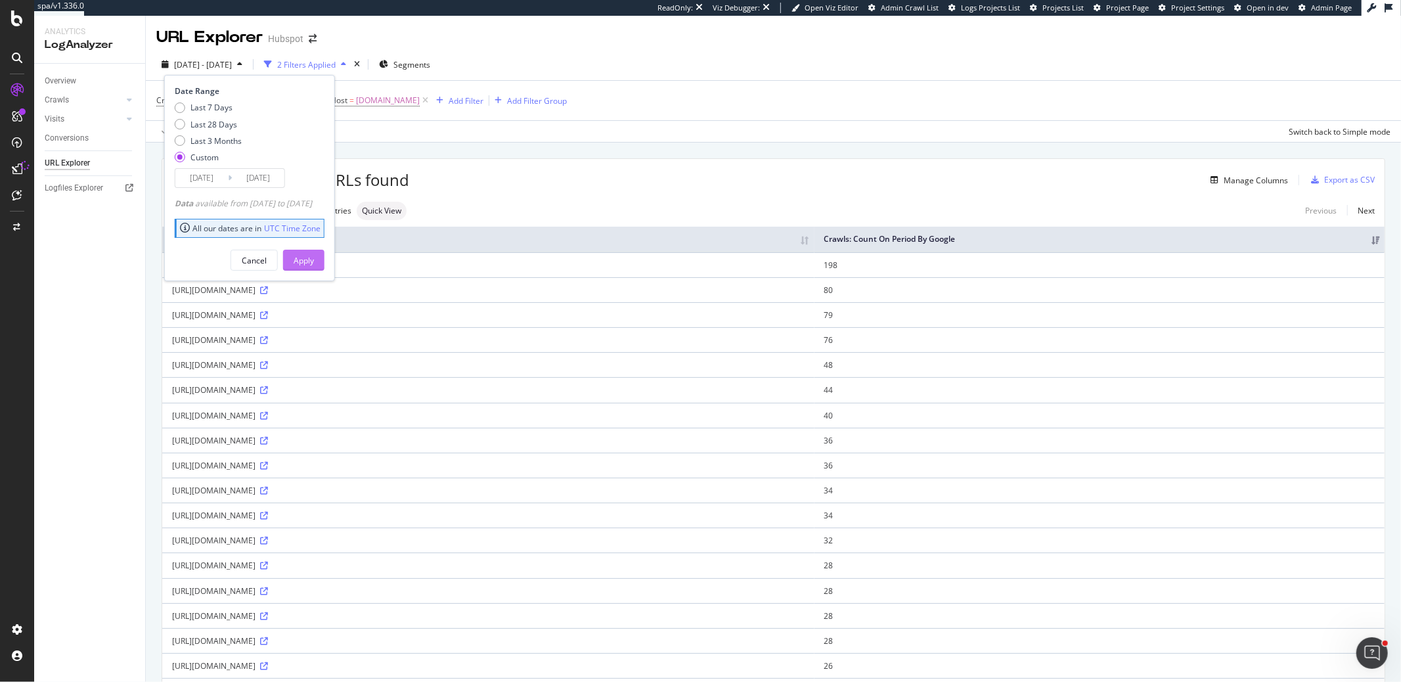
click at [324, 263] on button "Apply" at bounding box center [303, 260] width 41 height 21
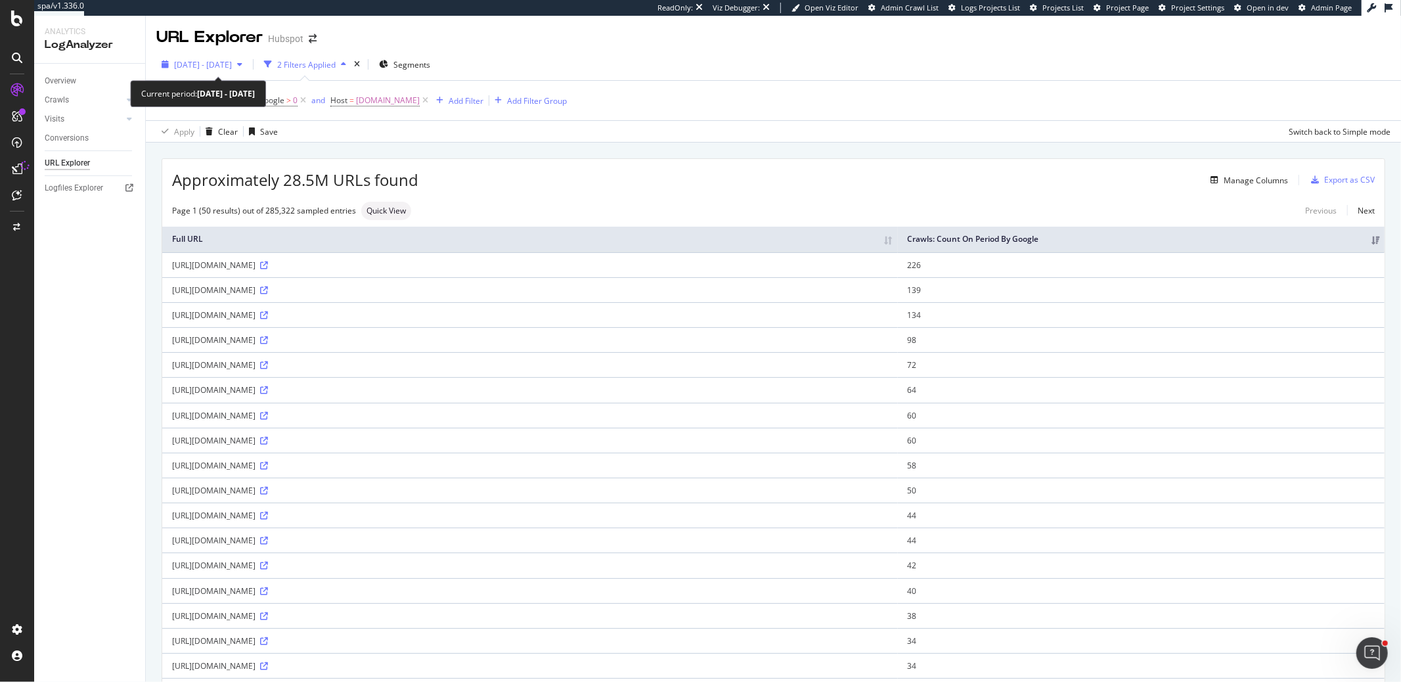
click at [232, 64] on span "2025 Jul. 16th - Aug. 13th" at bounding box center [203, 64] width 58 height 11
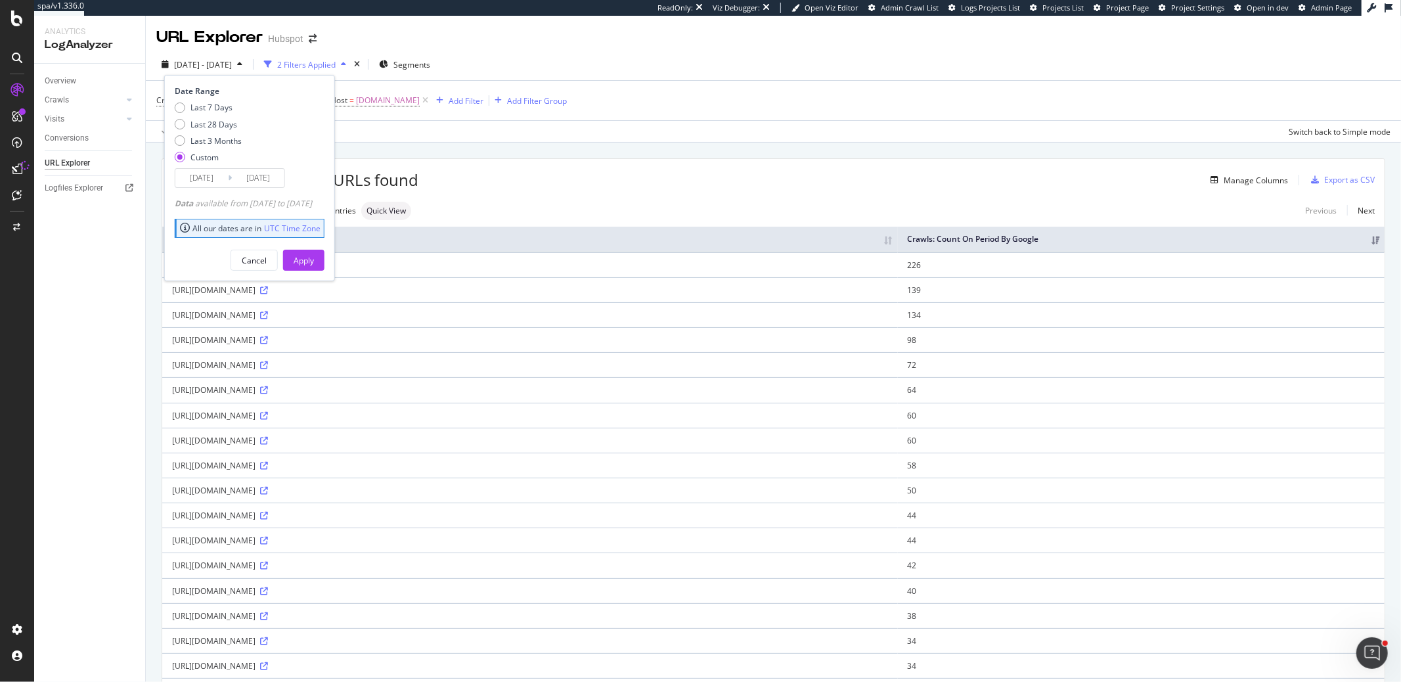
click at [206, 170] on input "2025/07/16" at bounding box center [201, 178] width 53 height 18
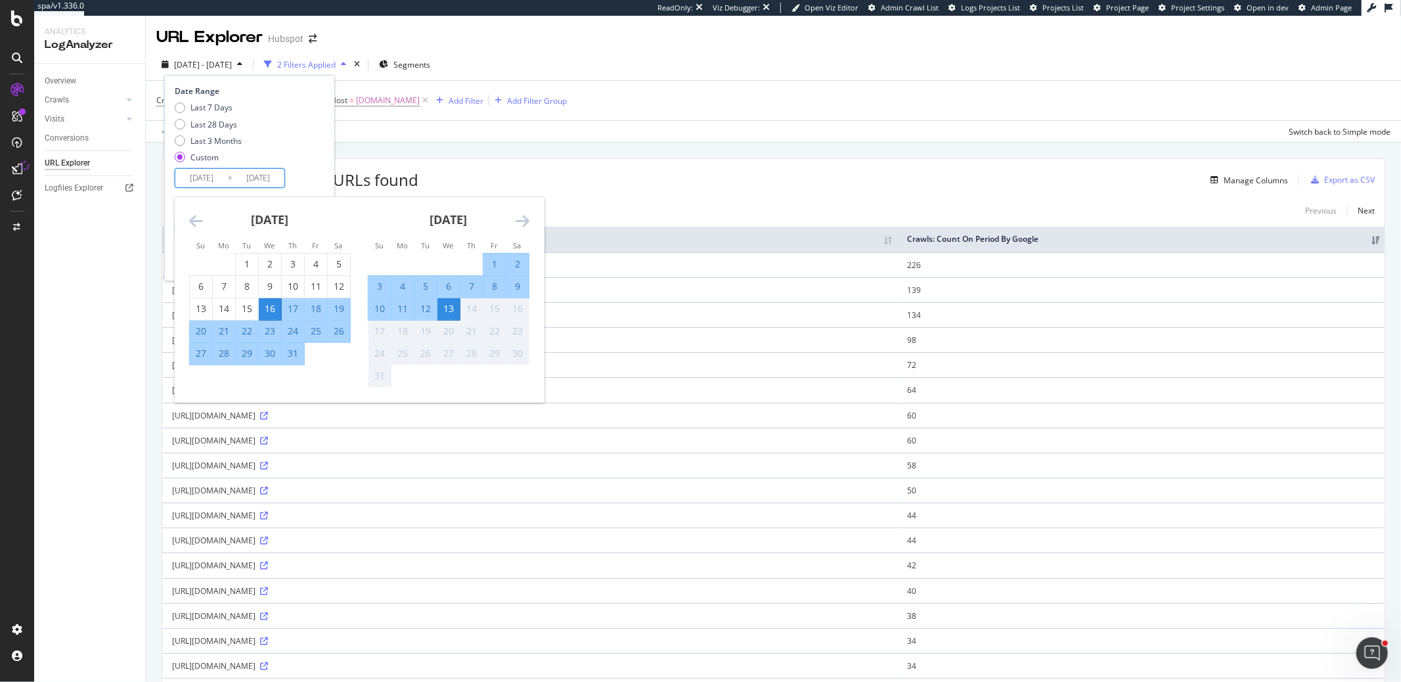
click at [299, 351] on div "31" at bounding box center [293, 353] width 22 height 13
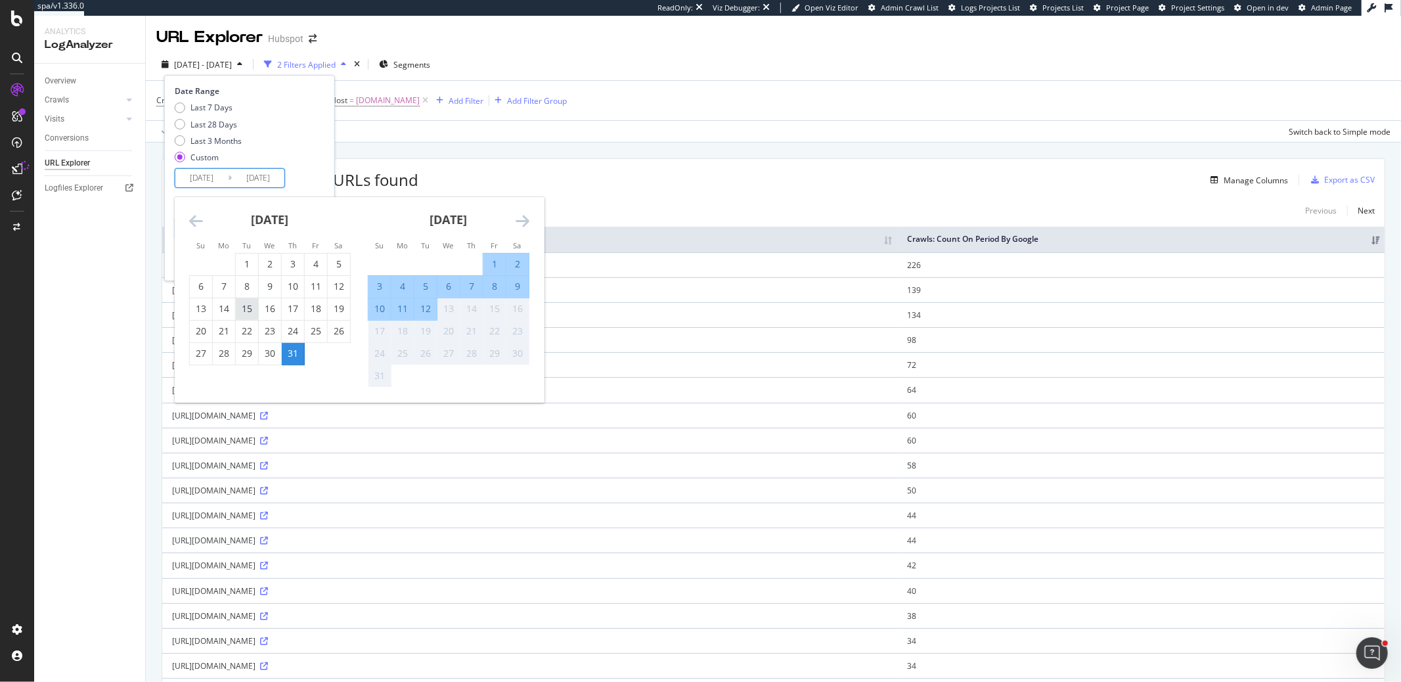
click at [249, 307] on div "15" at bounding box center [247, 308] width 22 height 13
type input "2025/07/15"
click at [292, 353] on div "31" at bounding box center [293, 353] width 22 height 13
type input "2025/07/31"
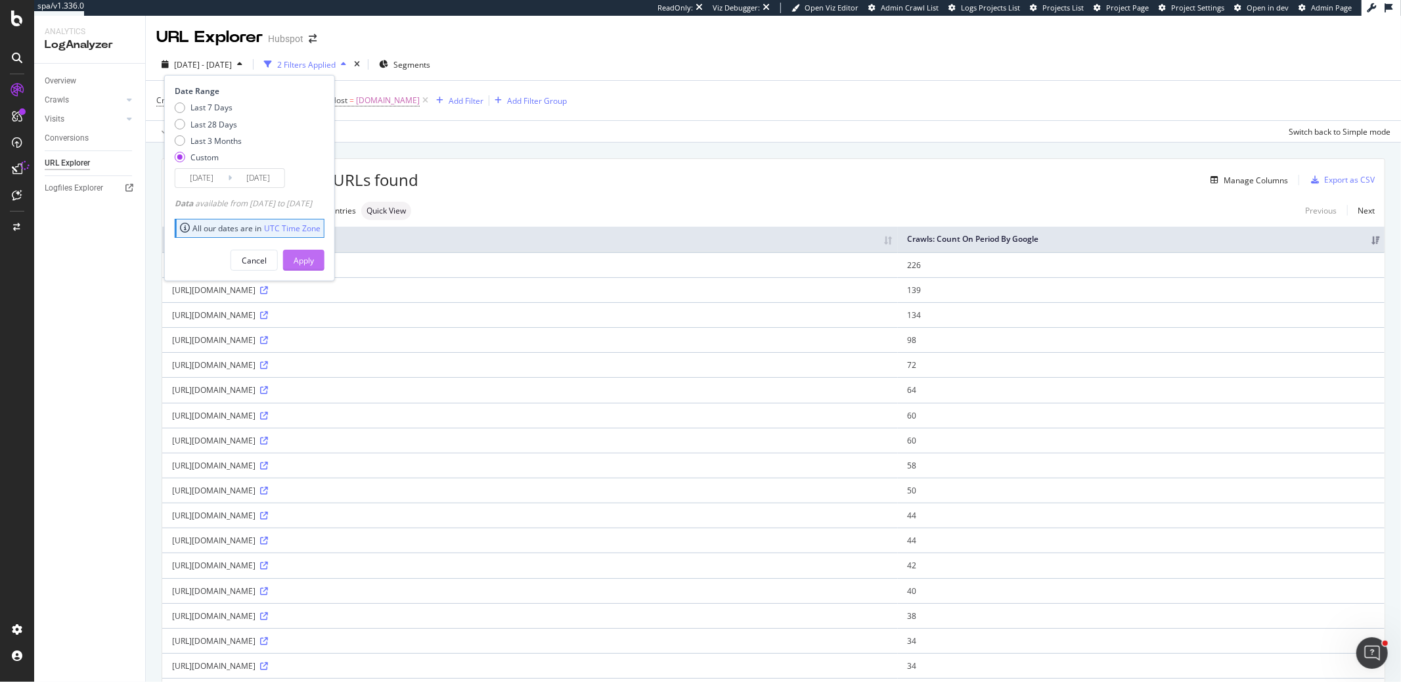
click at [314, 255] on div "Apply" at bounding box center [303, 260] width 20 height 11
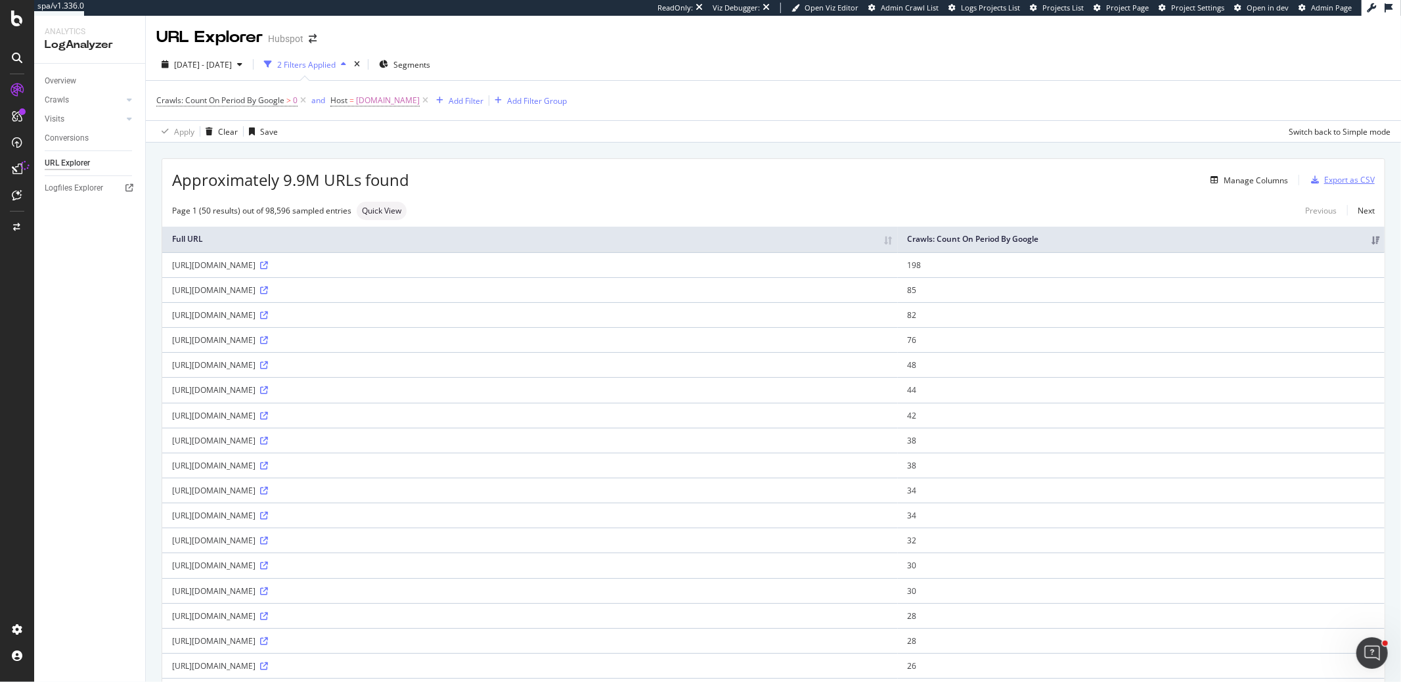
click at [1351, 181] on div "Export as CSV" at bounding box center [1349, 179] width 51 height 11
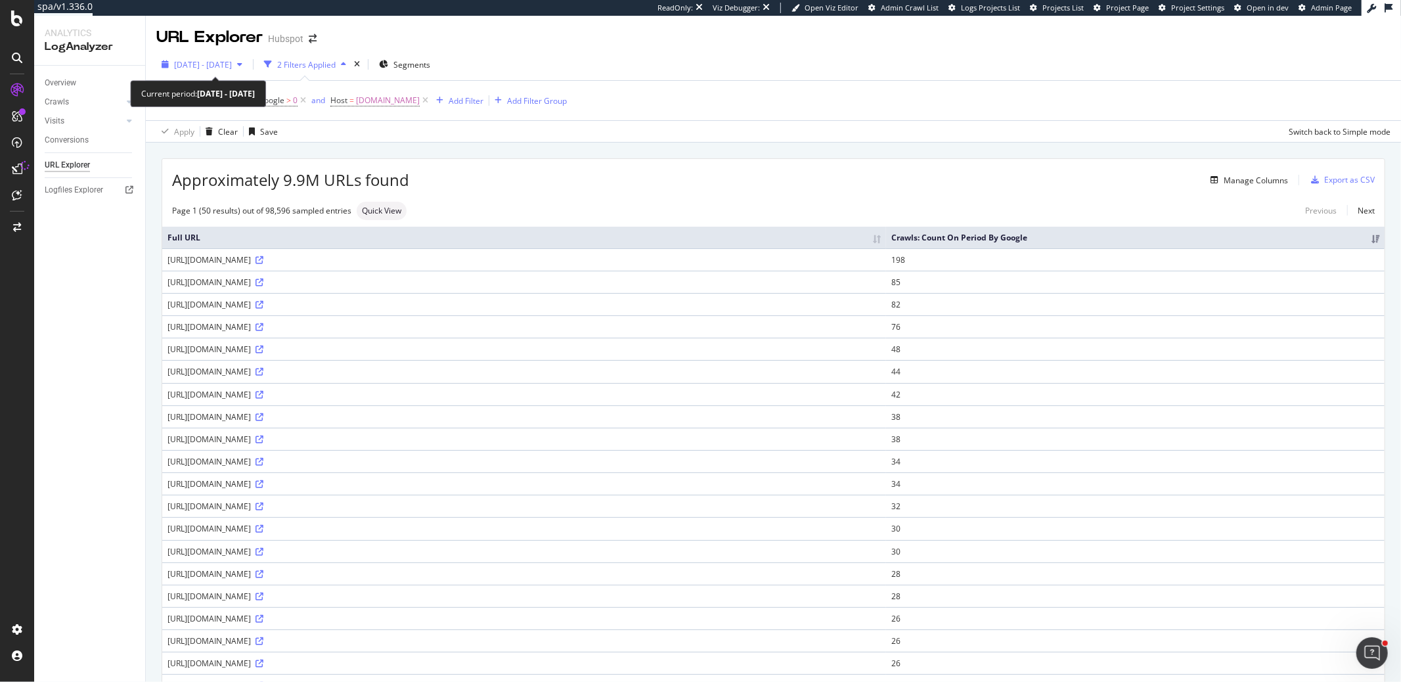
click at [232, 60] on span "[DATE] - [DATE]" at bounding box center [203, 64] width 58 height 11
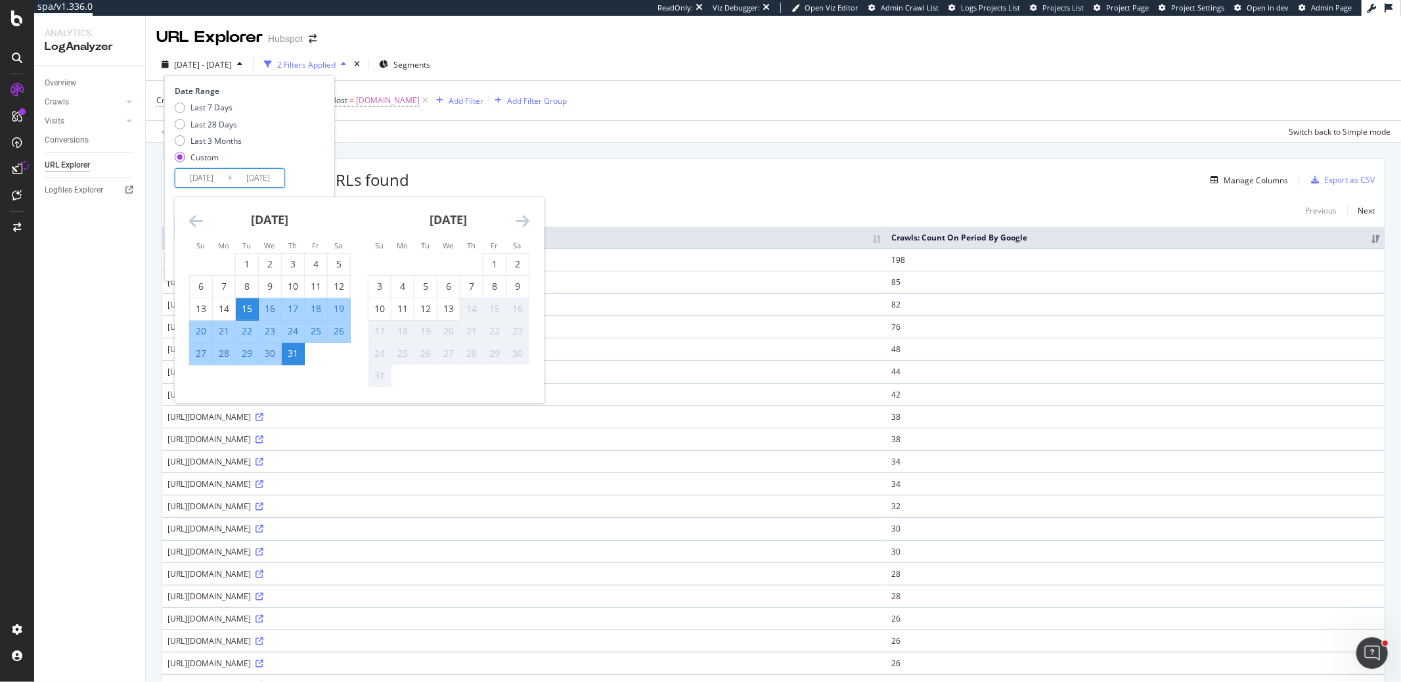
click at [214, 181] on input "[DATE]" at bounding box center [201, 178] width 53 height 18
click at [487, 261] on div "1" at bounding box center [494, 263] width 22 height 13
type input "[DATE]"
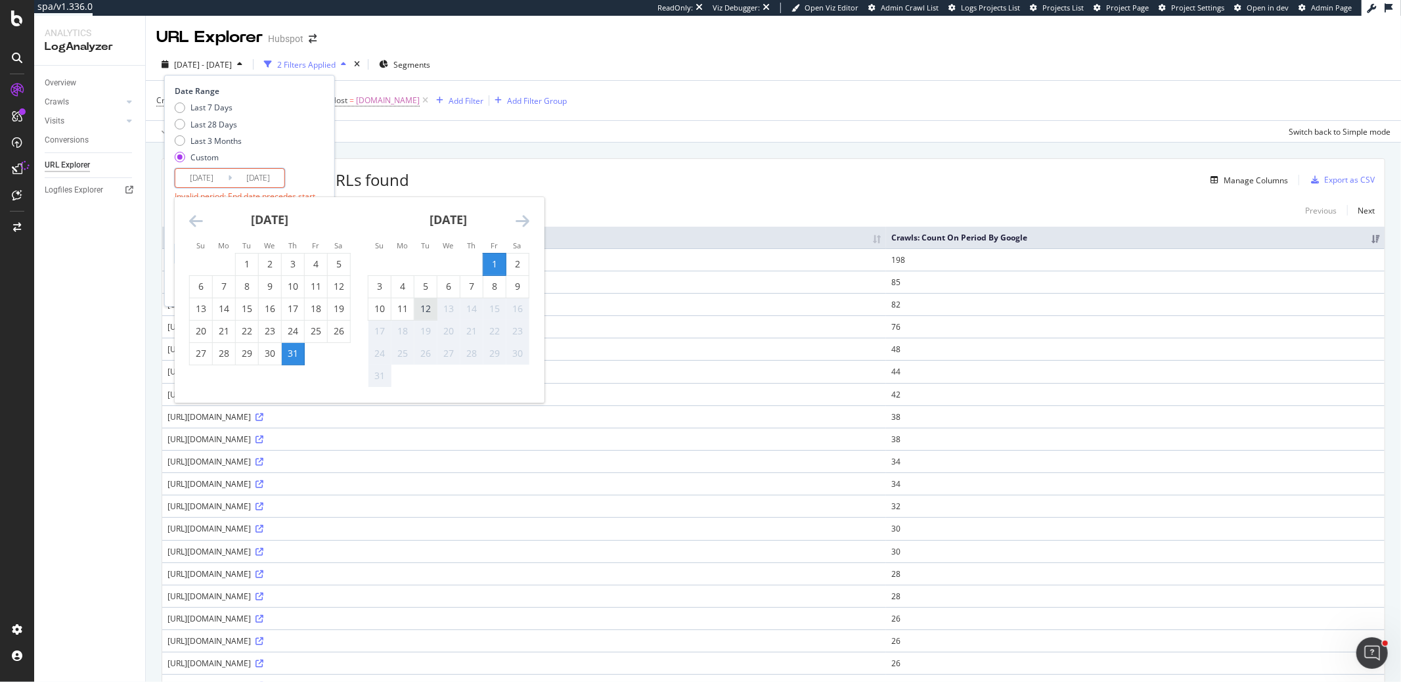
click at [429, 309] on div "12" at bounding box center [425, 308] width 22 height 13
type input "[DATE]"
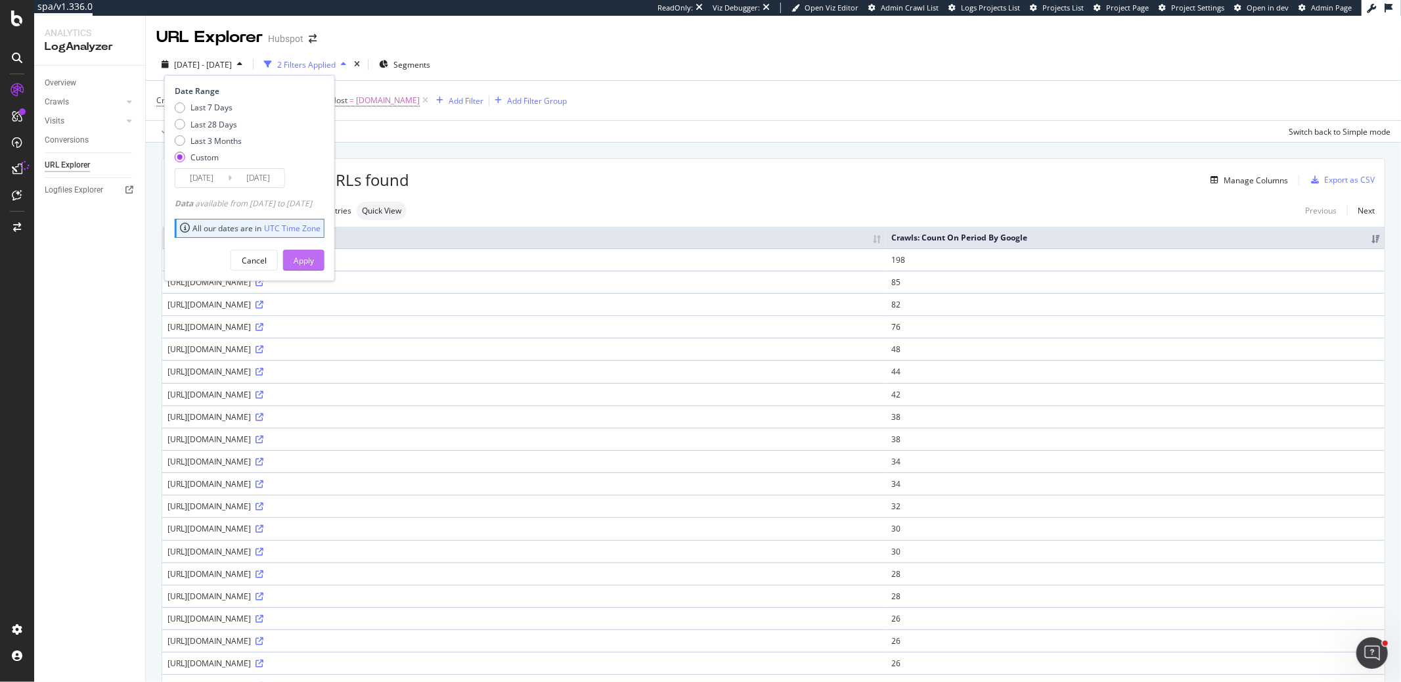
click at [314, 255] on div "Apply" at bounding box center [303, 260] width 20 height 11
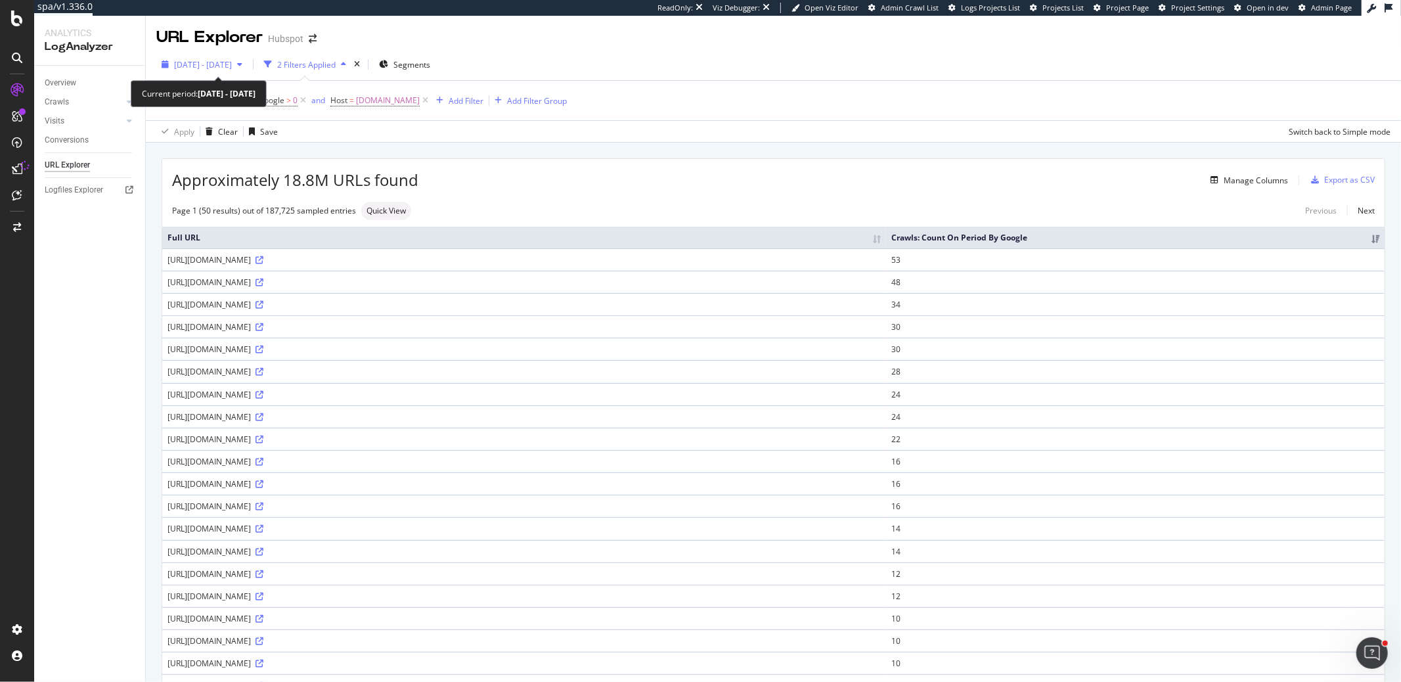
click at [228, 74] on button "[DATE] - [DATE]" at bounding box center [201, 64] width 91 height 21
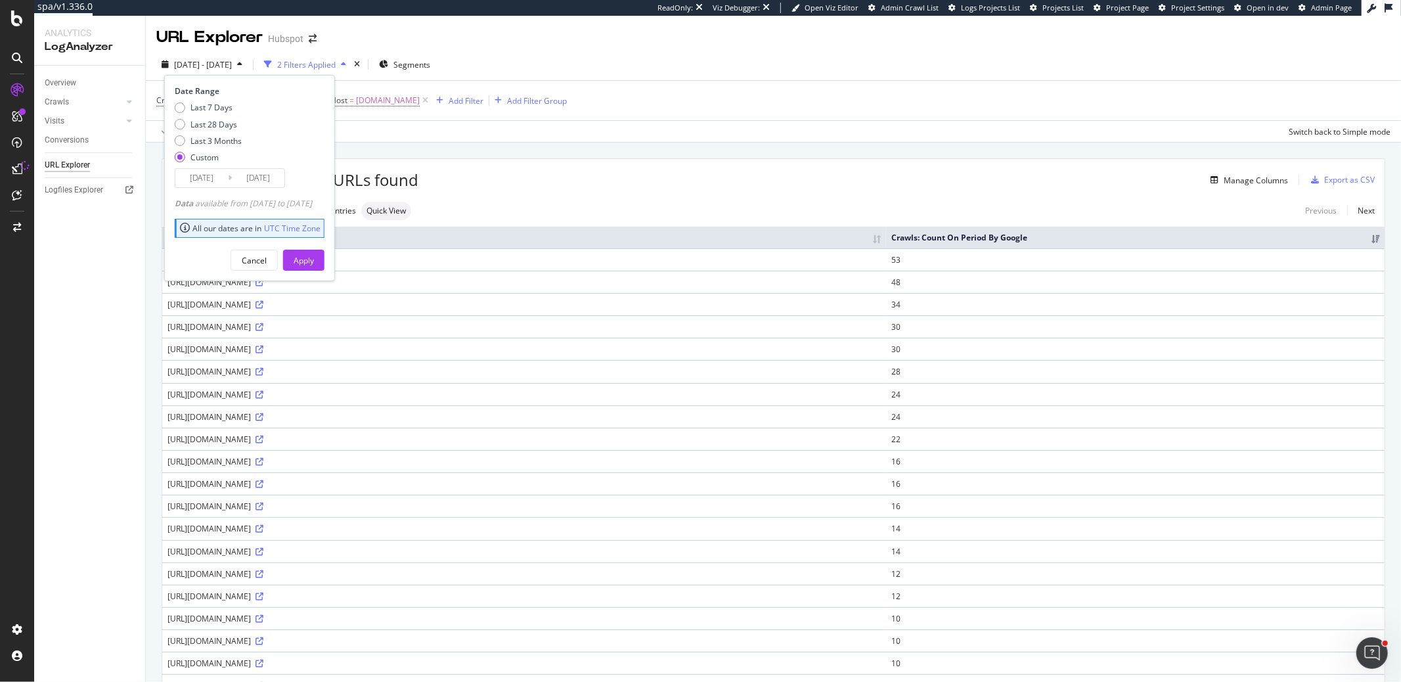
click at [197, 181] on input "[DATE]" at bounding box center [201, 178] width 53 height 18
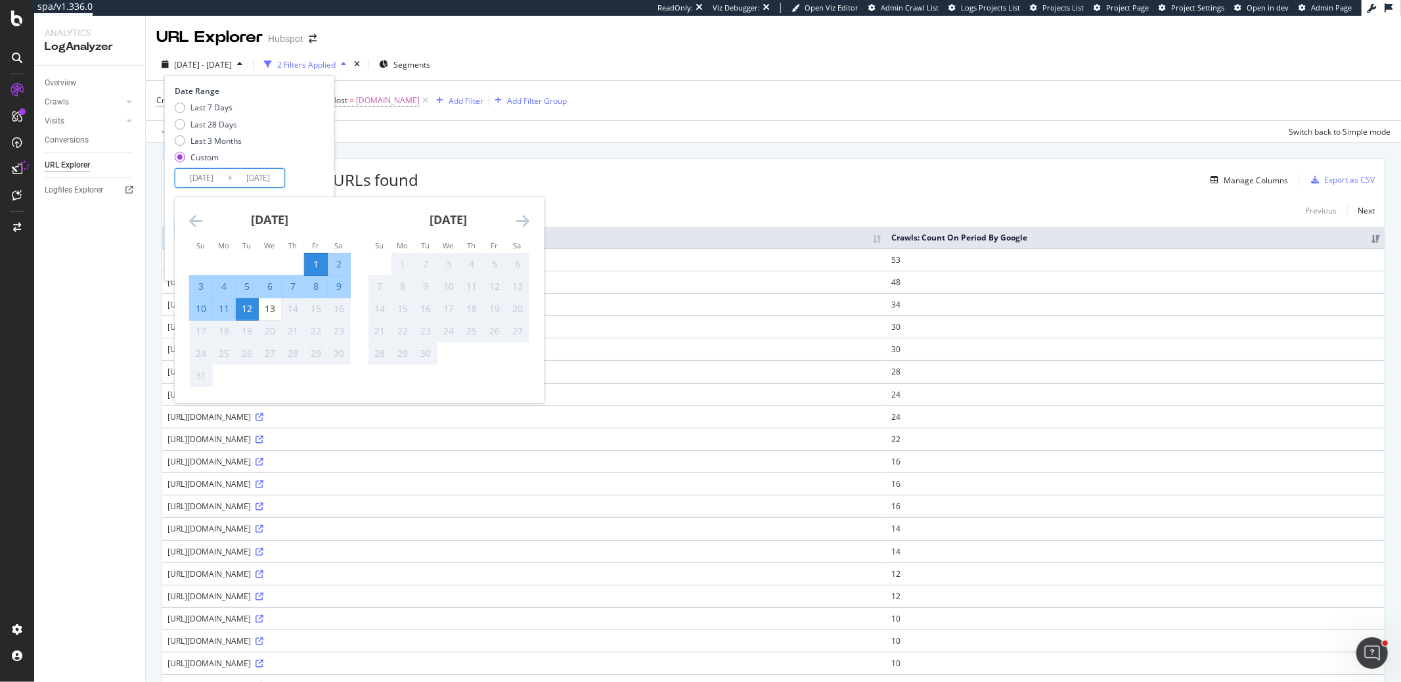
click at [335, 284] on div "9" at bounding box center [339, 286] width 22 height 13
click at [318, 263] on div "1" at bounding box center [316, 263] width 22 height 13
type input "[DATE]"
click at [338, 280] on div "9" at bounding box center [339, 286] width 22 height 13
type input "[DATE]"
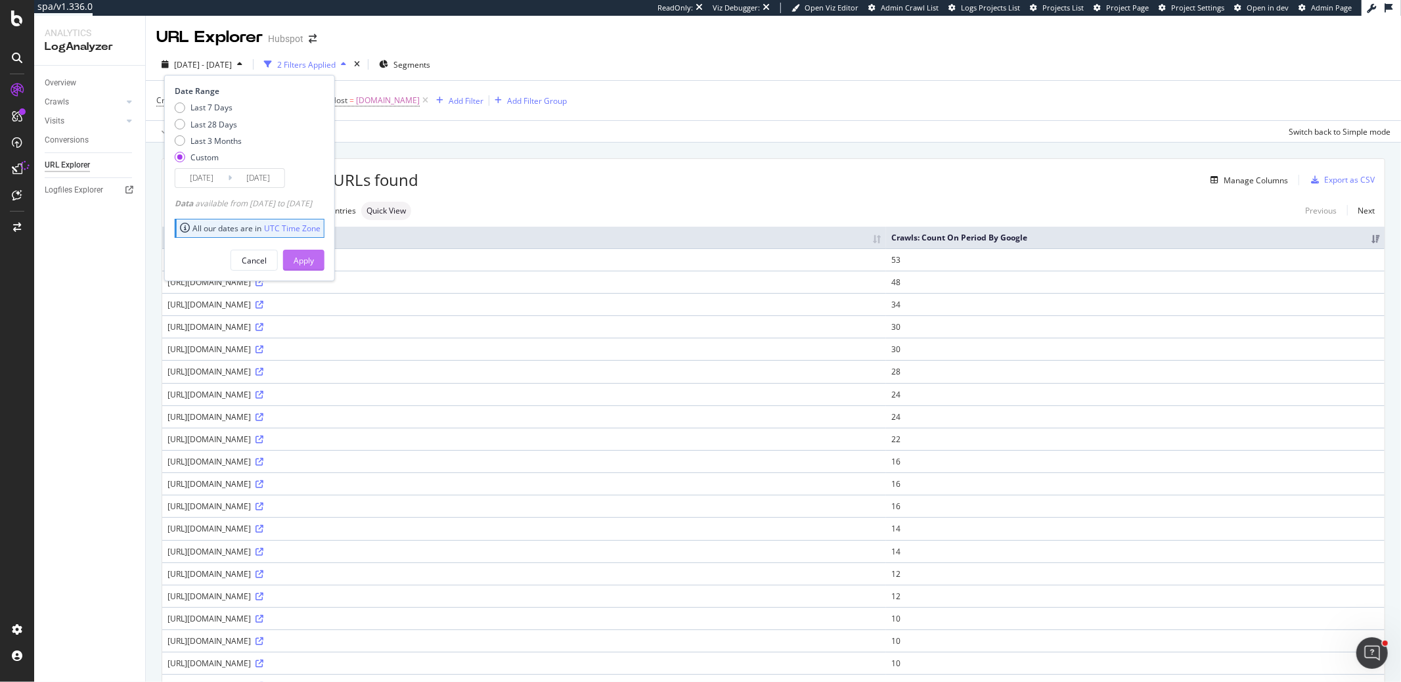
click at [314, 260] on div "Apply" at bounding box center [303, 260] width 20 height 11
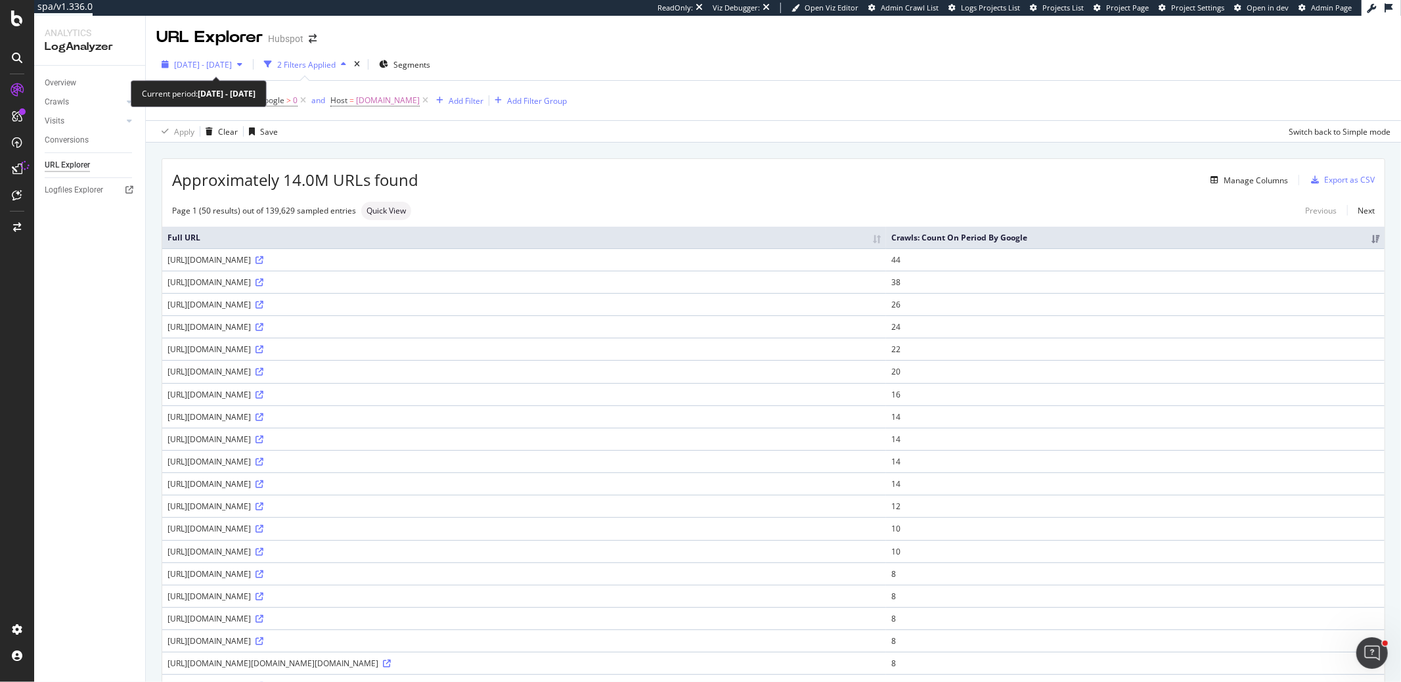
click at [232, 63] on span "[DATE] - [DATE]" at bounding box center [203, 64] width 58 height 11
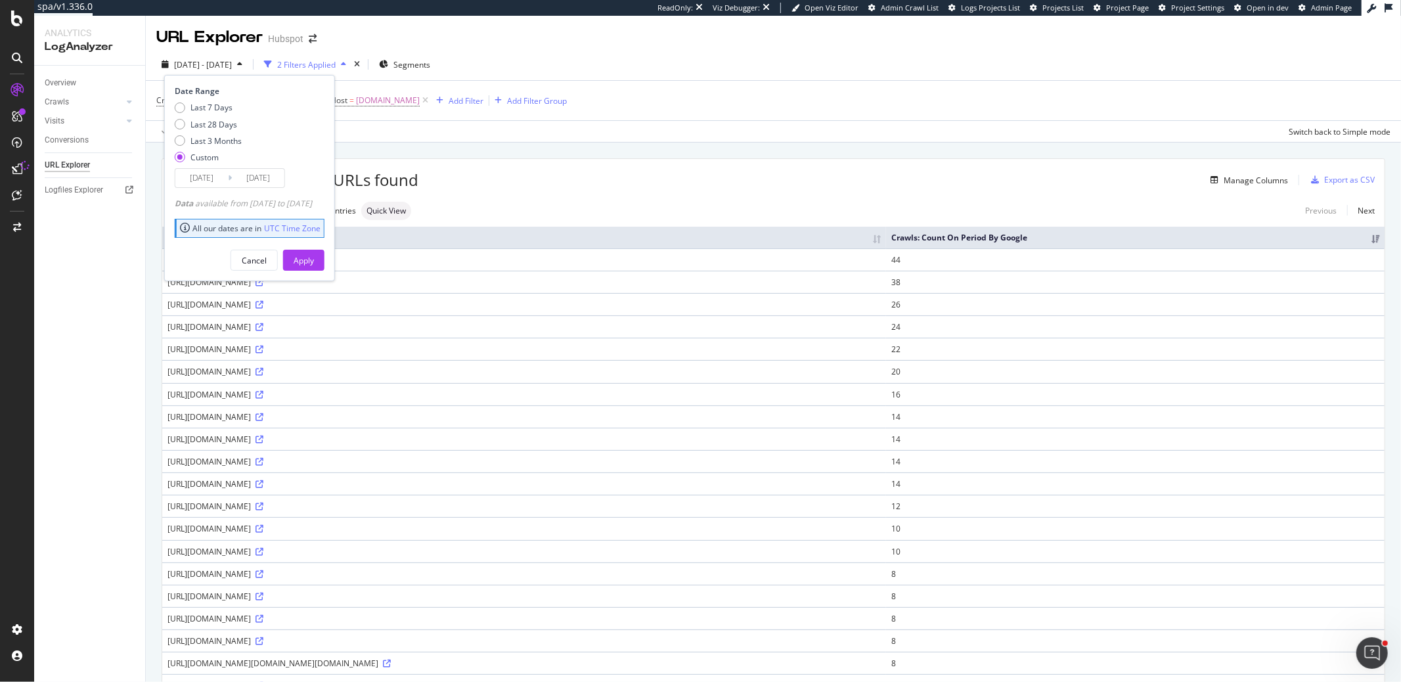
click at [211, 182] on input "[DATE]" at bounding box center [201, 178] width 53 height 18
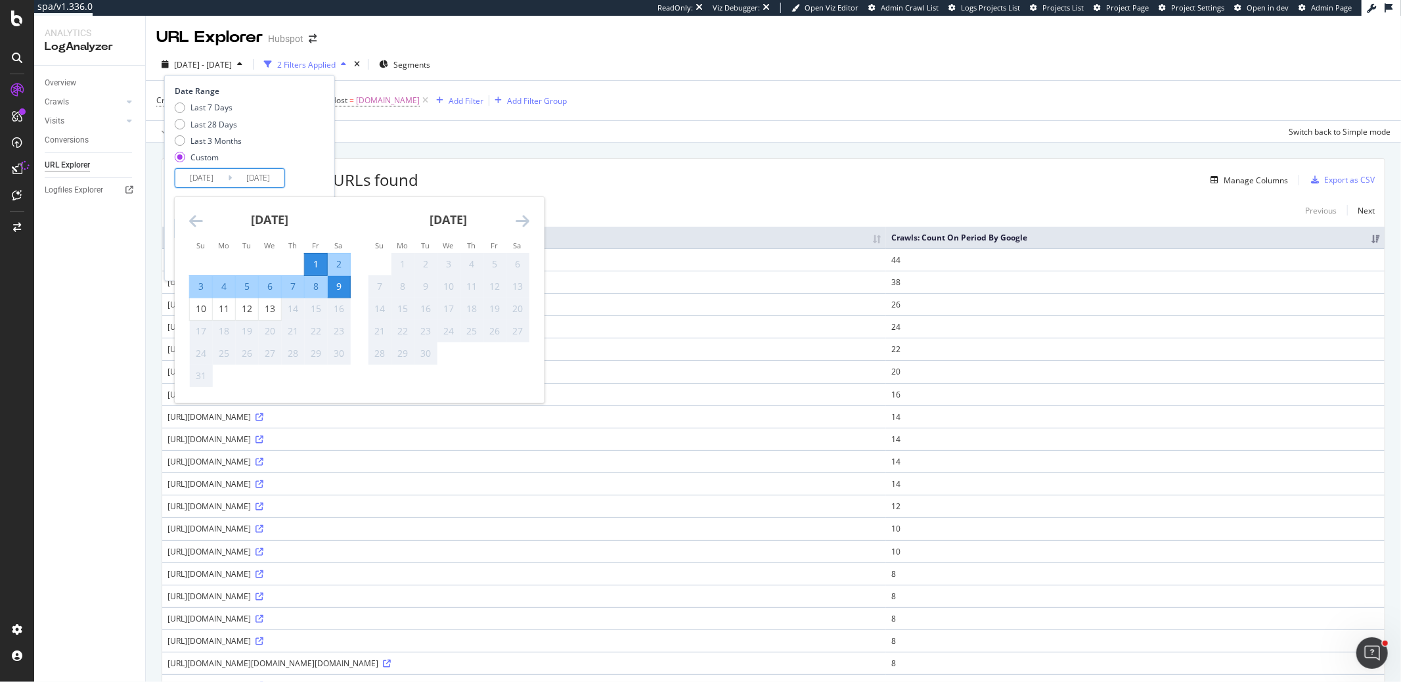
click at [196, 221] on icon "Move backward to switch to the previous month." at bounding box center [196, 221] width 14 height 16
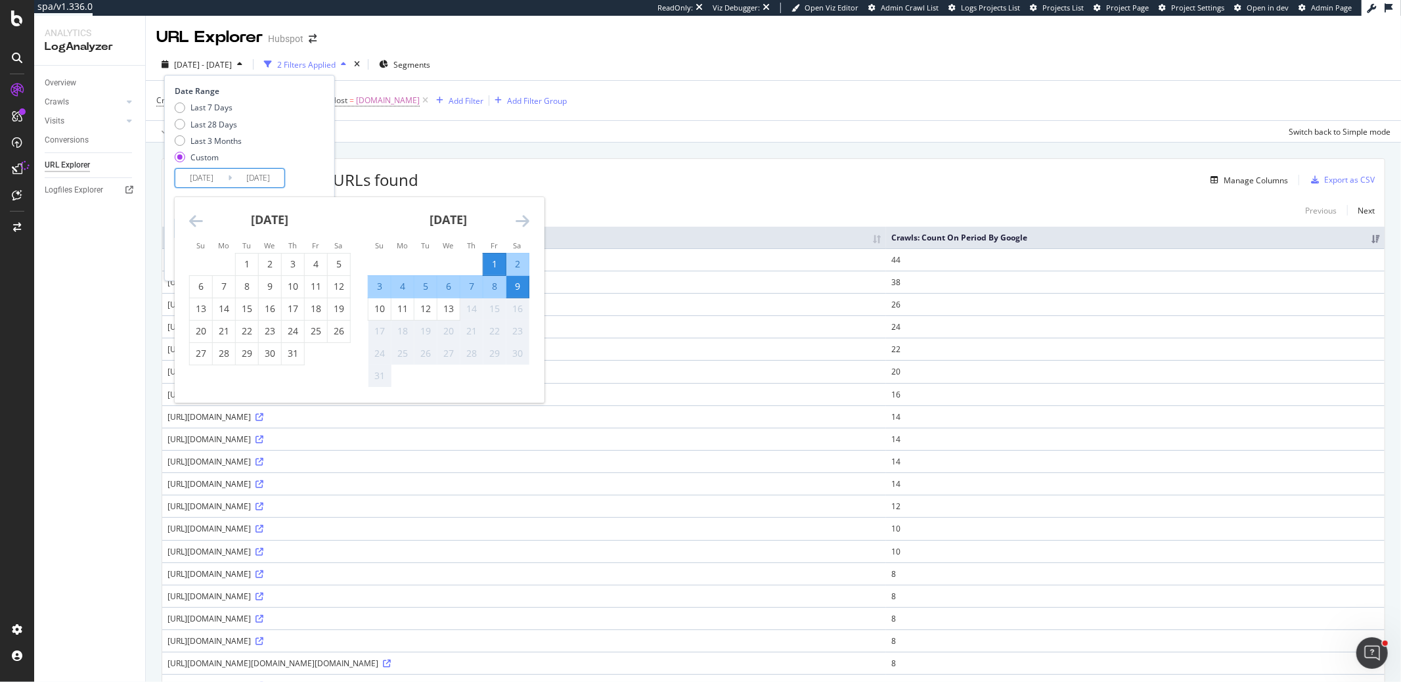
click at [500, 280] on div "8" at bounding box center [494, 286] width 22 height 13
click at [495, 267] on div "1" at bounding box center [494, 263] width 22 height 13
type input "[DATE]"
click at [448, 284] on div "6" at bounding box center [448, 286] width 22 height 13
type input "[DATE]"
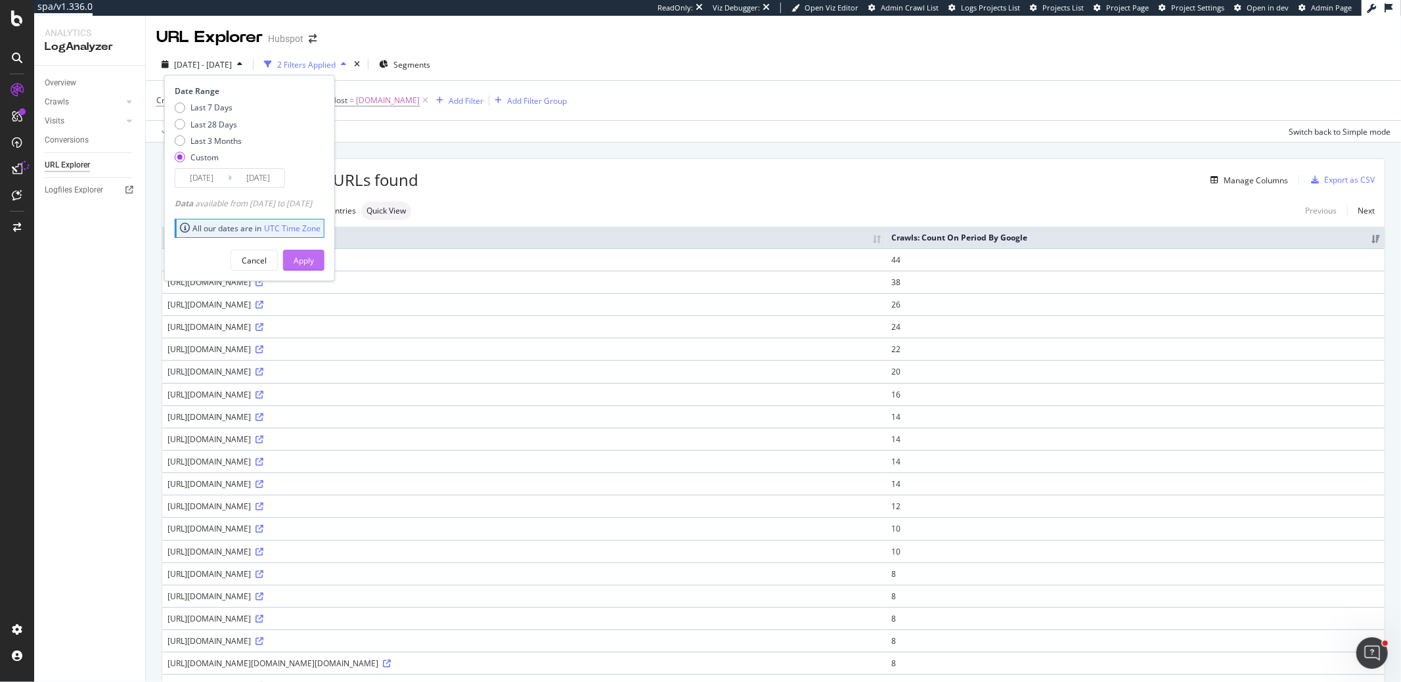
click at [314, 259] on div "Apply" at bounding box center [303, 260] width 20 height 11
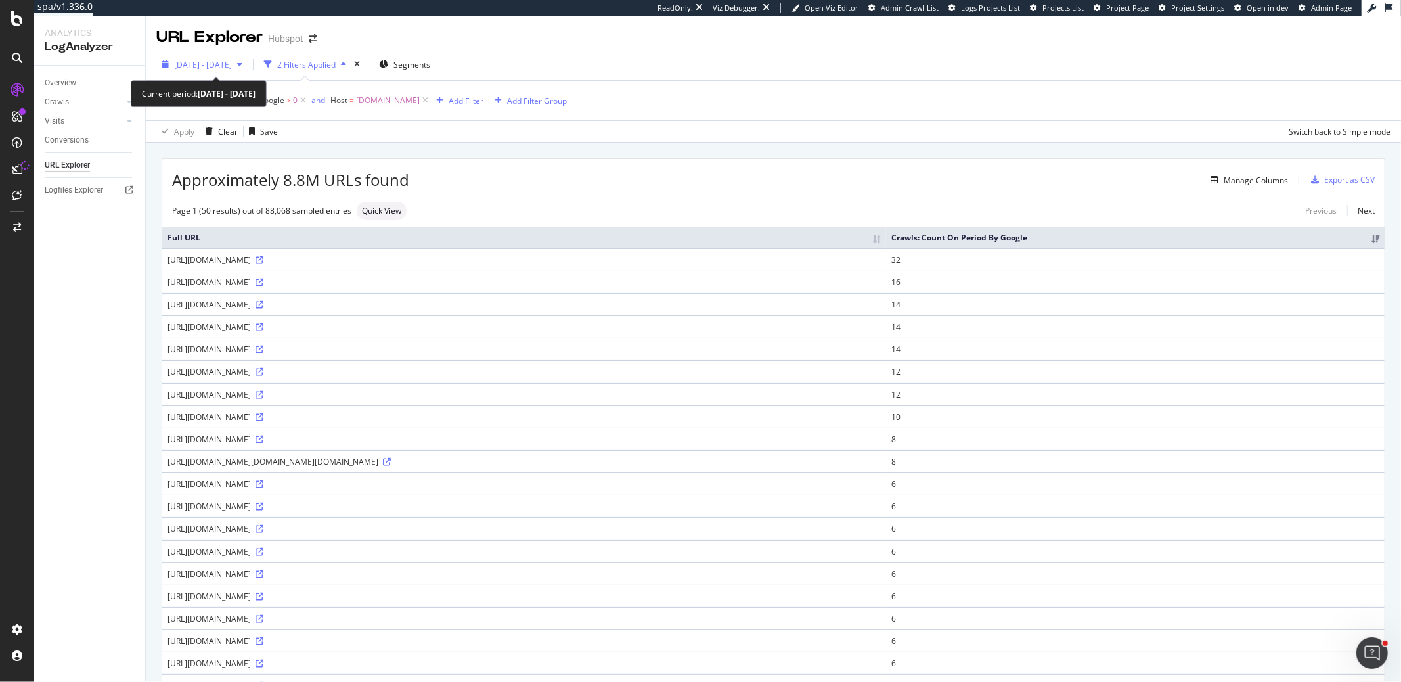
click at [242, 62] on icon "button" at bounding box center [239, 64] width 5 height 8
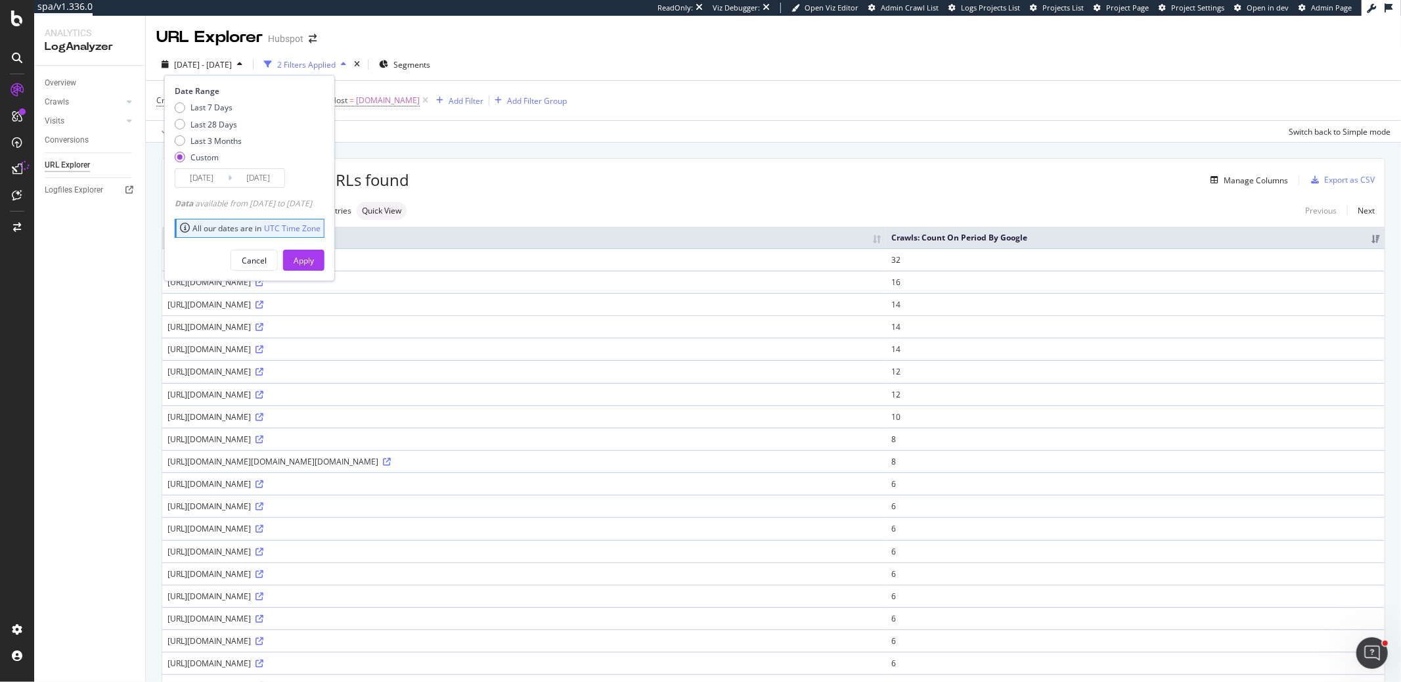
click at [265, 178] on input "[DATE]" at bounding box center [258, 178] width 53 height 18
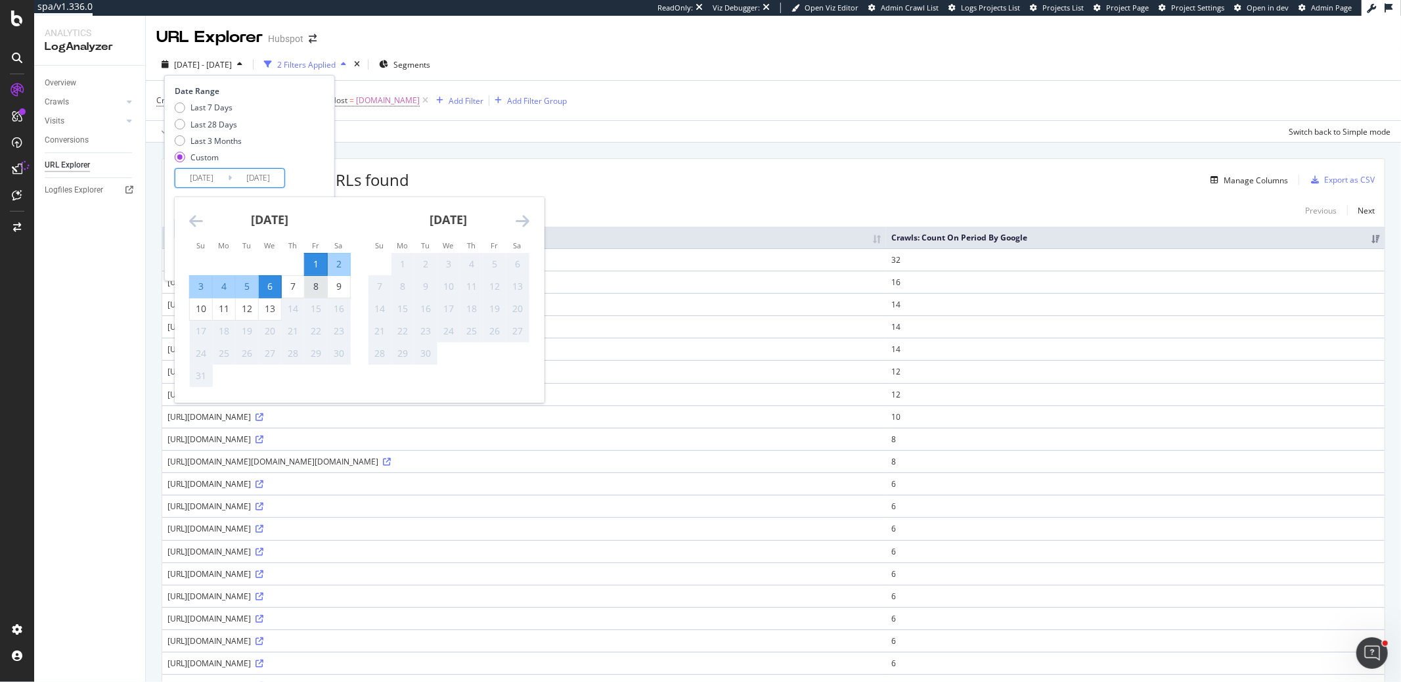
click at [313, 289] on div "8" at bounding box center [316, 286] width 22 height 13
type input "[DATE]"
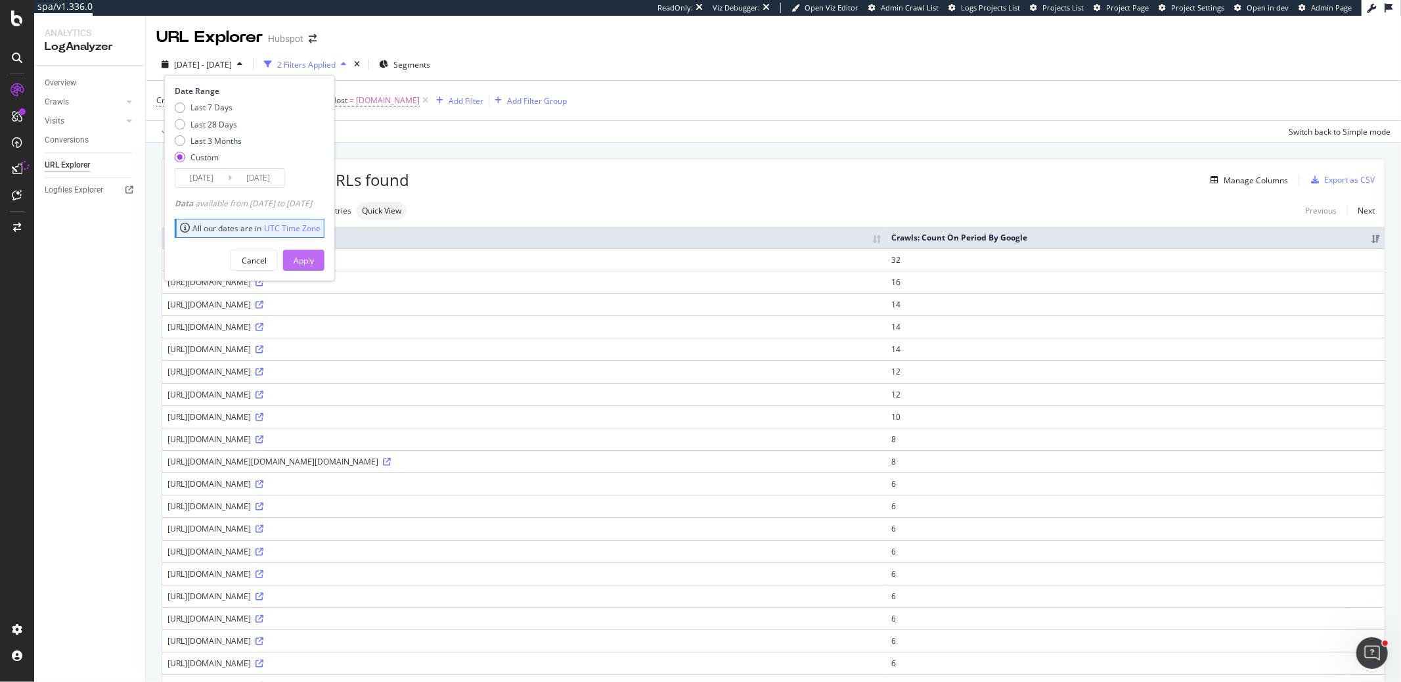
click at [313, 263] on div "Apply" at bounding box center [303, 260] width 20 height 11
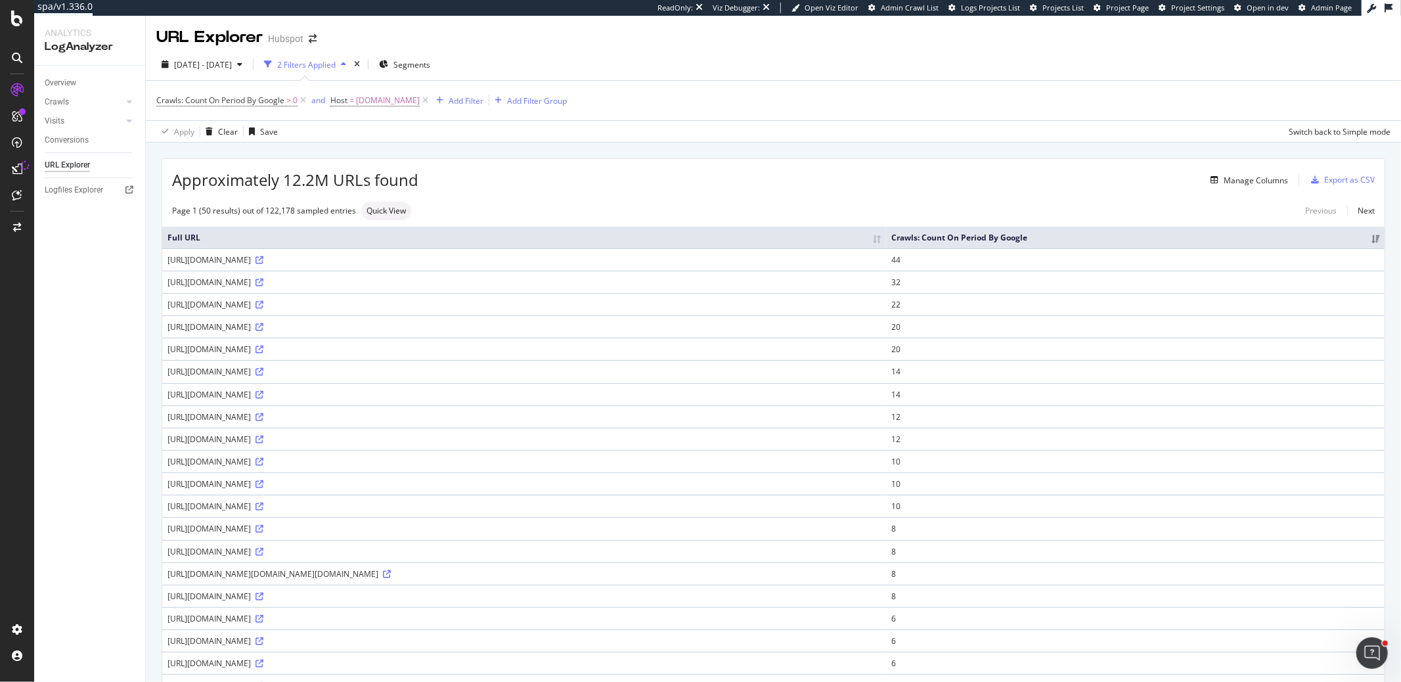
scroll to position [3, 0]
click at [232, 62] on span "[DATE] - [DATE]" at bounding box center [203, 61] width 58 height 11
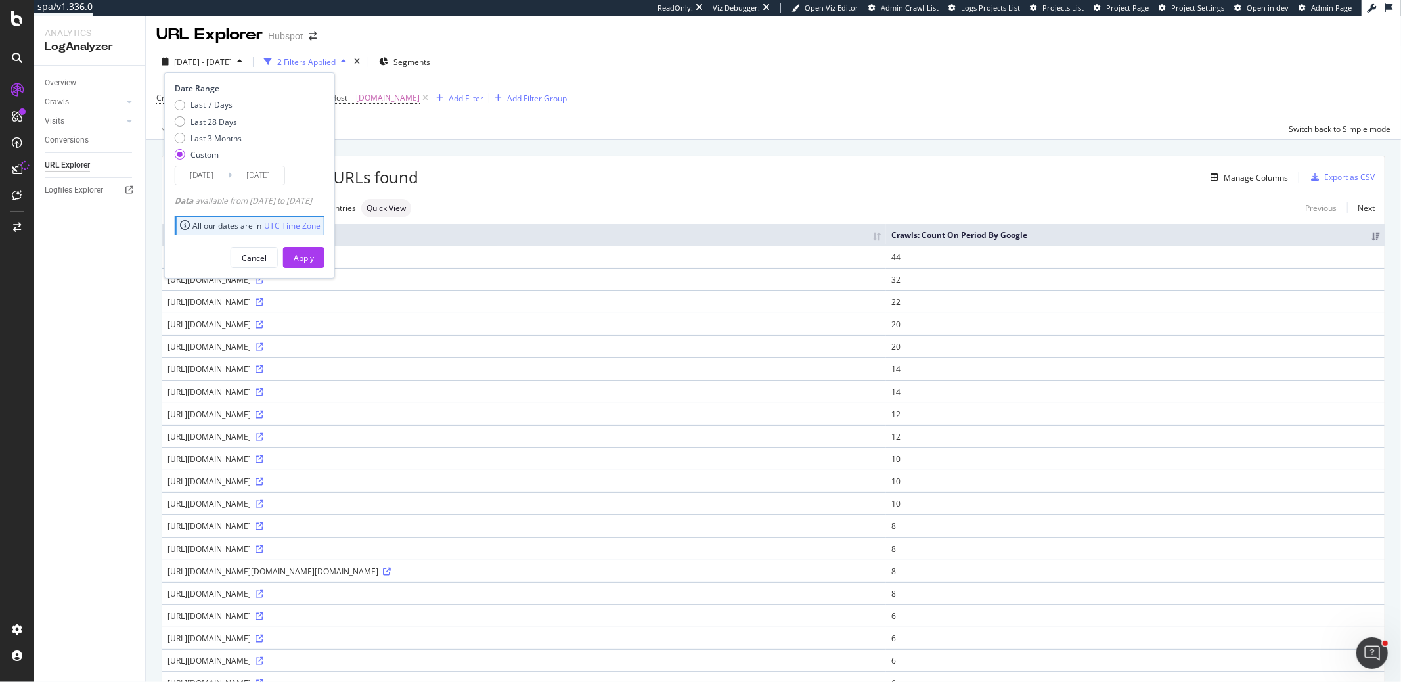
click at [246, 172] on input "[DATE]" at bounding box center [258, 175] width 53 height 18
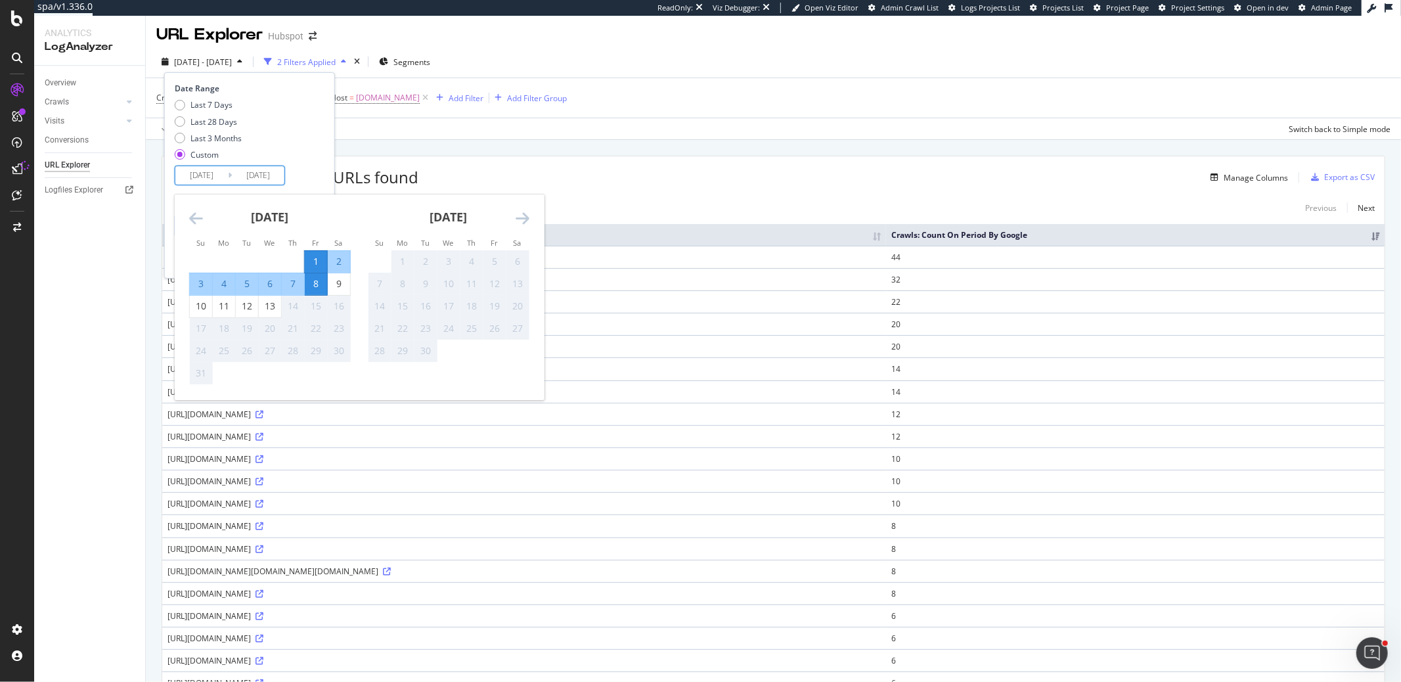
click at [292, 284] on div "7" at bounding box center [293, 283] width 22 height 13
type input "[DATE]"
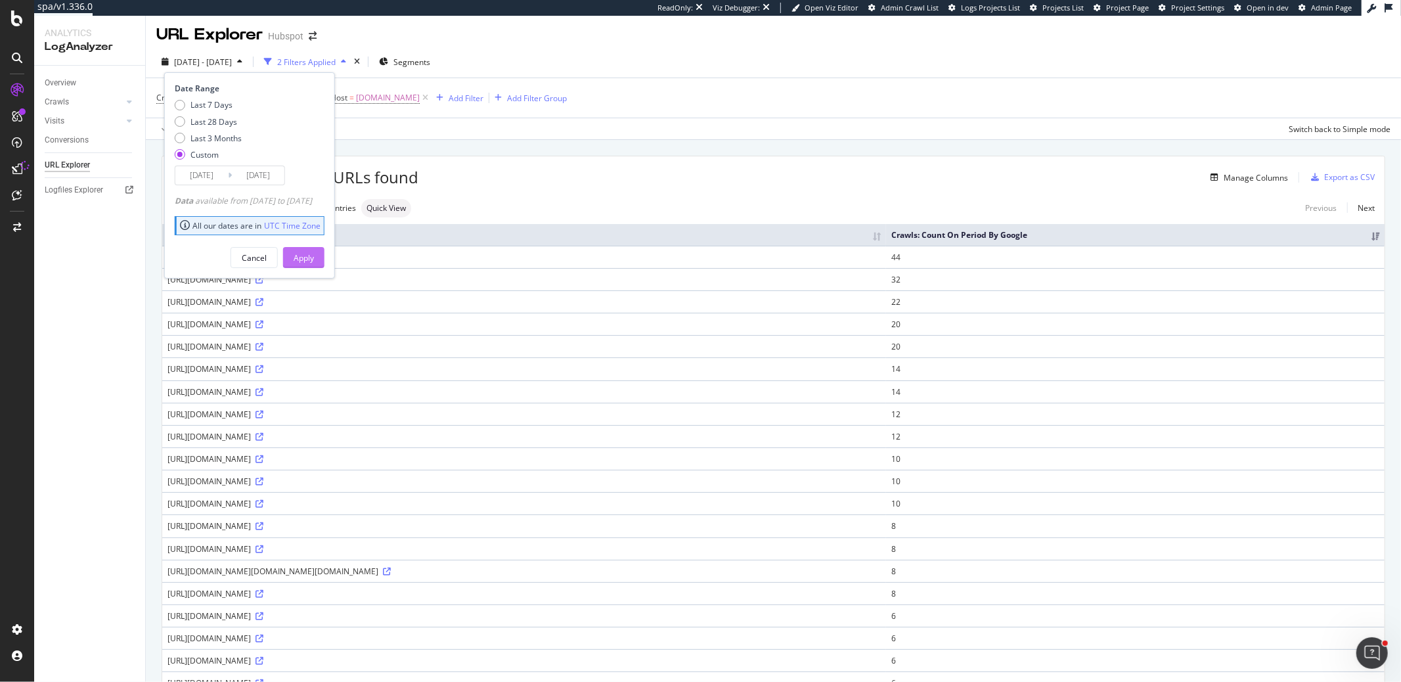
click at [313, 252] on div "Apply" at bounding box center [303, 257] width 20 height 11
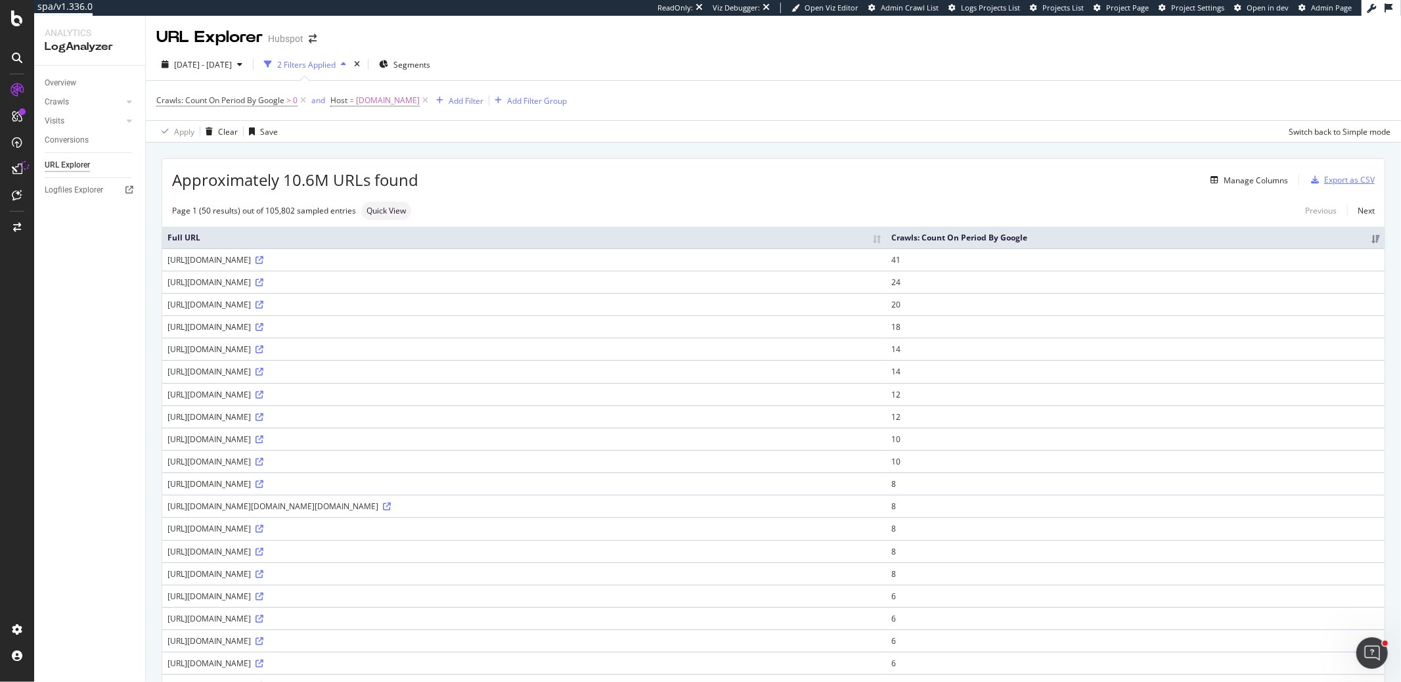
click at [1343, 182] on div "Export as CSV" at bounding box center [1349, 179] width 51 height 11
click at [223, 65] on span "[DATE] - [DATE]" at bounding box center [203, 64] width 58 height 11
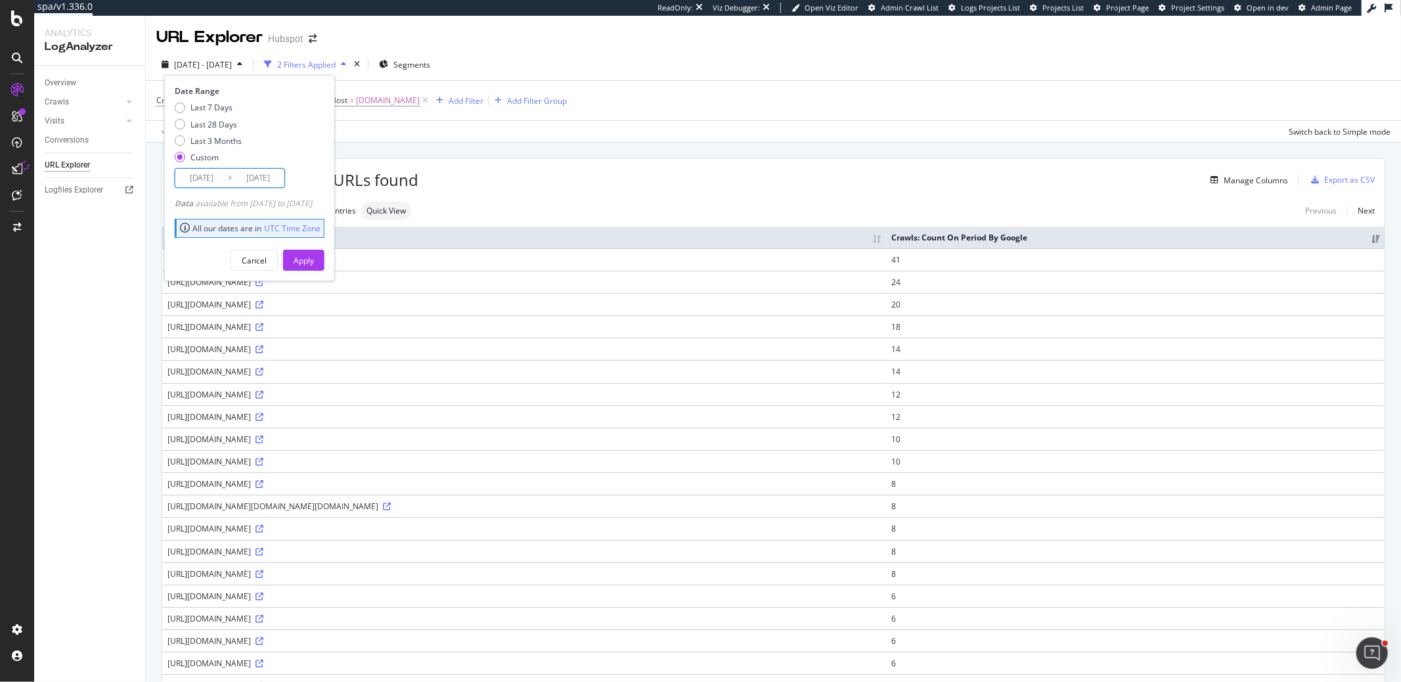
click at [209, 179] on input "[DATE]" at bounding box center [201, 178] width 53 height 18
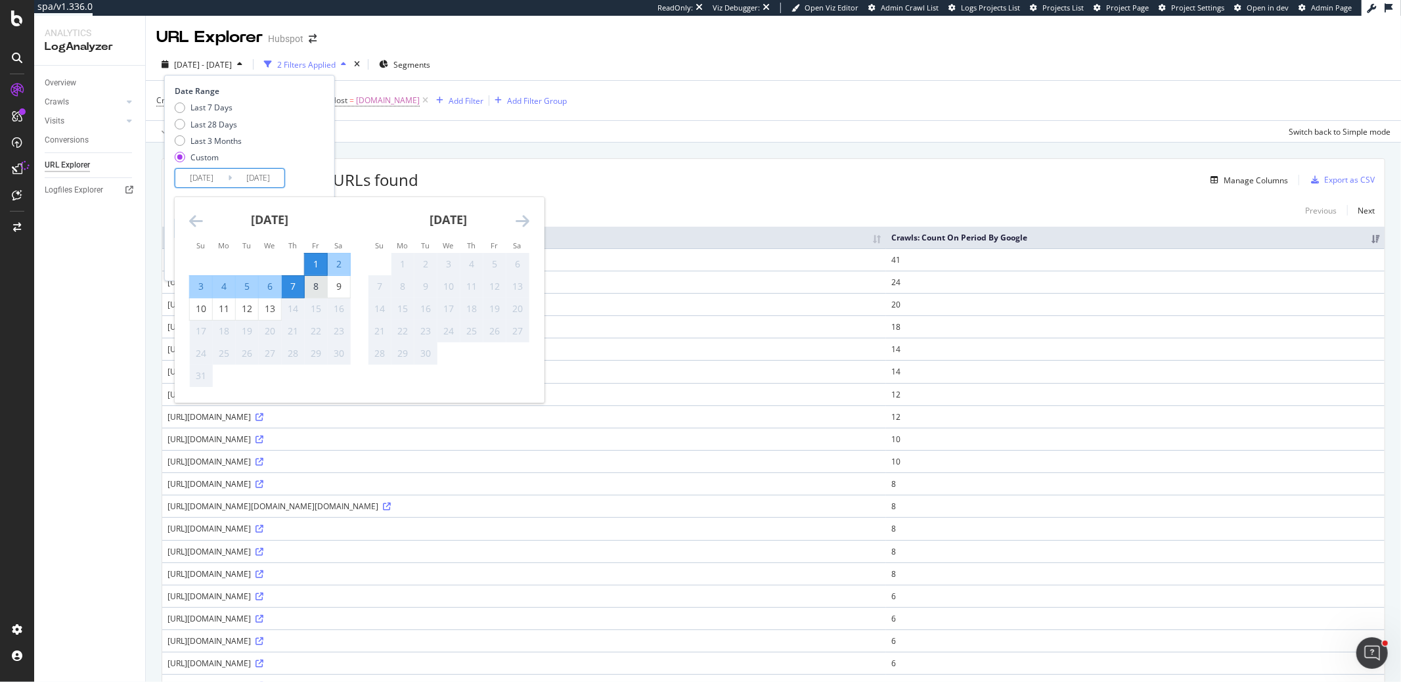
click at [313, 284] on div "8" at bounding box center [316, 286] width 22 height 13
type input "[DATE]"
click at [313, 284] on div "8" at bounding box center [316, 286] width 22 height 13
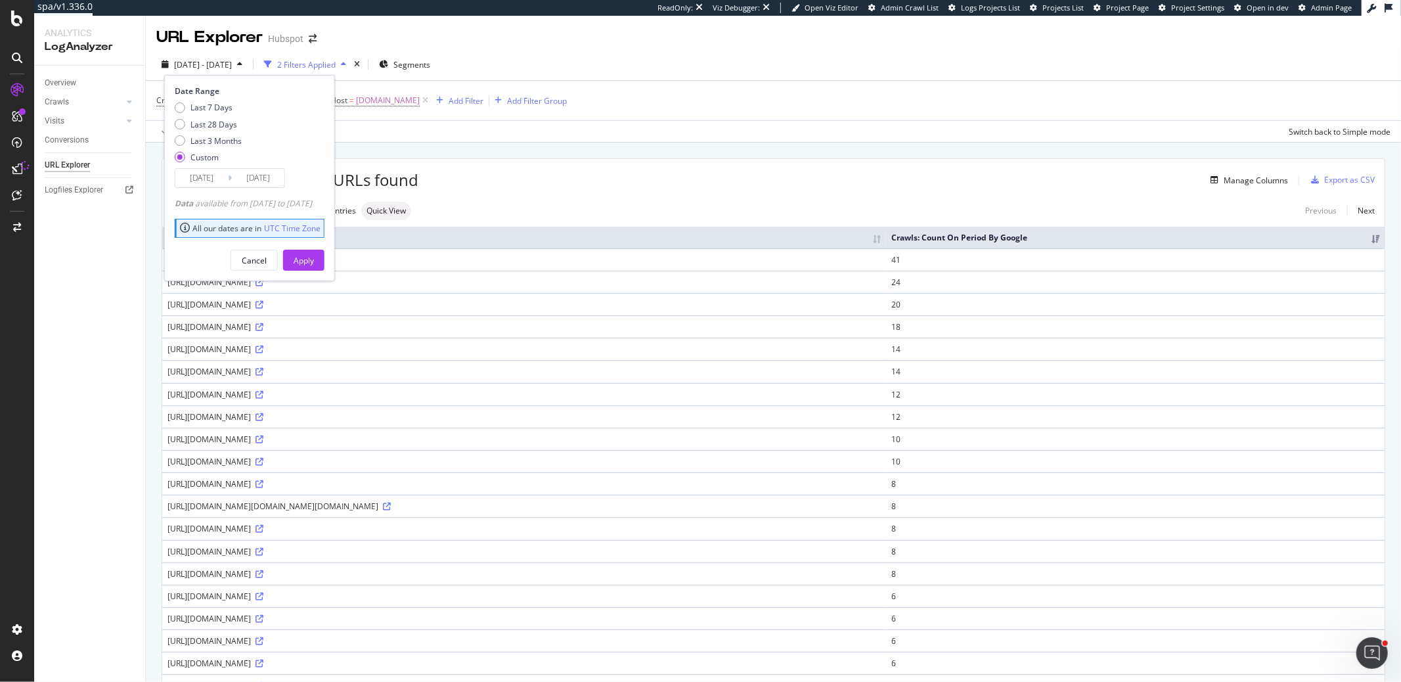
click at [193, 181] on input "[DATE]" at bounding box center [201, 178] width 53 height 18
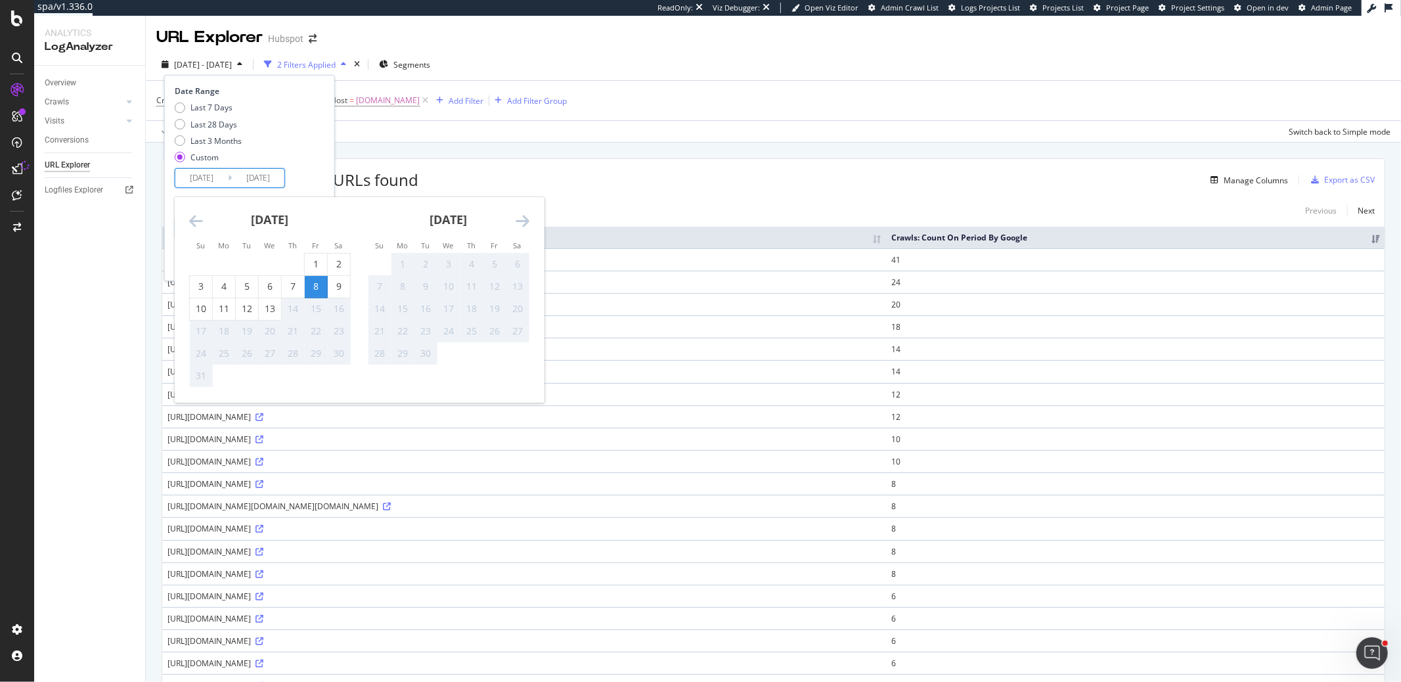
click at [311, 284] on div "8" at bounding box center [316, 286] width 22 height 13
click at [253, 307] on div "12" at bounding box center [247, 308] width 22 height 13
type input "[DATE]"
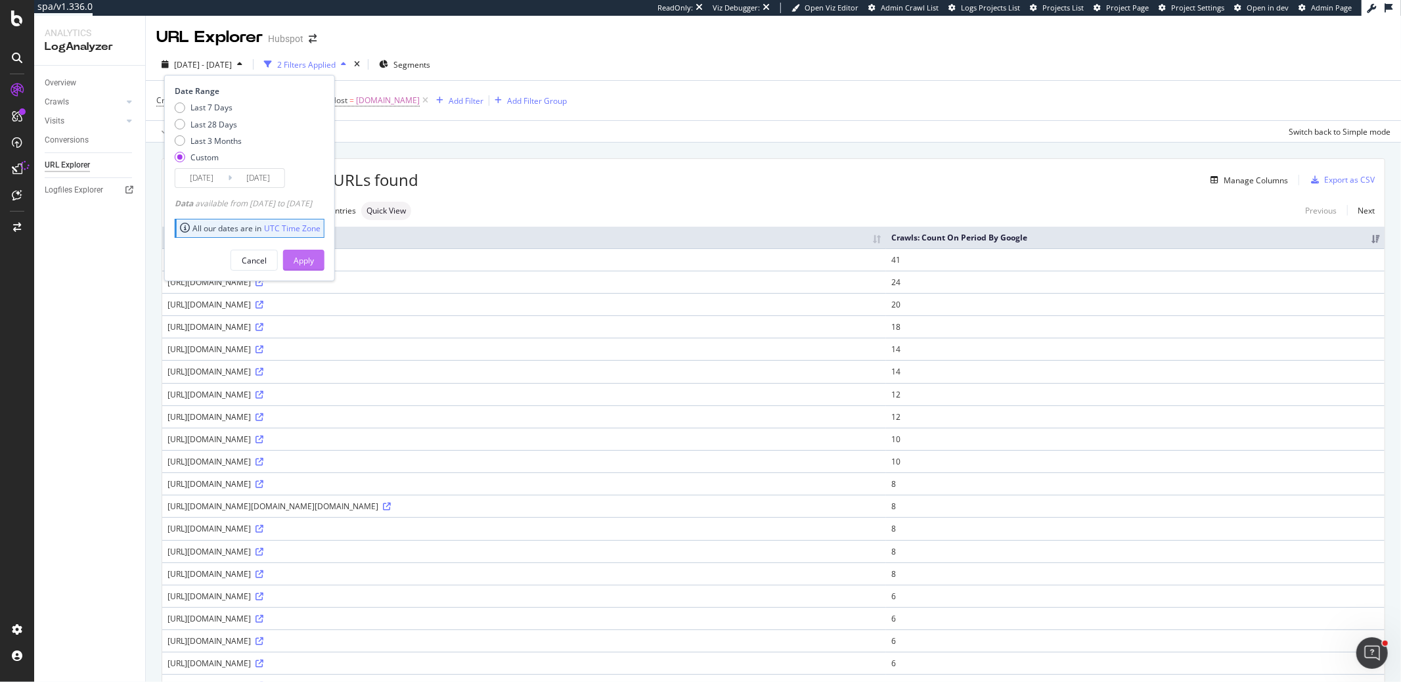
click at [314, 255] on div "Apply" at bounding box center [303, 260] width 20 height 11
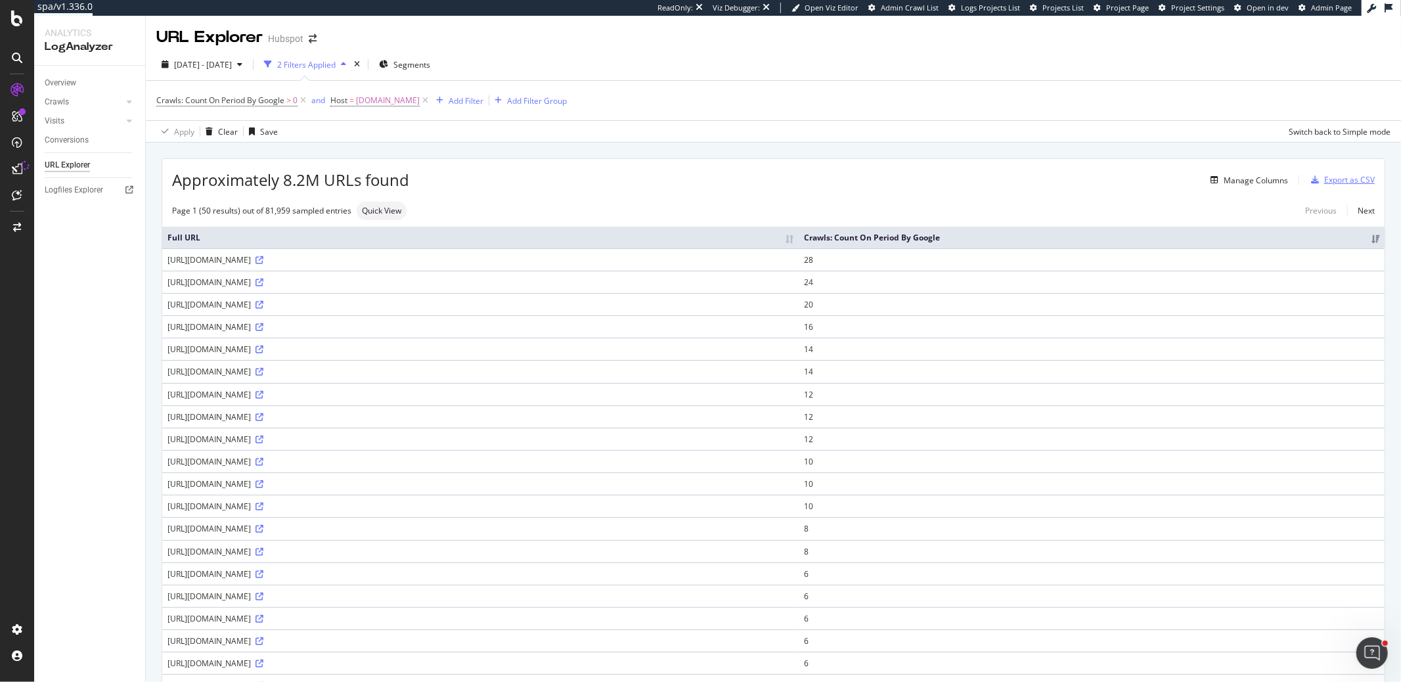
click at [1352, 178] on div "Export as CSV" at bounding box center [1349, 179] width 51 height 11
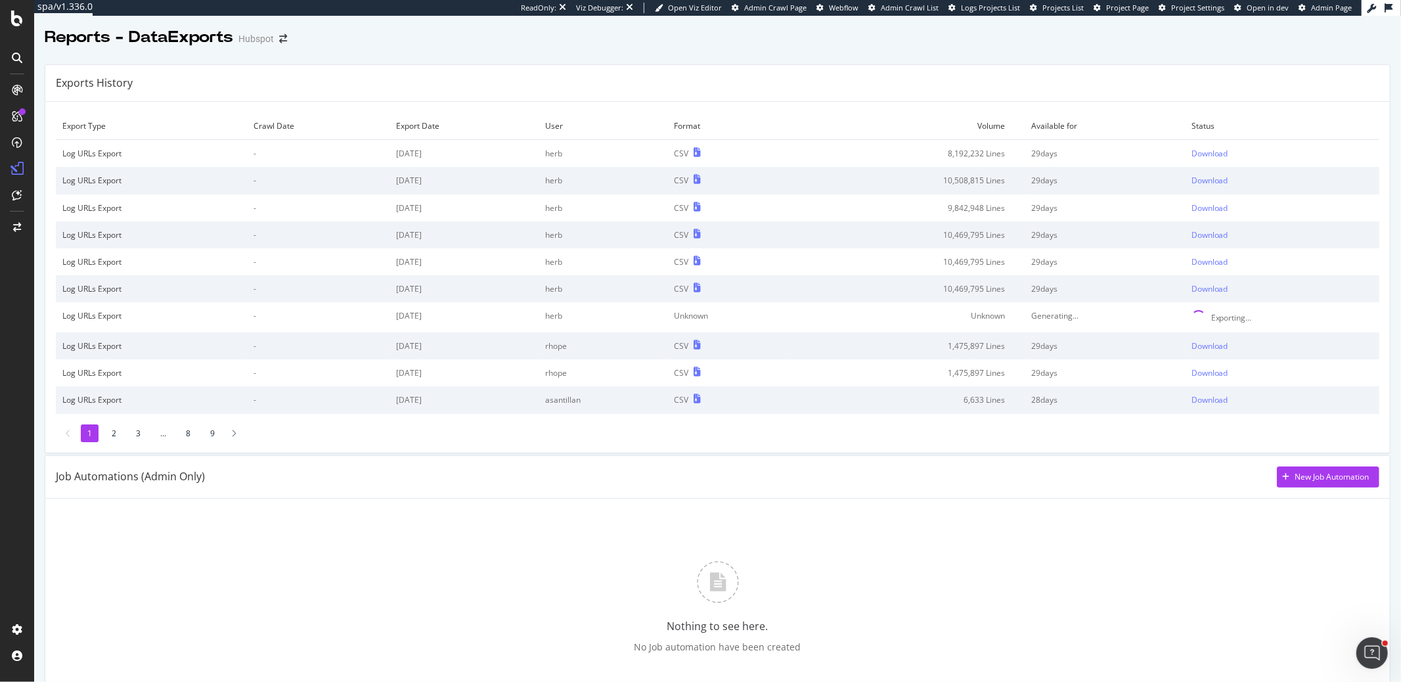
click at [577, 538] on div "Nothing to see here. No Job automation have been created" at bounding box center [717, 607] width 1323 height 197
click at [1213, 148] on div "Download" at bounding box center [1209, 153] width 37 height 11
click at [1213, 180] on div "Download" at bounding box center [1209, 180] width 37 height 11
click at [1212, 205] on div "Download" at bounding box center [1209, 207] width 37 height 11
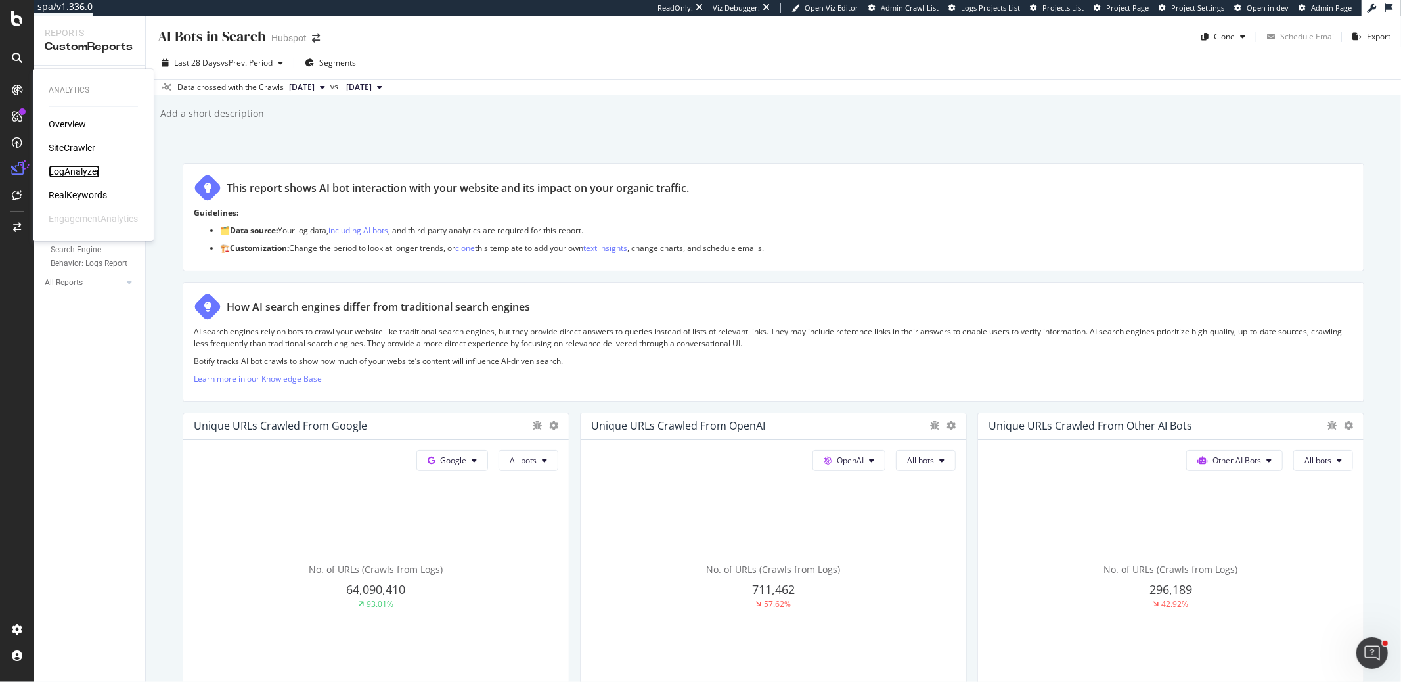
click at [77, 173] on div "LogAnalyzer" at bounding box center [74, 171] width 51 height 13
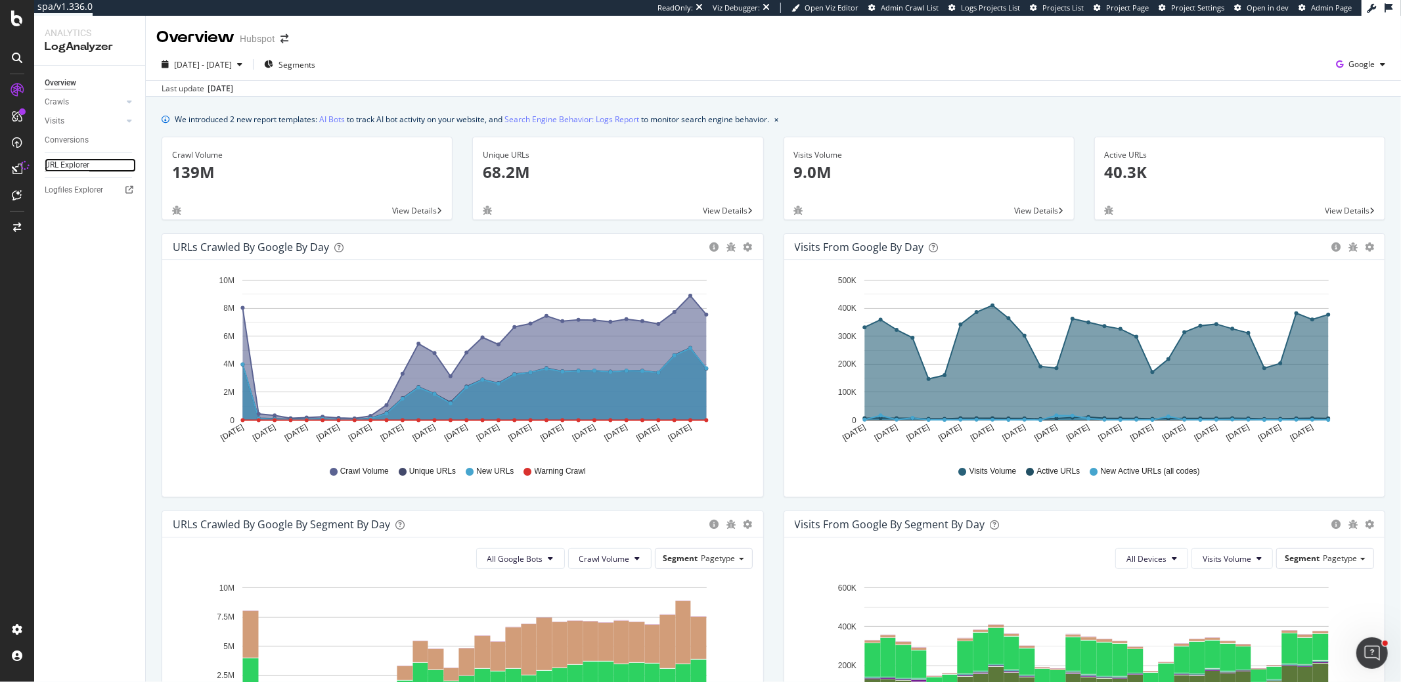
click at [70, 167] on div "URL Explorer" at bounding box center [67, 165] width 45 height 14
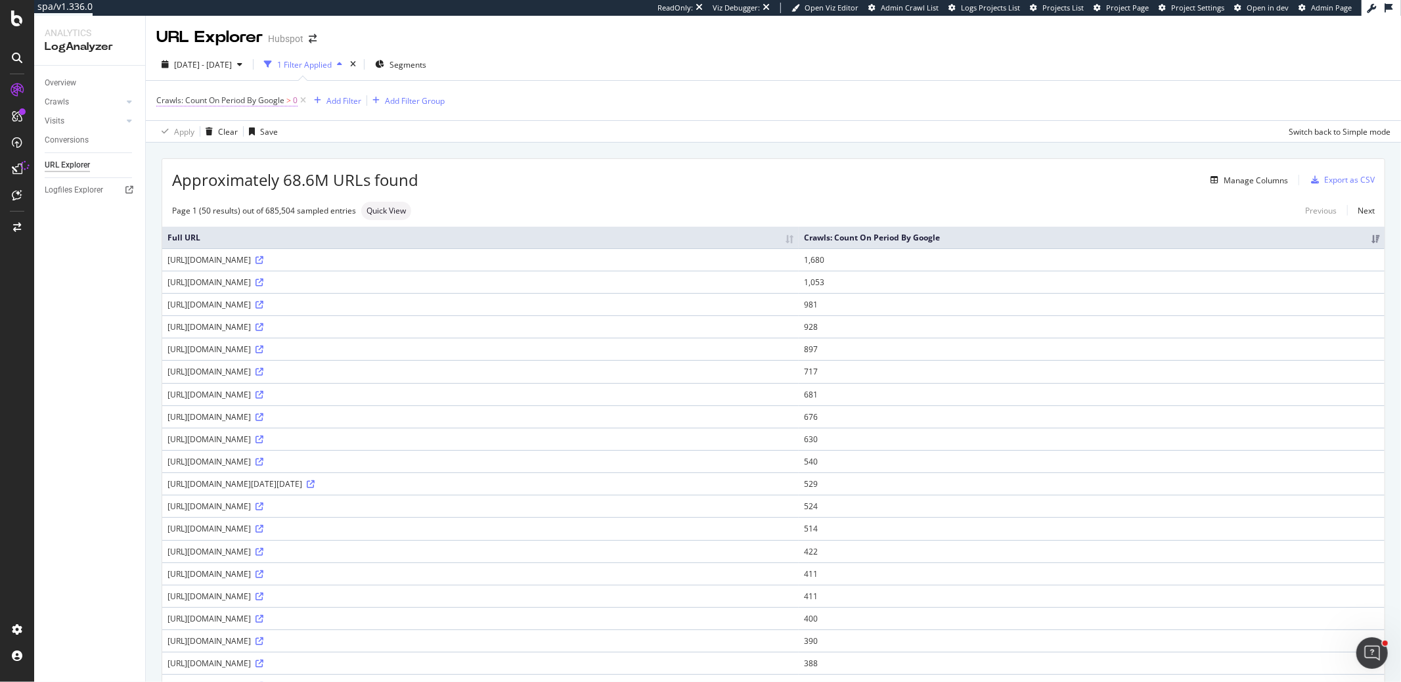
click at [271, 102] on span "Crawls: Count On Period By Google" at bounding box center [220, 100] width 128 height 11
click at [202, 129] on span "By Google" at bounding box center [186, 130] width 37 height 11
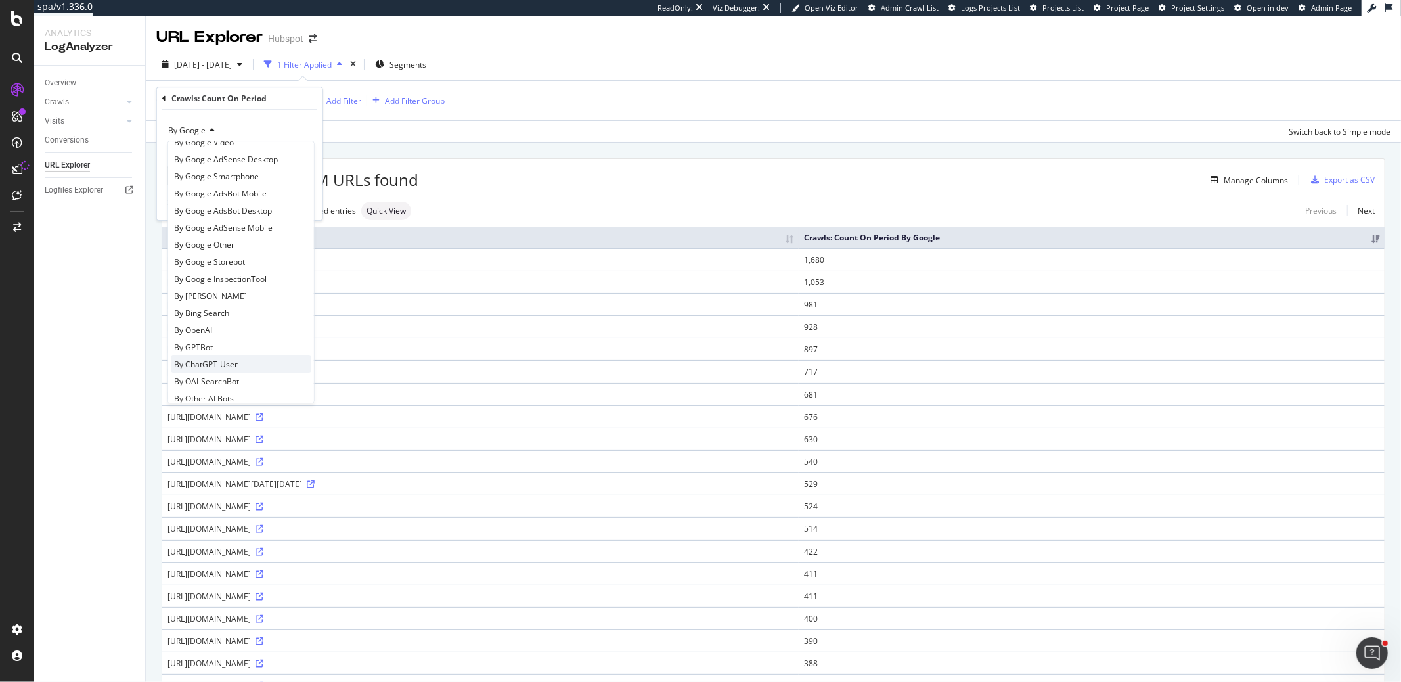
scroll to position [68, 0]
click at [229, 347] on div "By GPTBot" at bounding box center [241, 345] width 141 height 17
click at [293, 204] on div "Apply" at bounding box center [302, 203] width 20 height 11
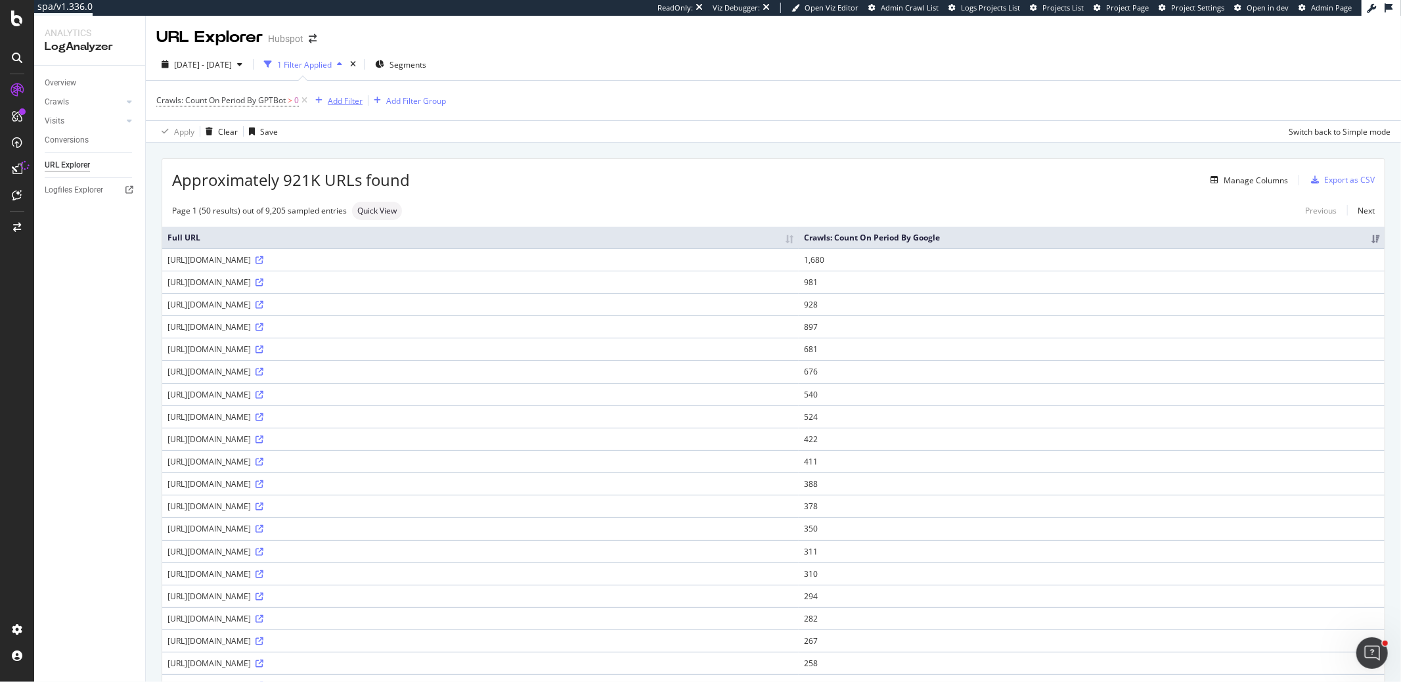
click at [343, 100] on div "Add Filter" at bounding box center [345, 100] width 35 height 11
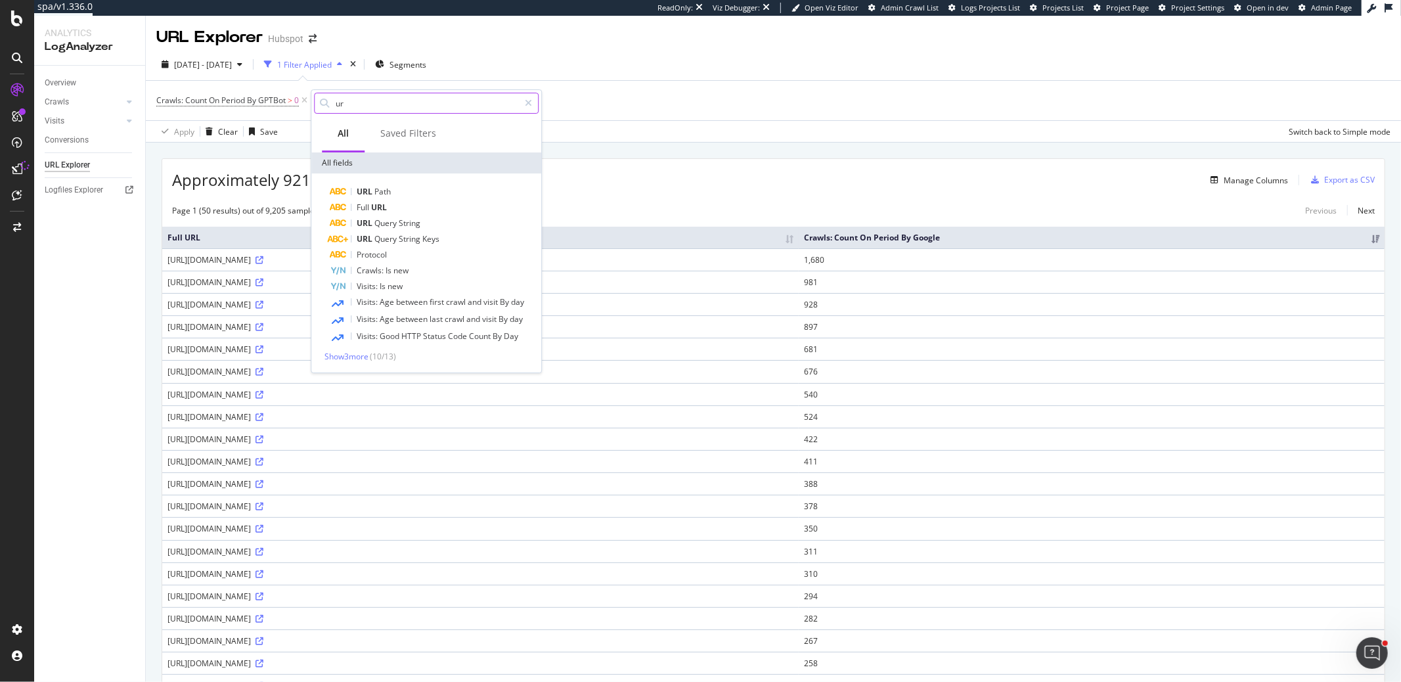
type input "u"
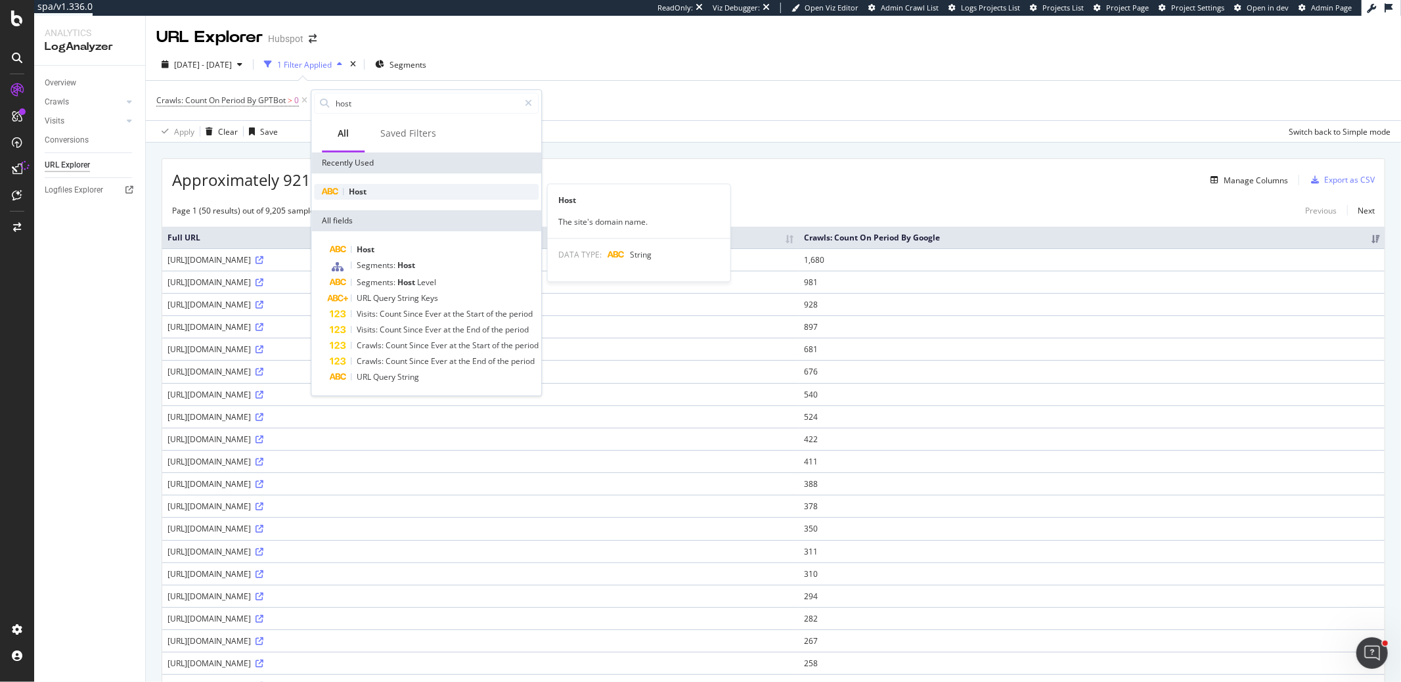
type input "host"
click at [366, 190] on div "Host" at bounding box center [426, 192] width 225 height 16
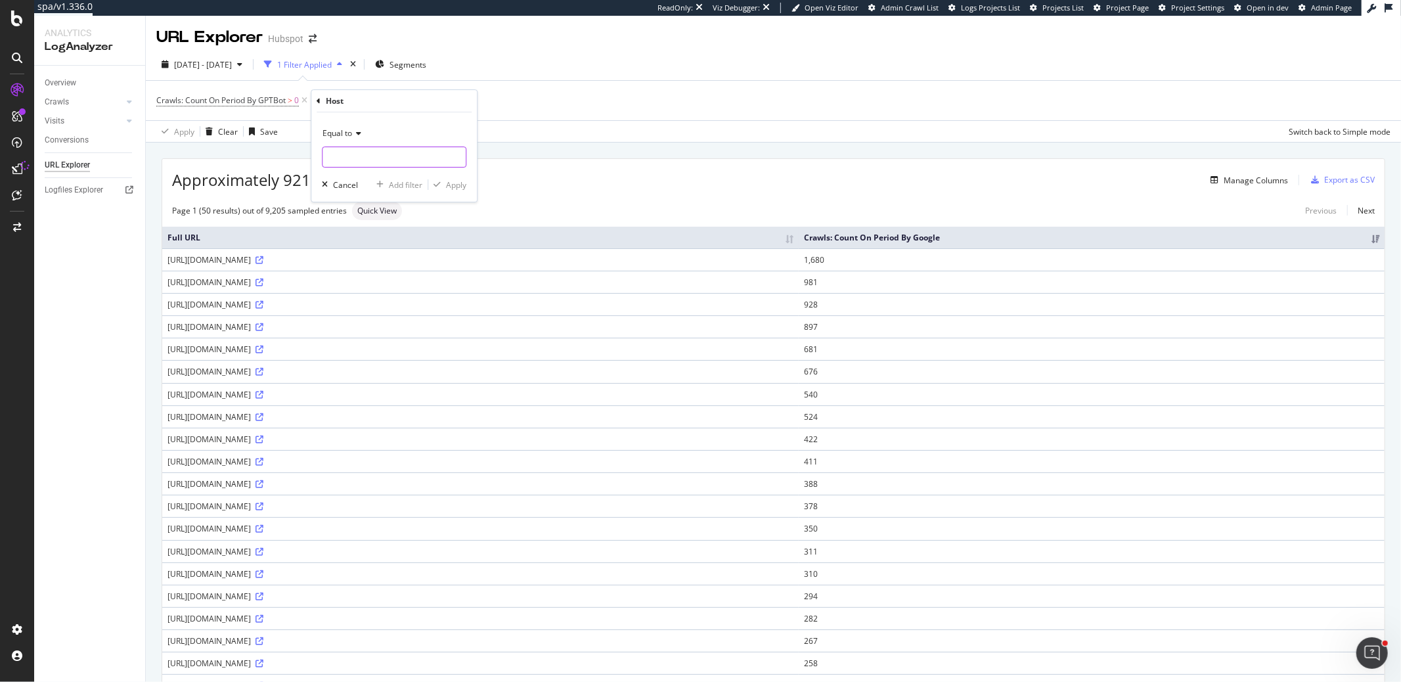
click at [347, 159] on input "text" at bounding box center [393, 156] width 143 height 21
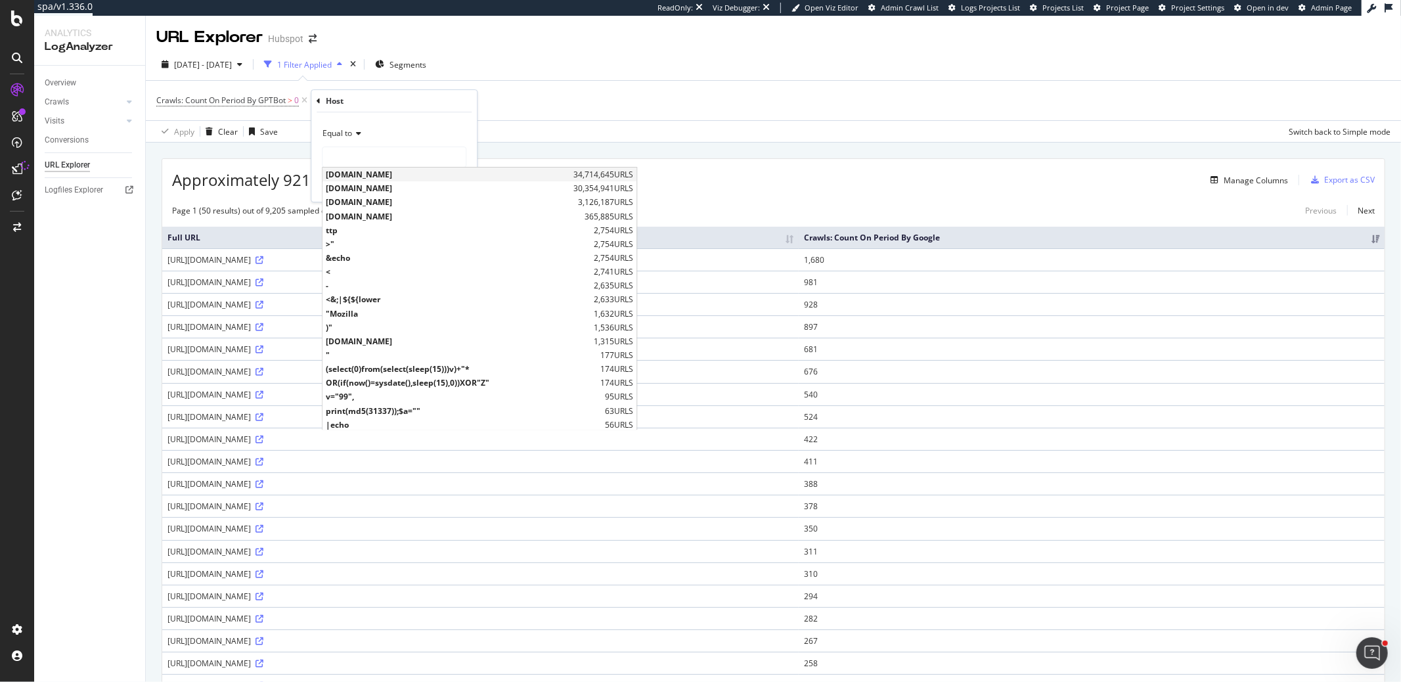
click at [352, 172] on span "[DOMAIN_NAME]" at bounding box center [448, 174] width 244 height 11
type input "[DOMAIN_NAME]"
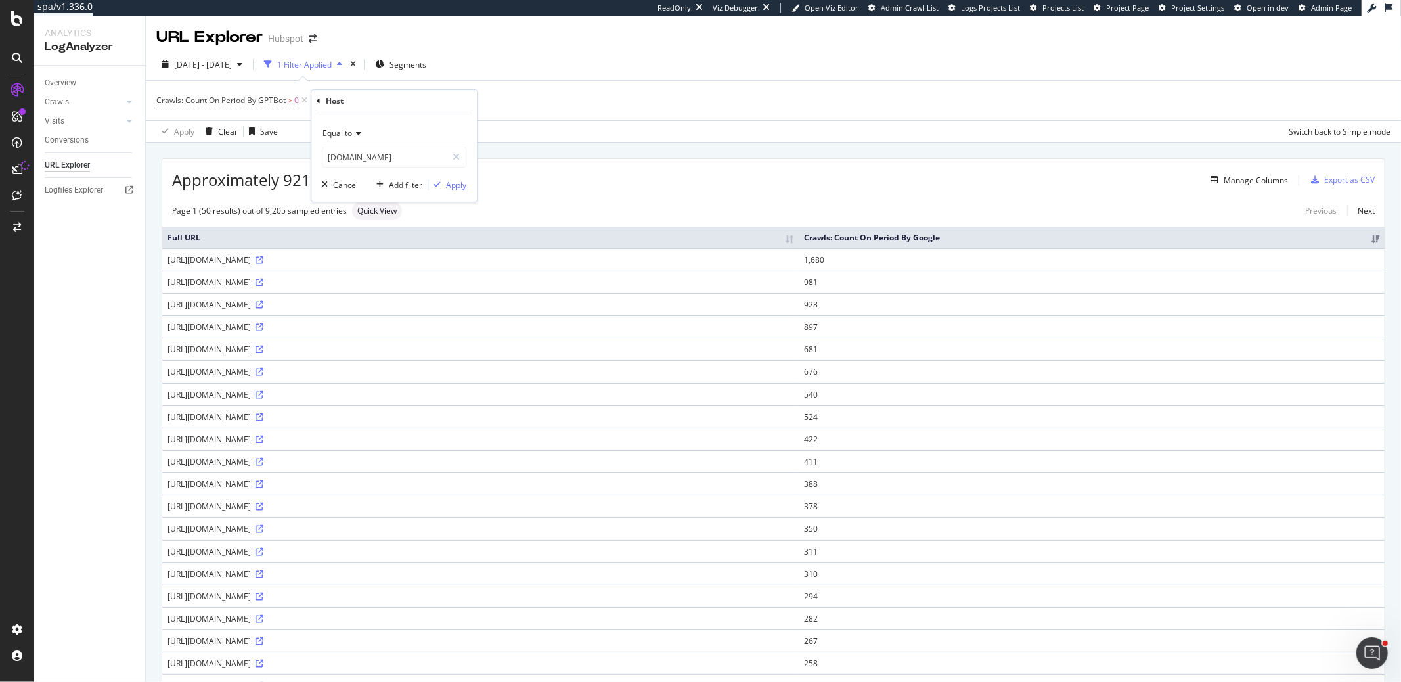
click at [466, 188] on div "Apply" at bounding box center [456, 184] width 20 height 11
